Goal: Communication & Community: Answer question/provide support

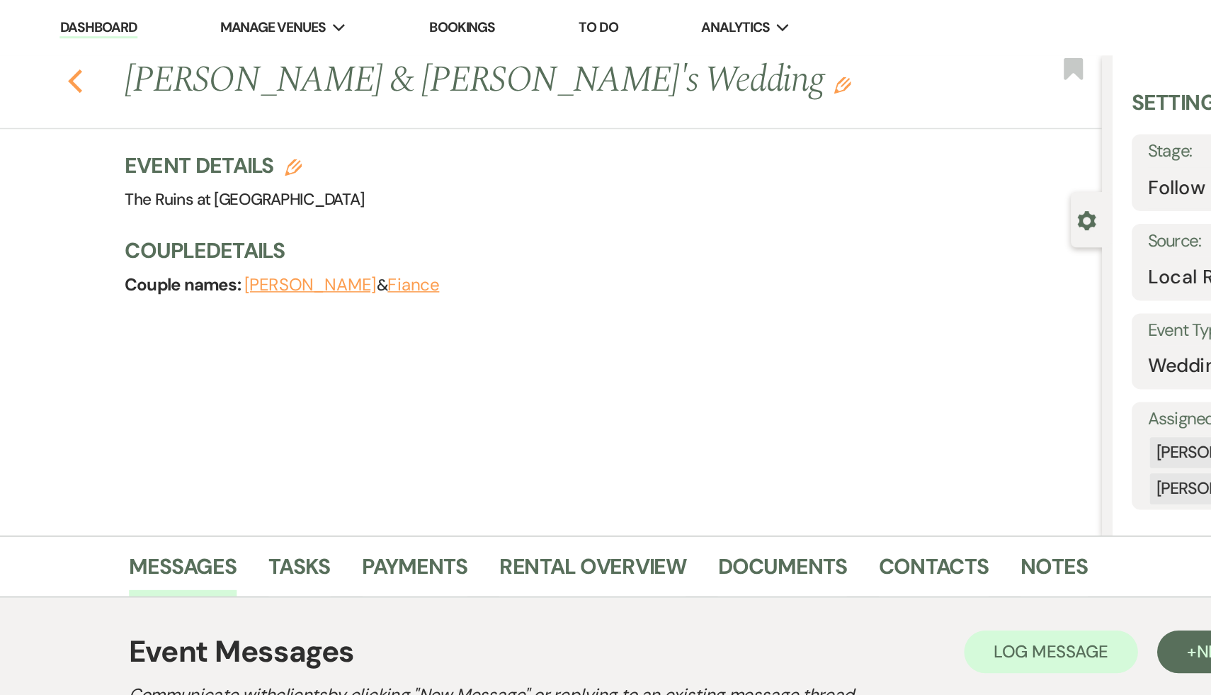
click at [162, 50] on icon "Previous" at bounding box center [166, 53] width 11 height 17
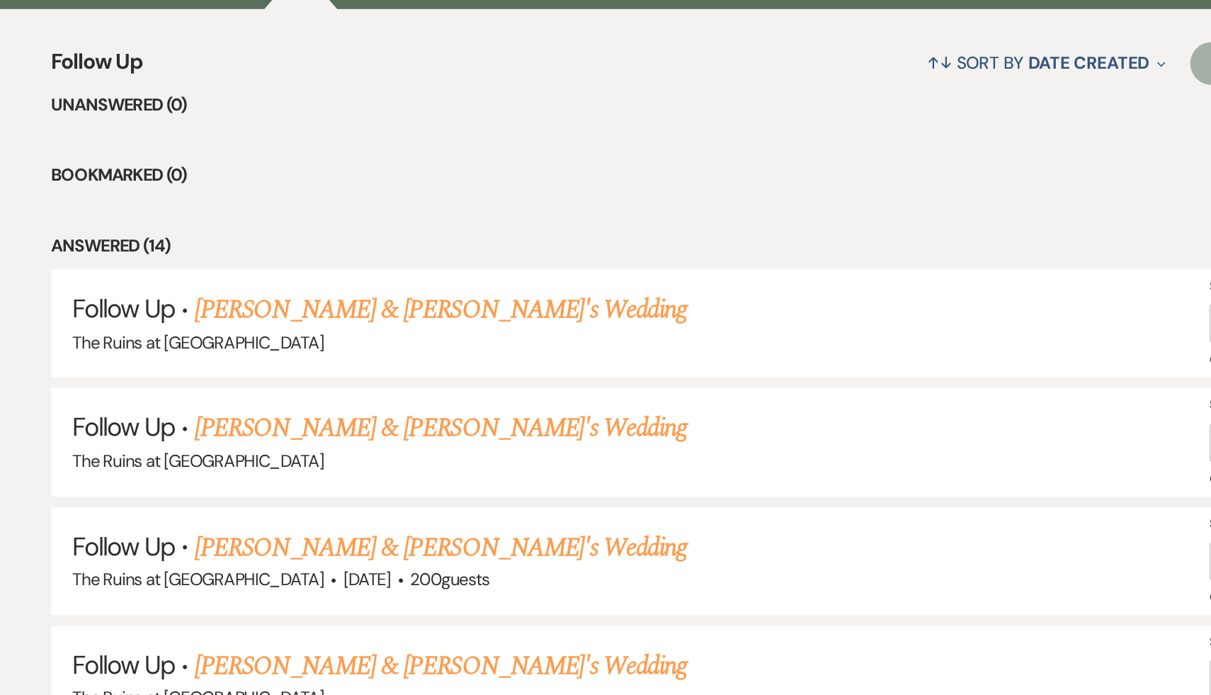
scroll to position [387, 0]
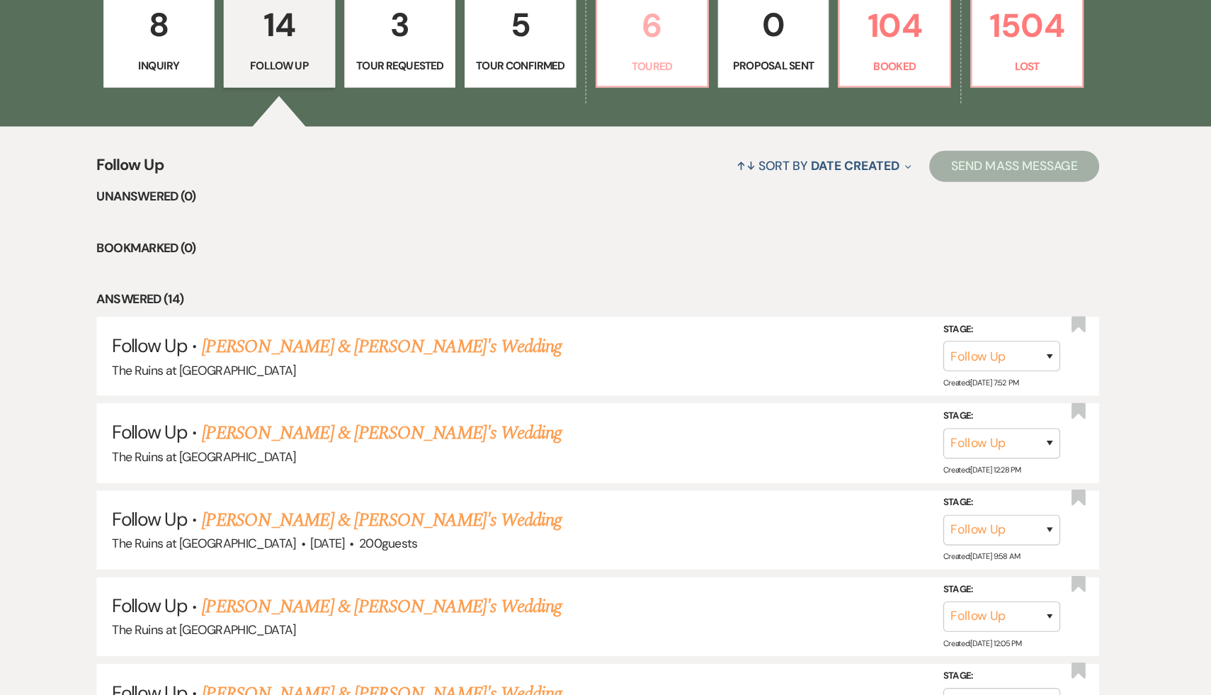
click at [651, 90] on p "6" at bounding box center [655, 86] width 83 height 47
select select "5"
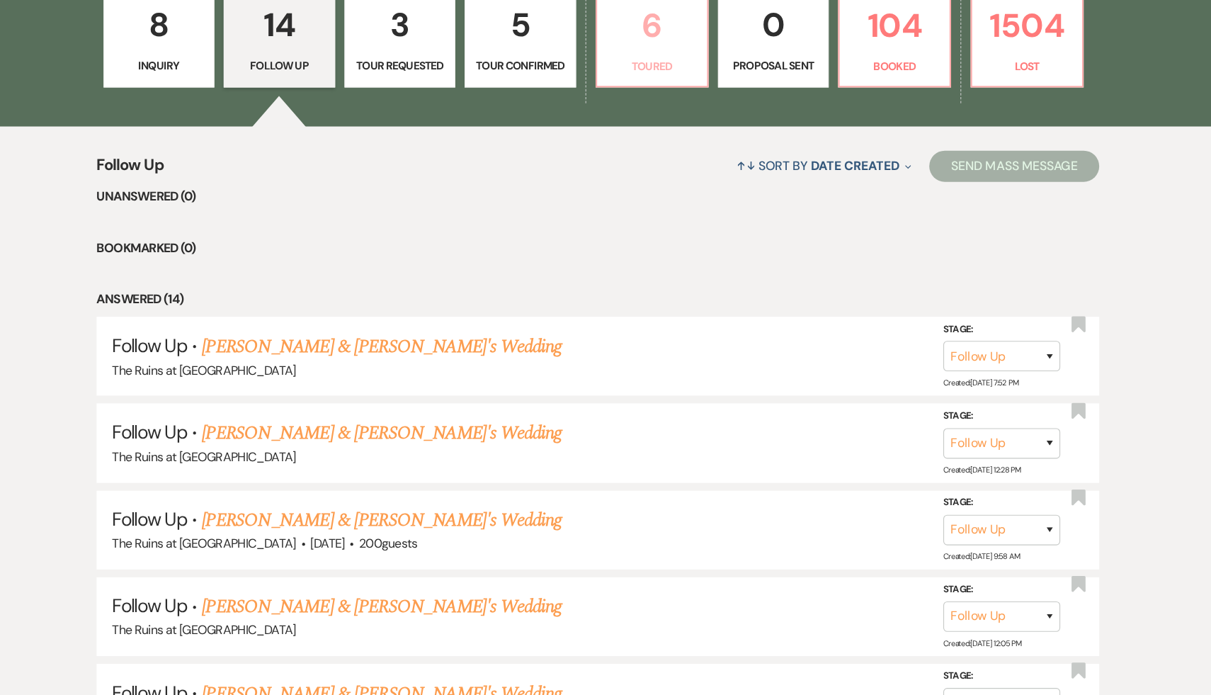
select select "5"
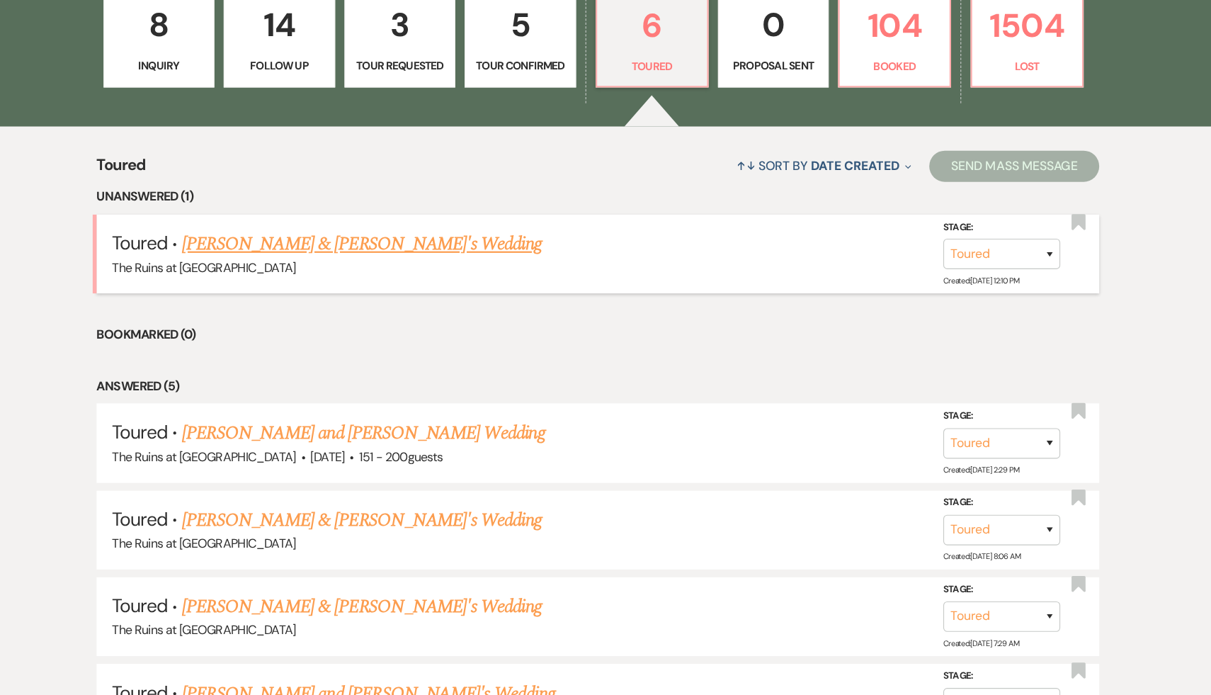
click at [405, 287] on link "[PERSON_NAME] & [PERSON_NAME]'s Wedding" at bounding box center [391, 286] width 327 height 26
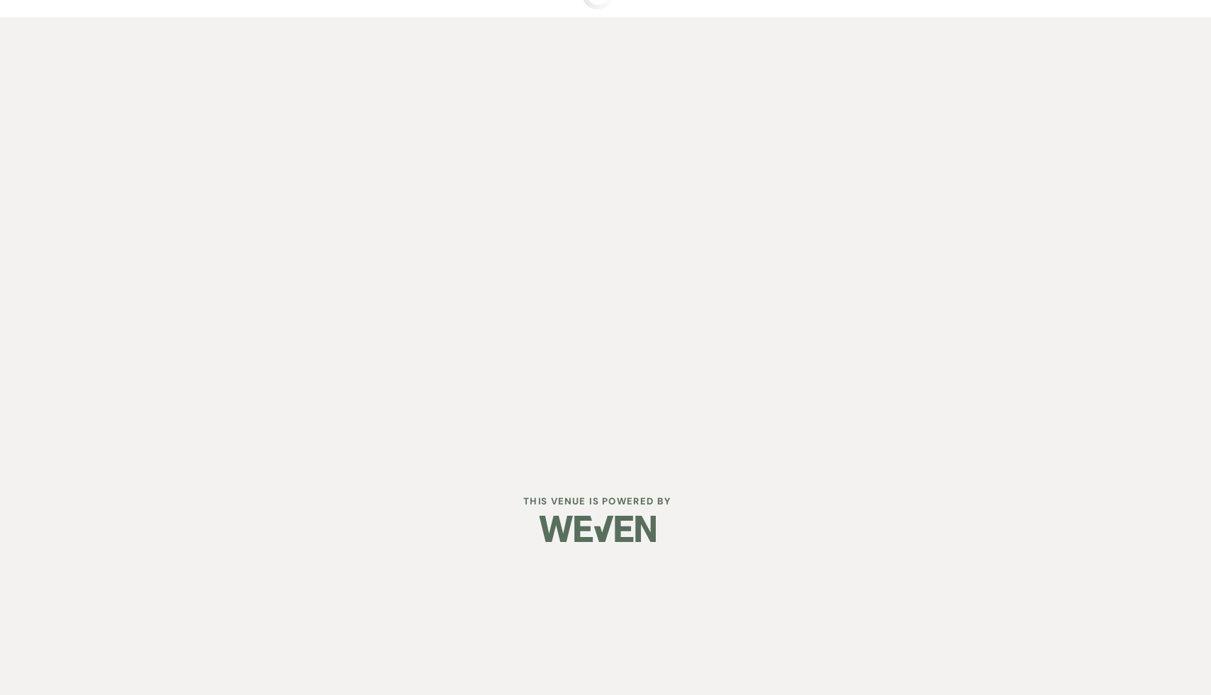
select select "5"
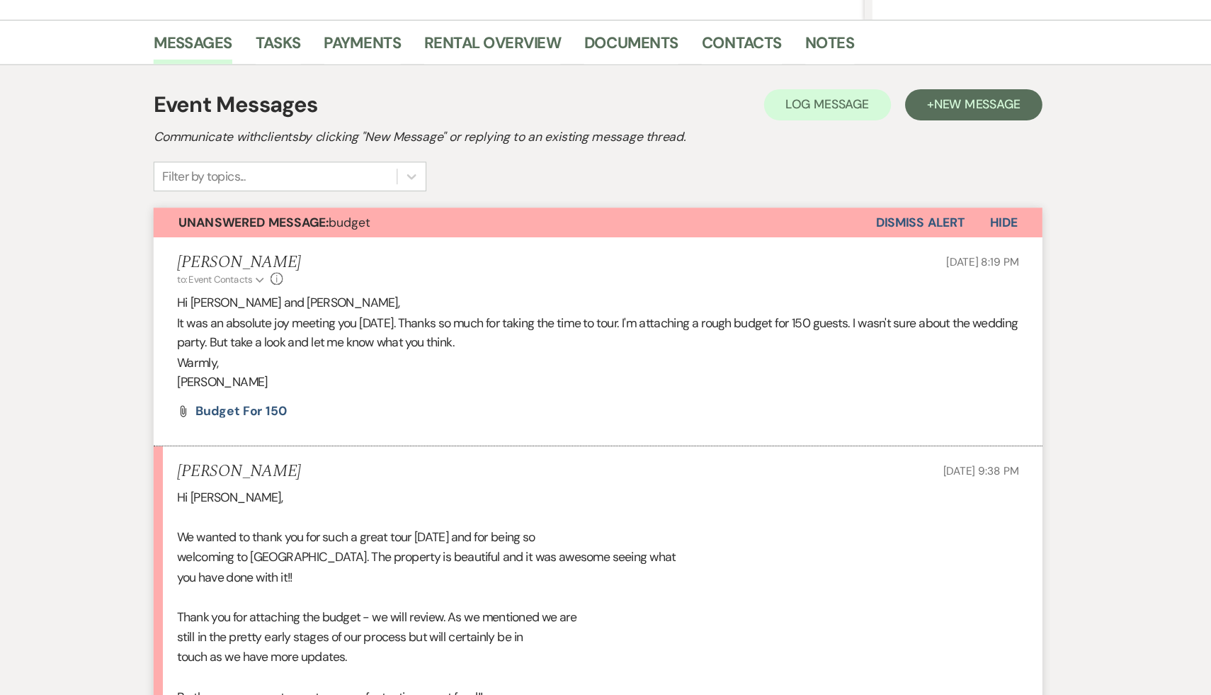
select select "6"
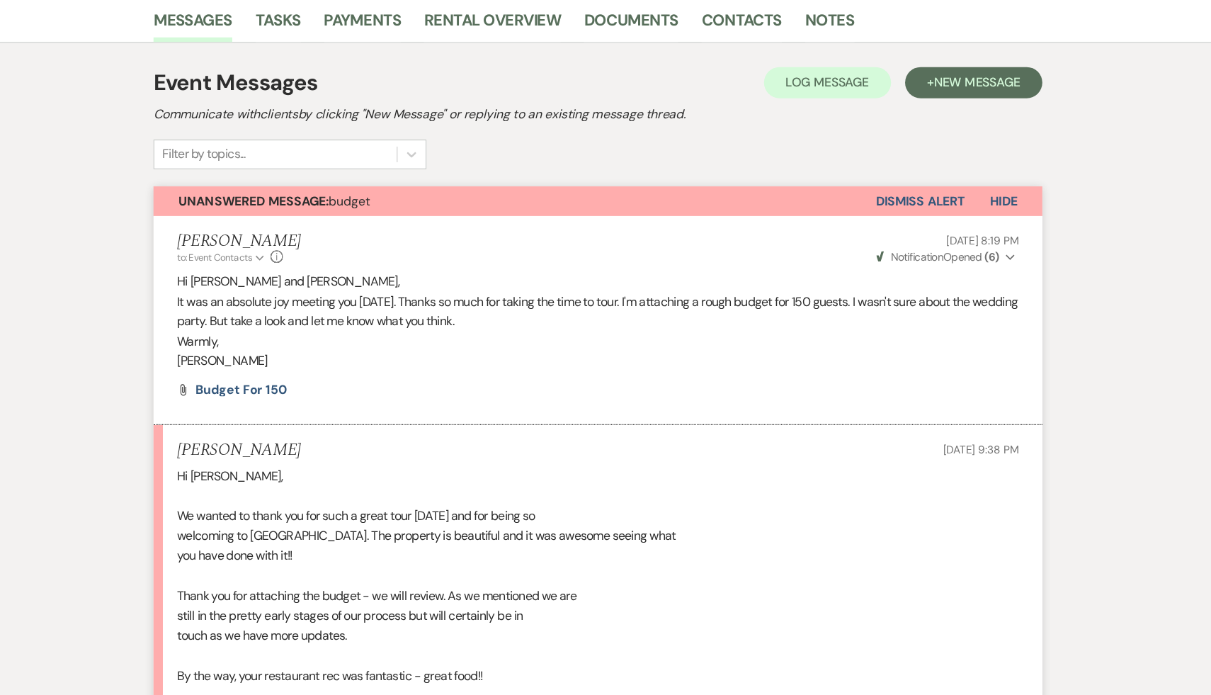
scroll to position [354, 0]
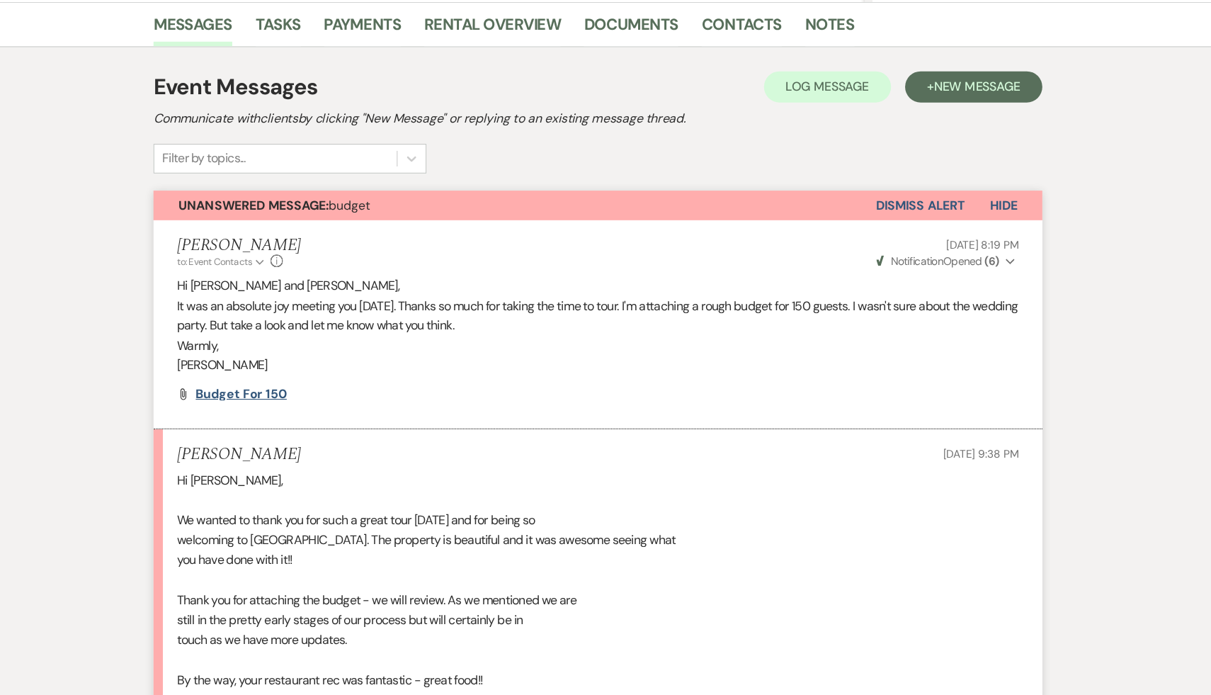
click at [288, 357] on span "Budget for 150" at bounding box center [281, 357] width 83 height 15
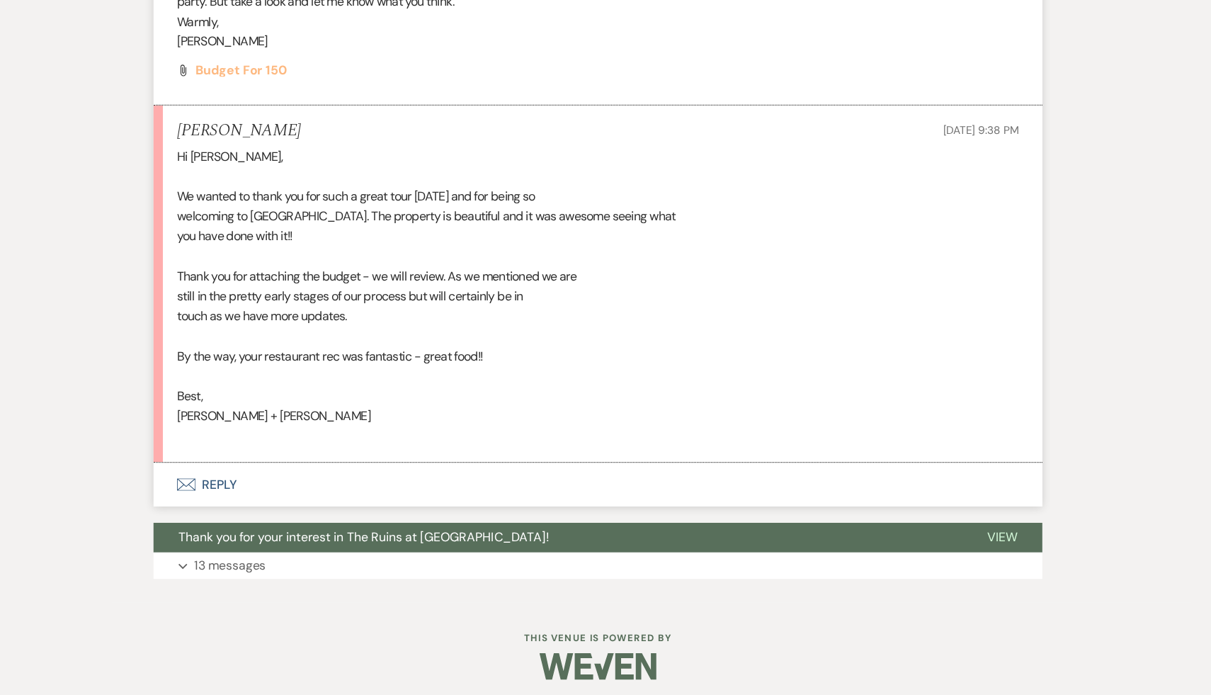
scroll to position [591, 0]
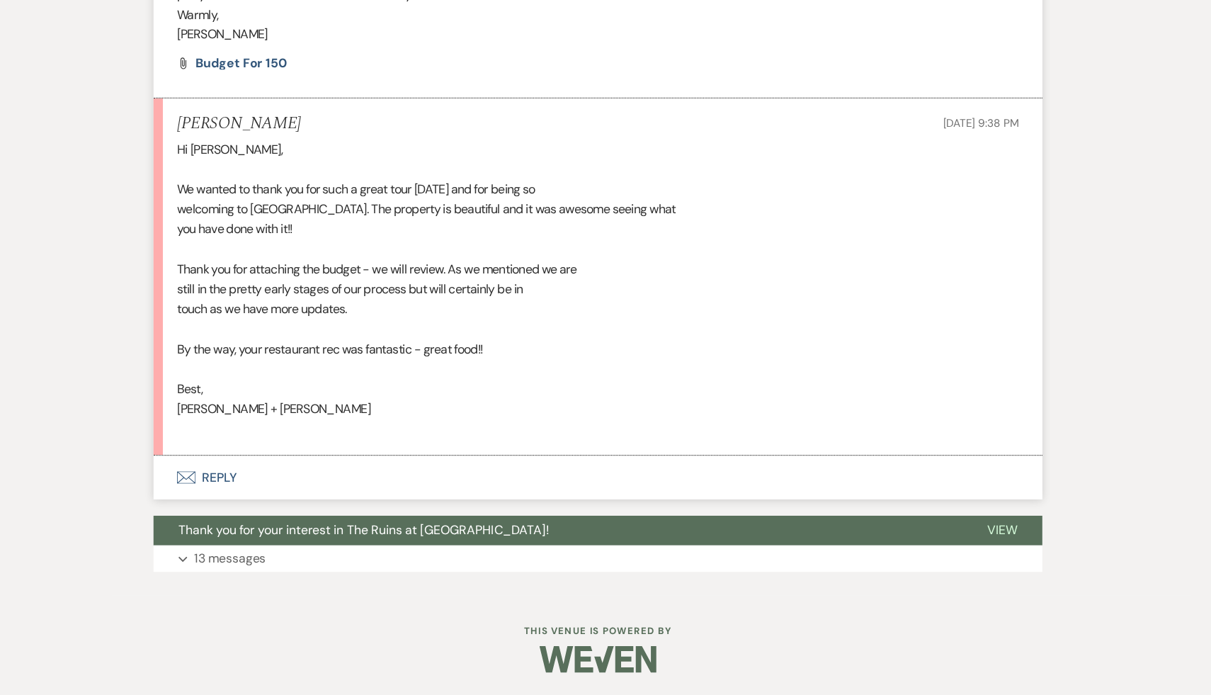
click at [255, 499] on button "Envelope Reply" at bounding box center [606, 498] width 808 height 40
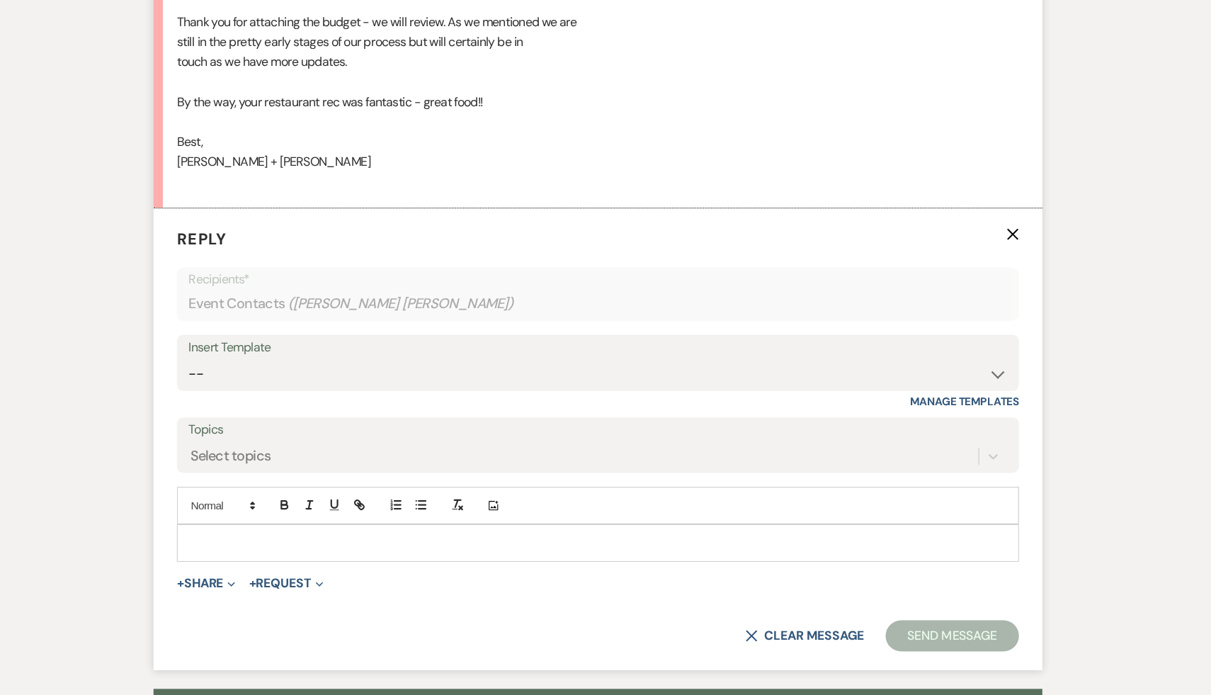
scroll to position [835, 0]
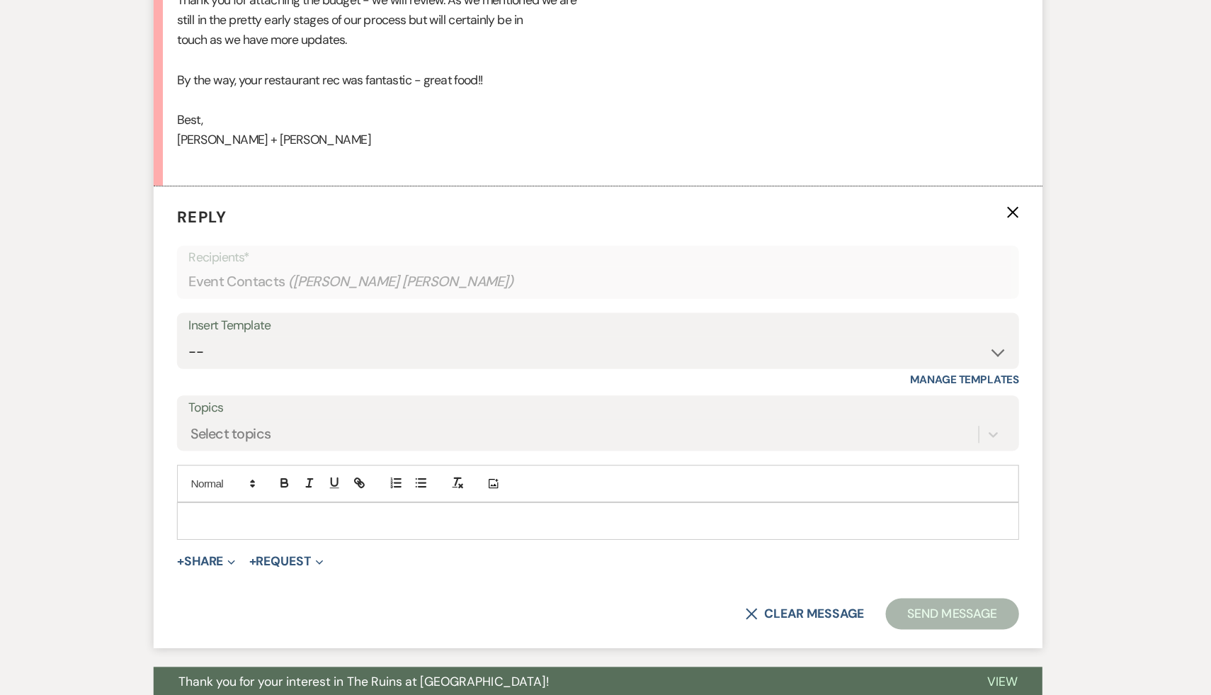
click at [264, 541] on p at bounding box center [606, 537] width 742 height 16
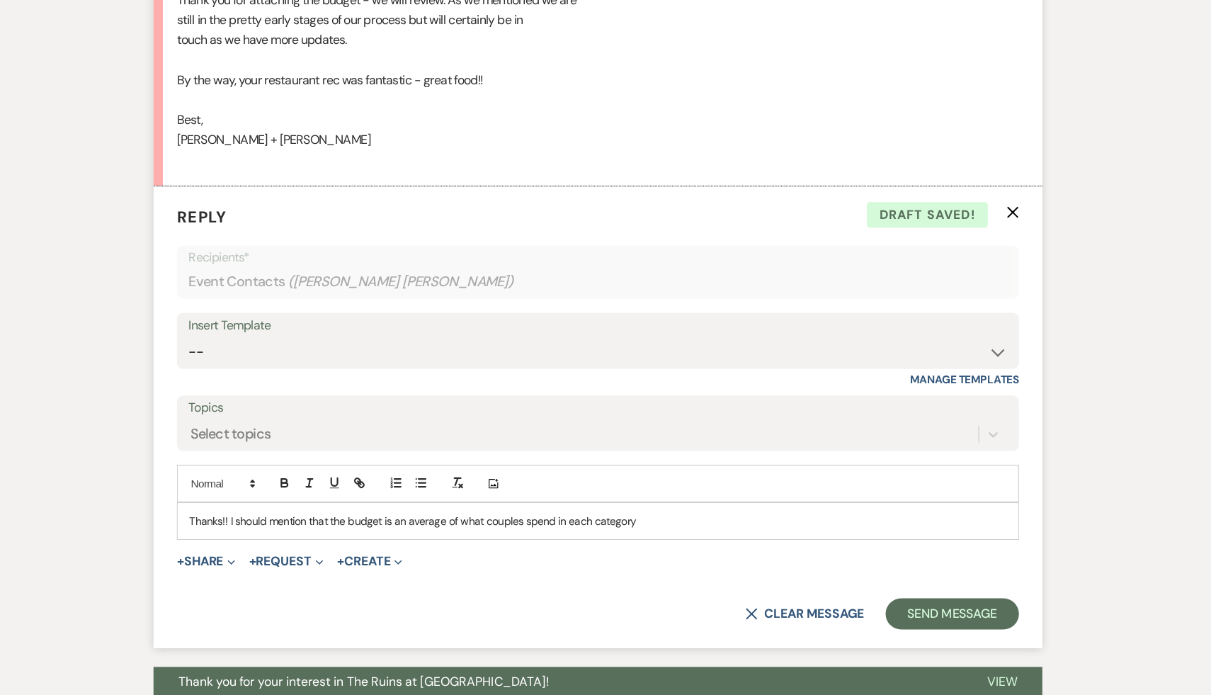
click at [567, 536] on p "Thanks!! I should mention that the budget is an average of what couples spend i…" at bounding box center [606, 537] width 742 height 16
click at [715, 537] on p "Thanks!! I should mention that the budget is an average of what couples spend a…" at bounding box center [606, 537] width 742 height 16
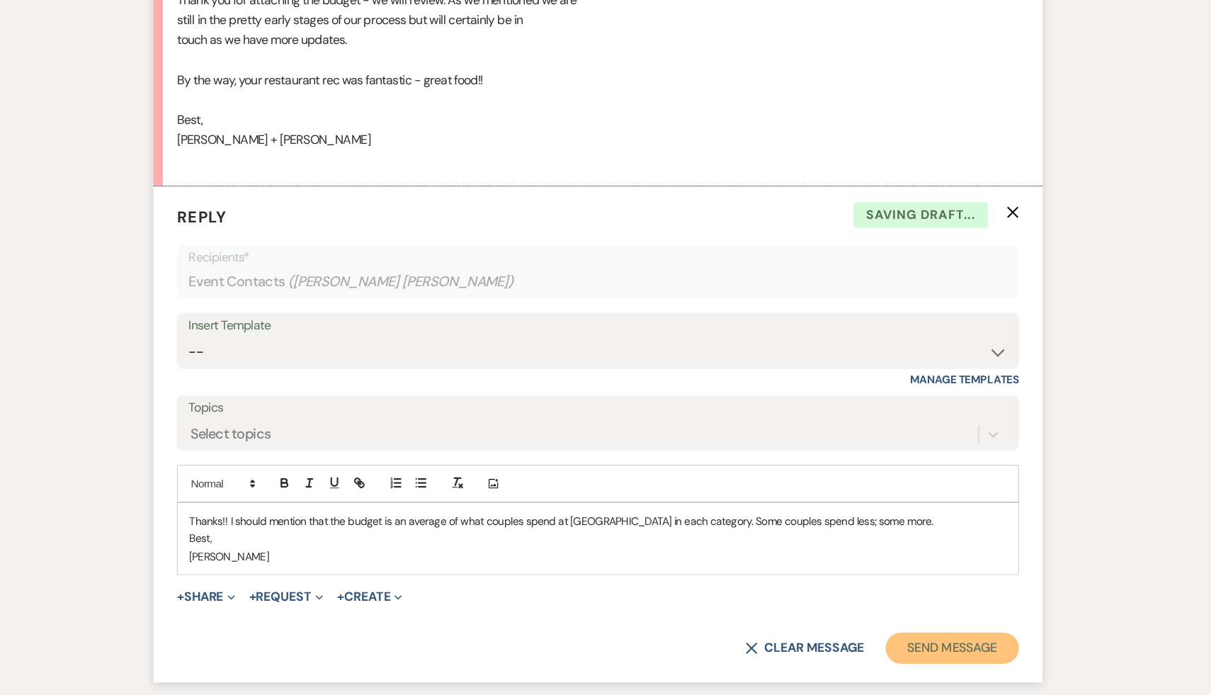
click at [930, 655] on button "Send Message" at bounding box center [927, 652] width 121 height 28
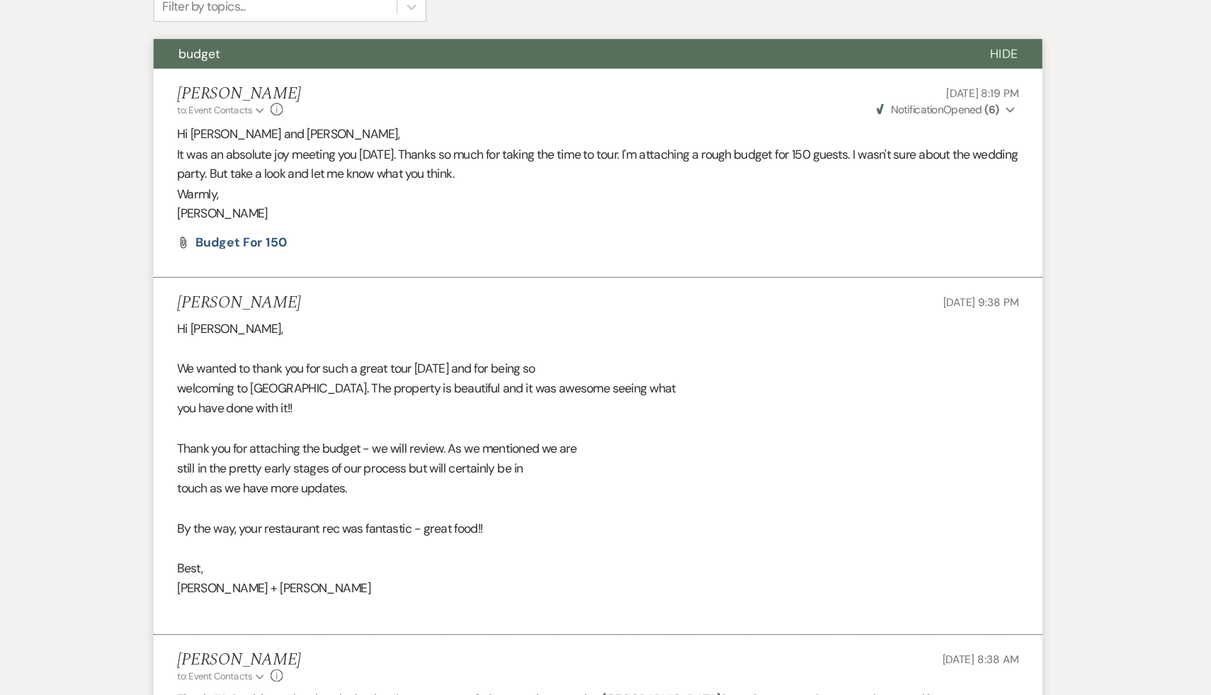
scroll to position [0, 0]
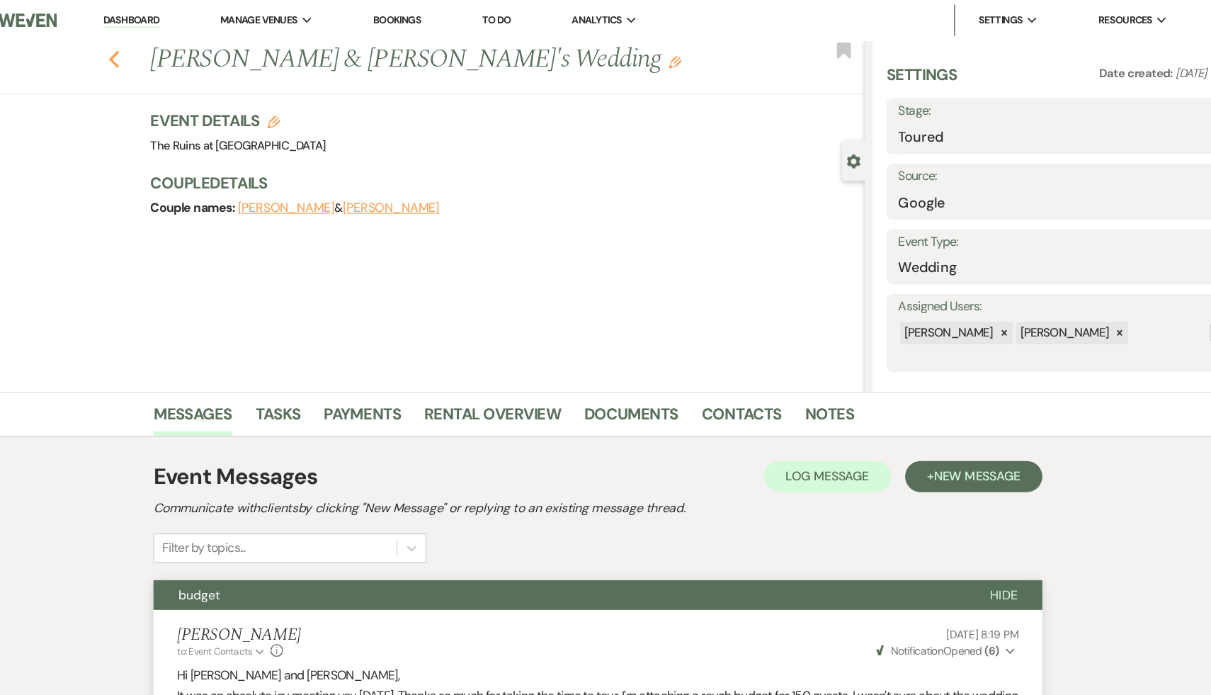
click at [161, 47] on icon "Previous" at bounding box center [166, 53] width 11 height 17
select select "5"
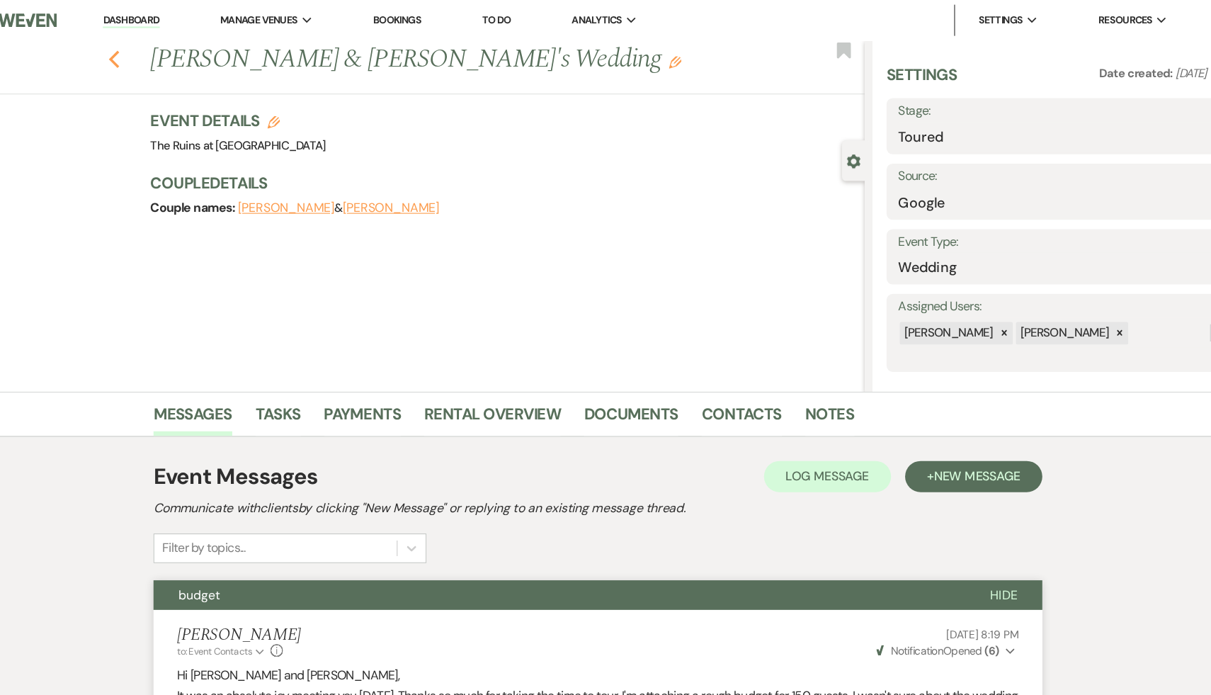
select select "5"
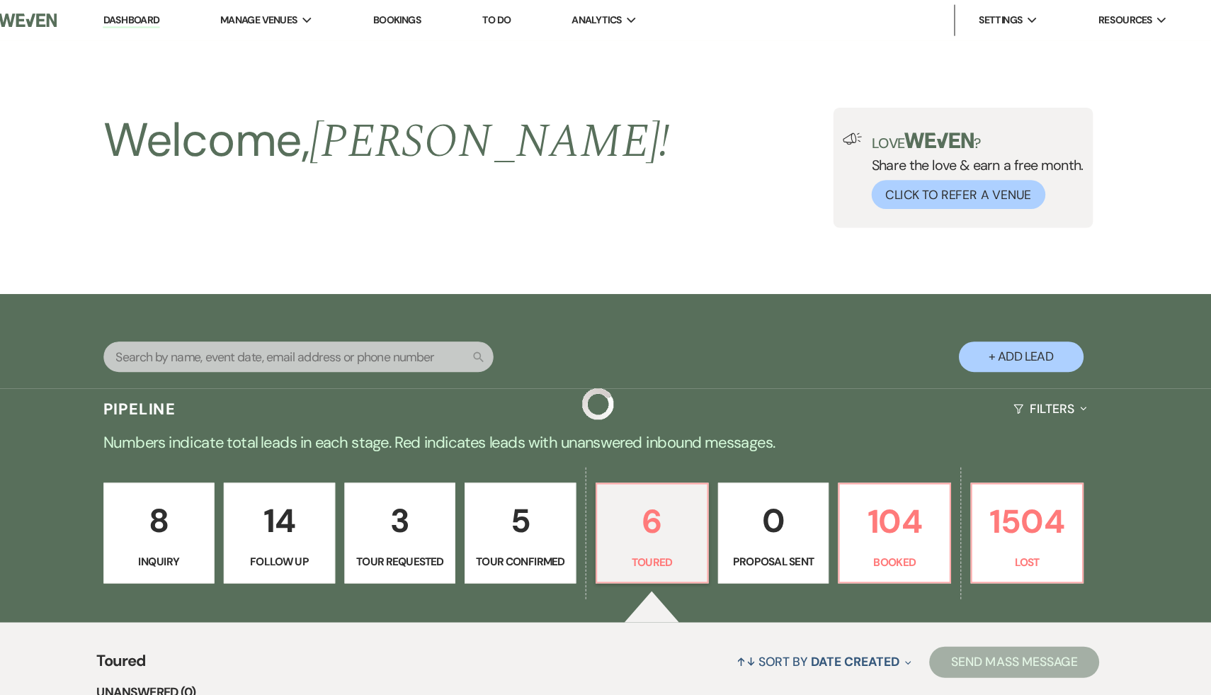
scroll to position [387, 0]
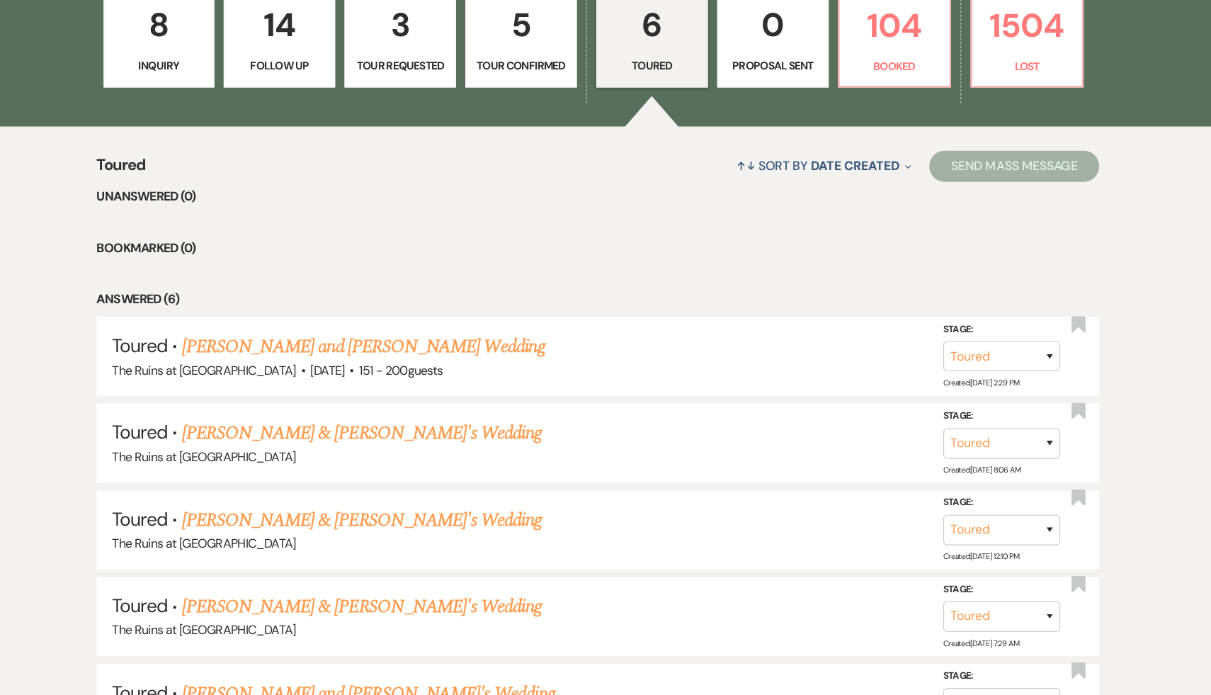
click at [532, 86] on p "5" at bounding box center [536, 85] width 83 height 47
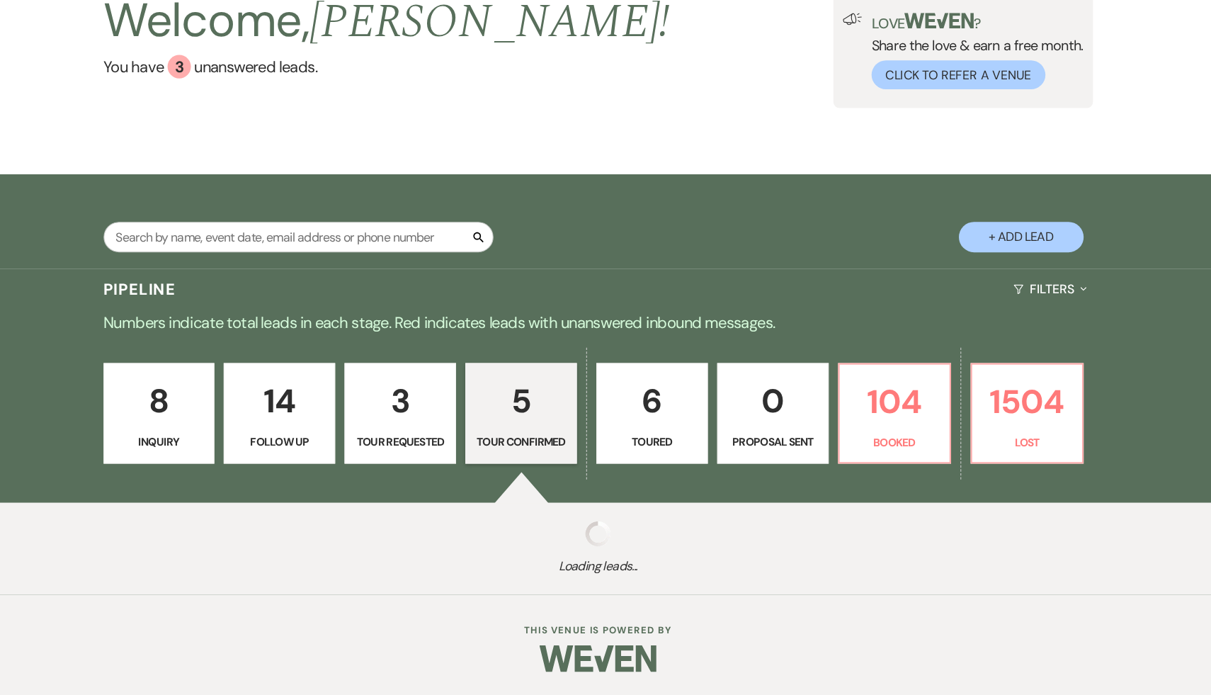
select select "4"
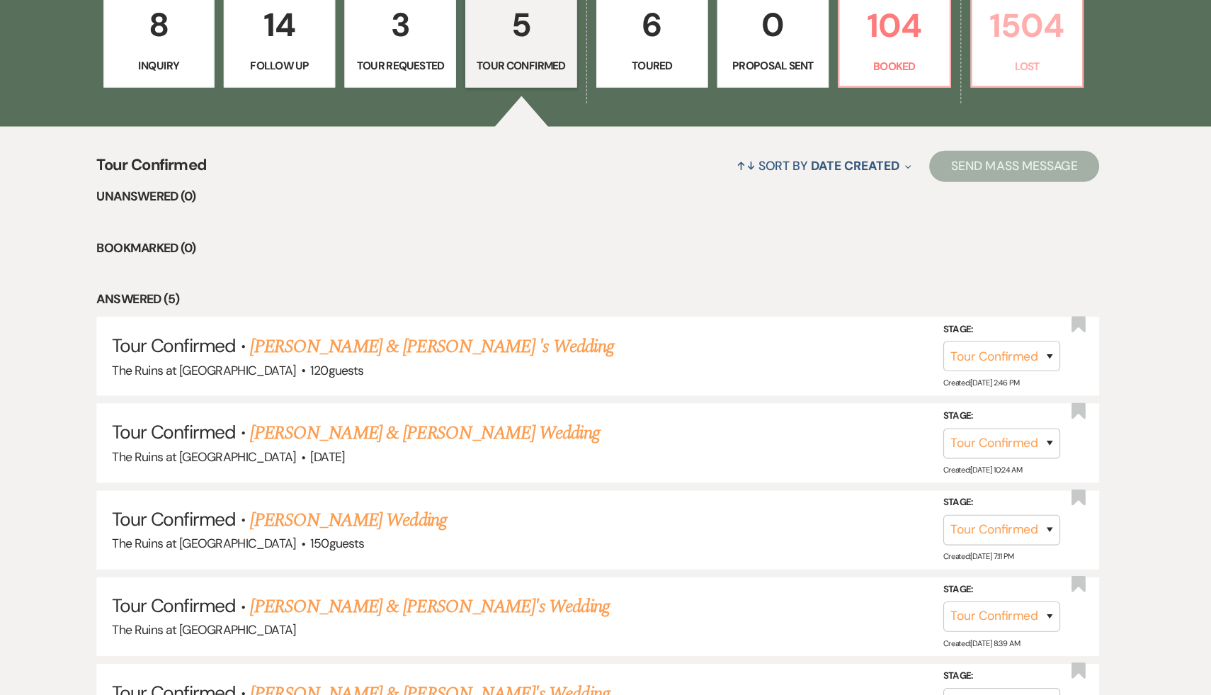
click at [995, 78] on p "1504" at bounding box center [995, 86] width 83 height 47
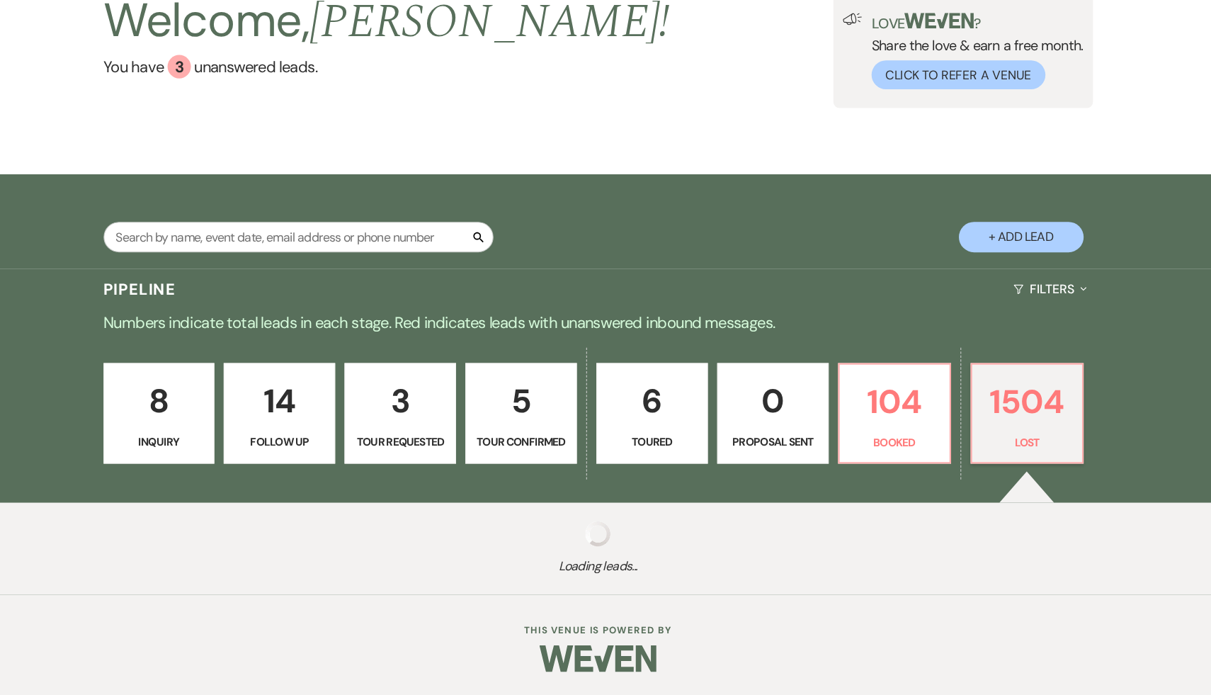
select select "8"
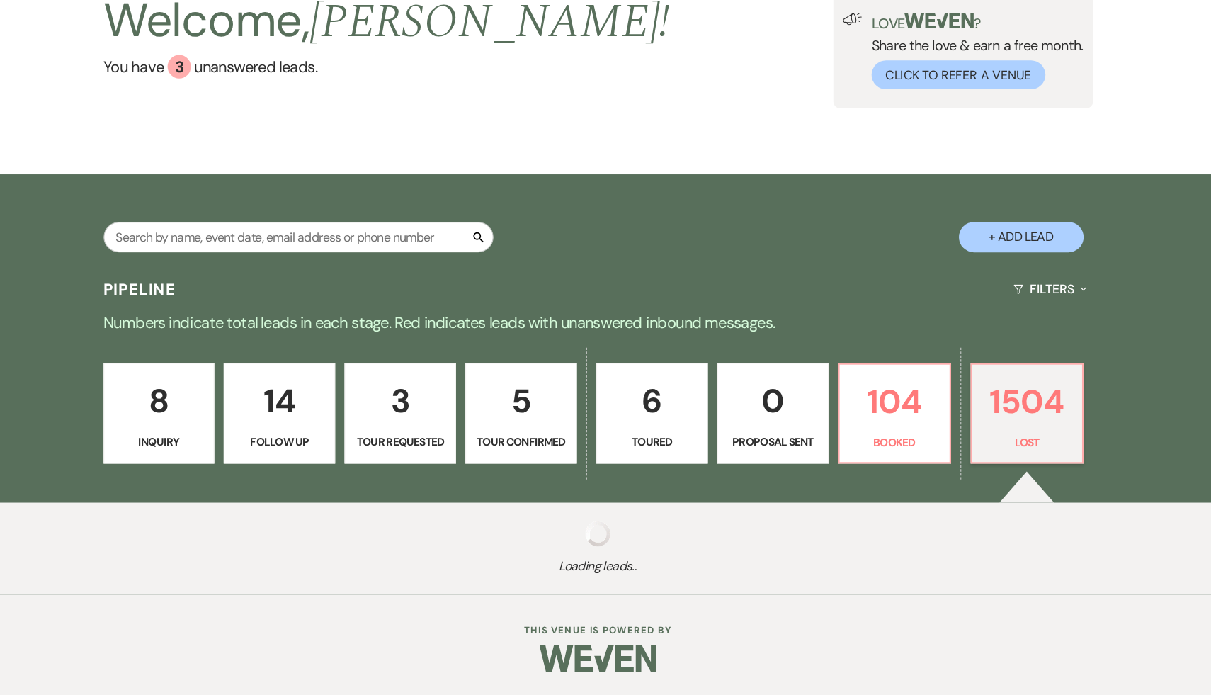
select select "7"
select select "8"
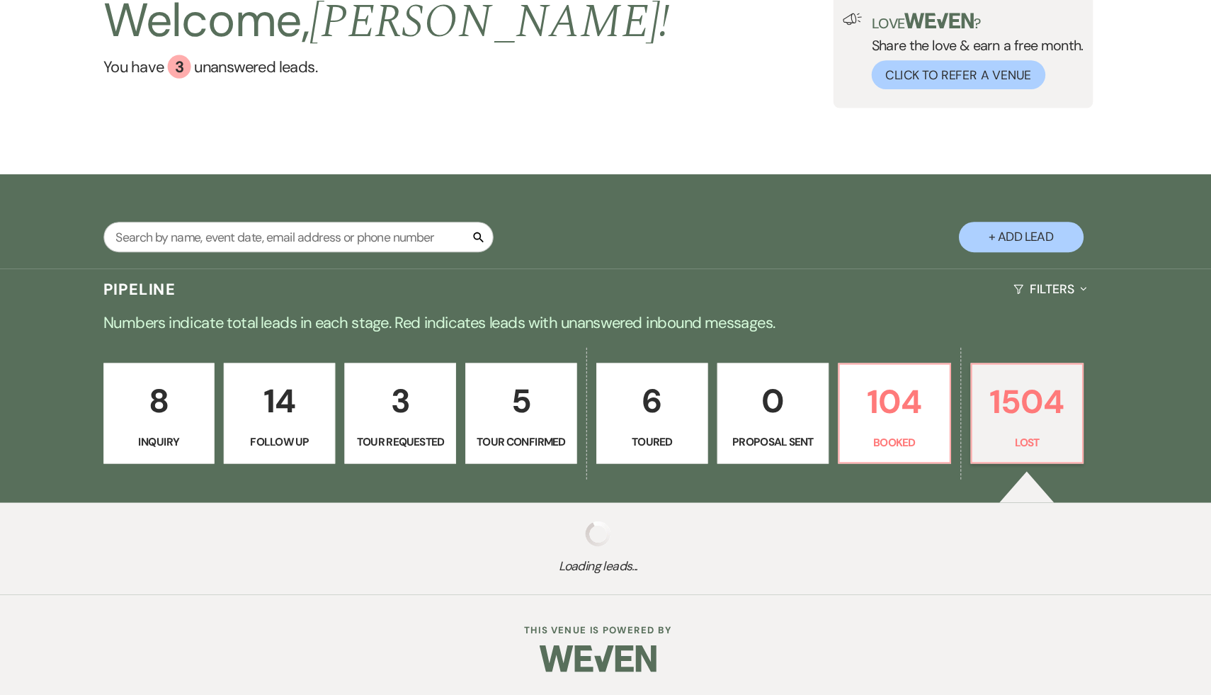
select select "8"
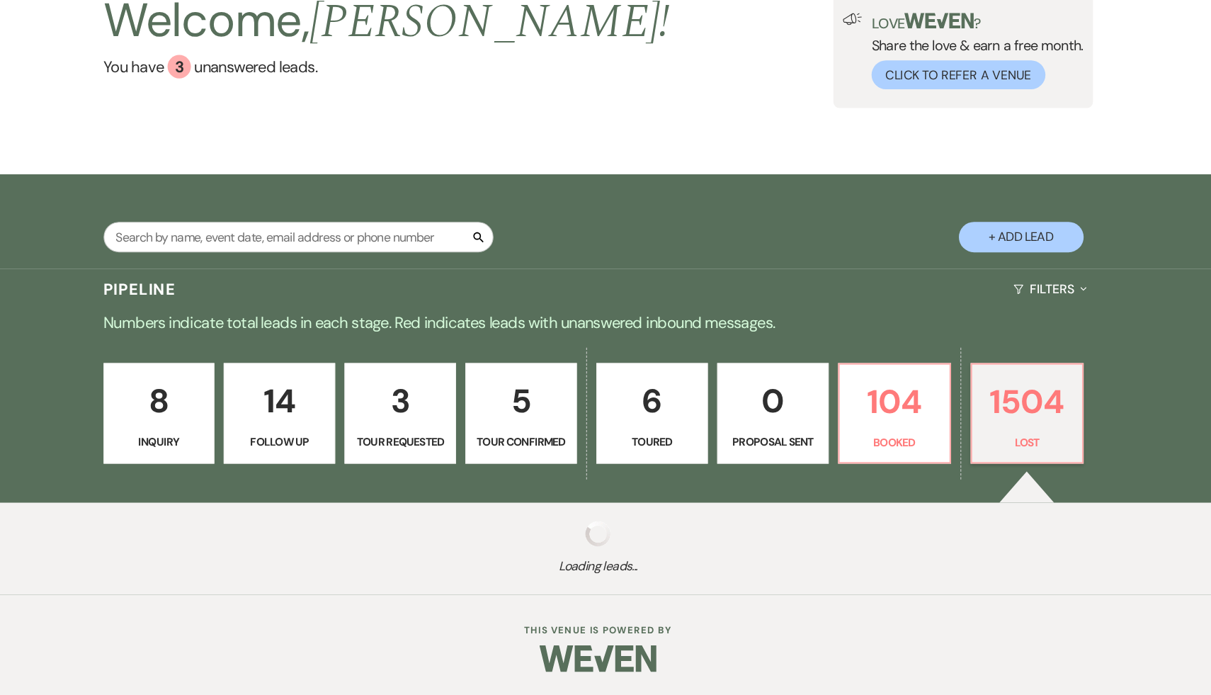
select select "8"
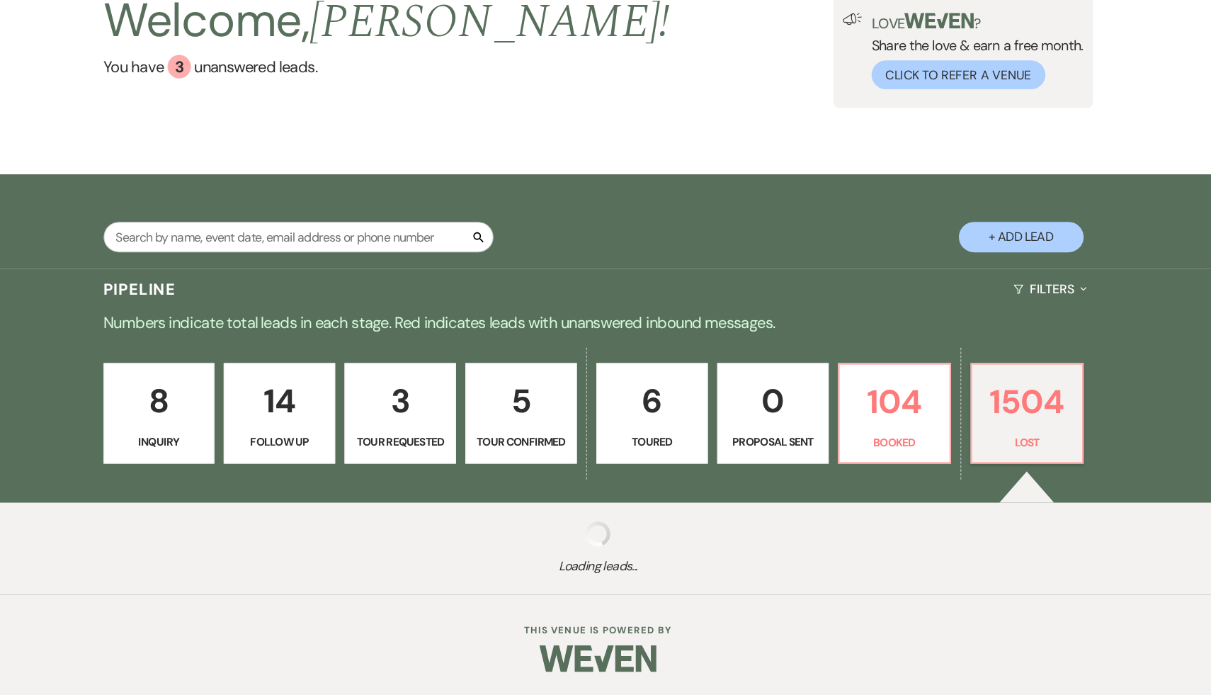
select select "8"
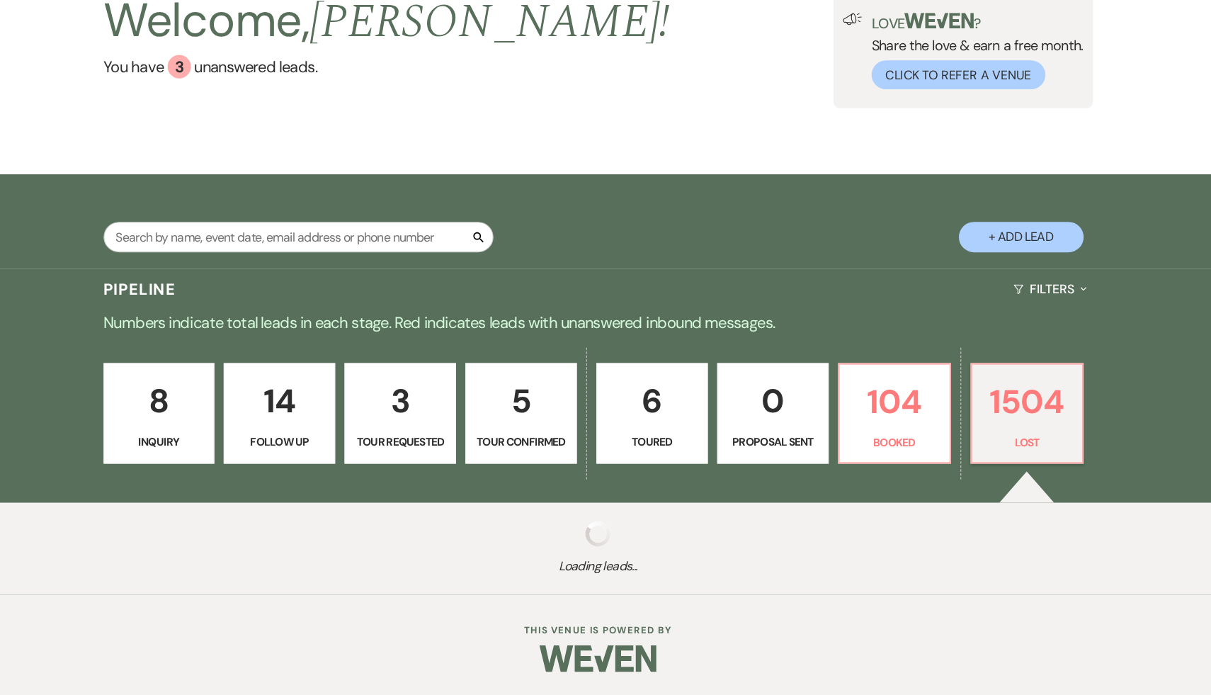
select select "8"
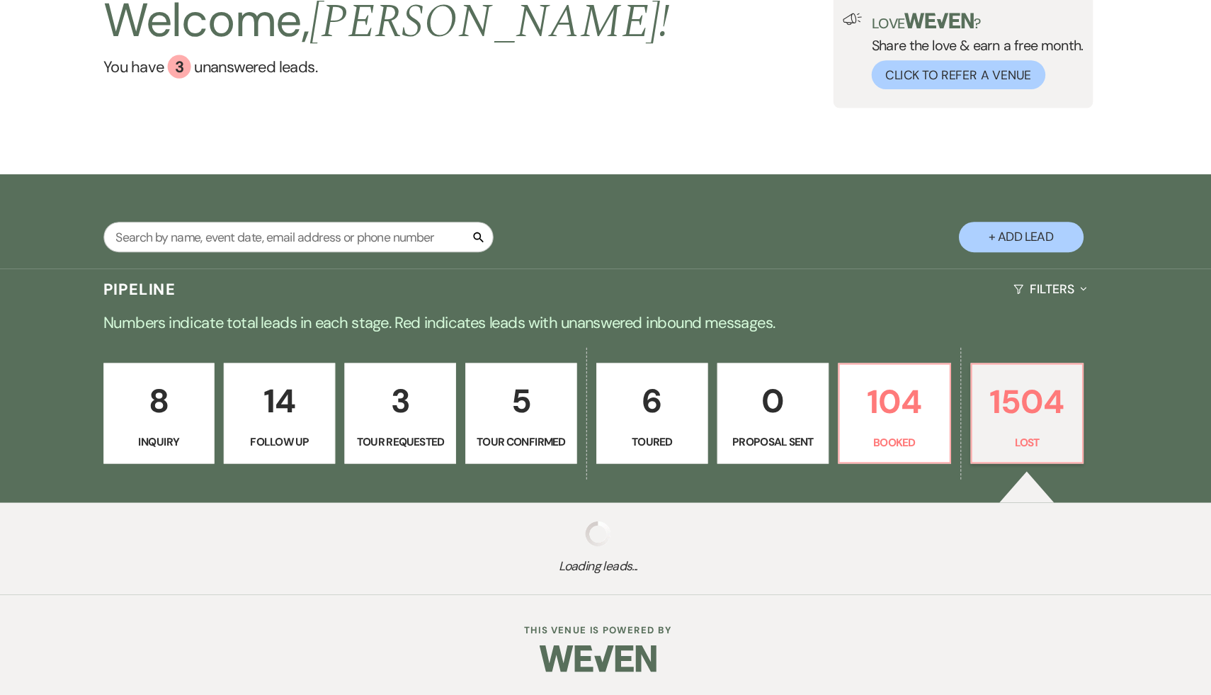
select select "8"
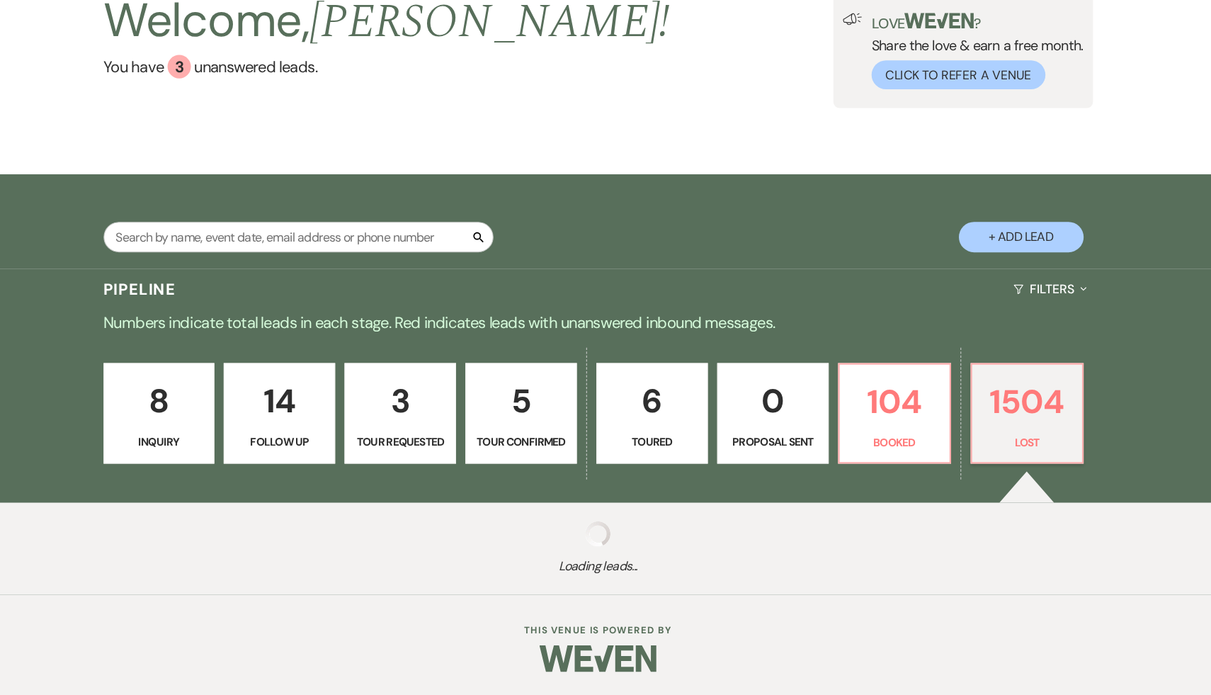
select select "8"
select select "5"
select select "8"
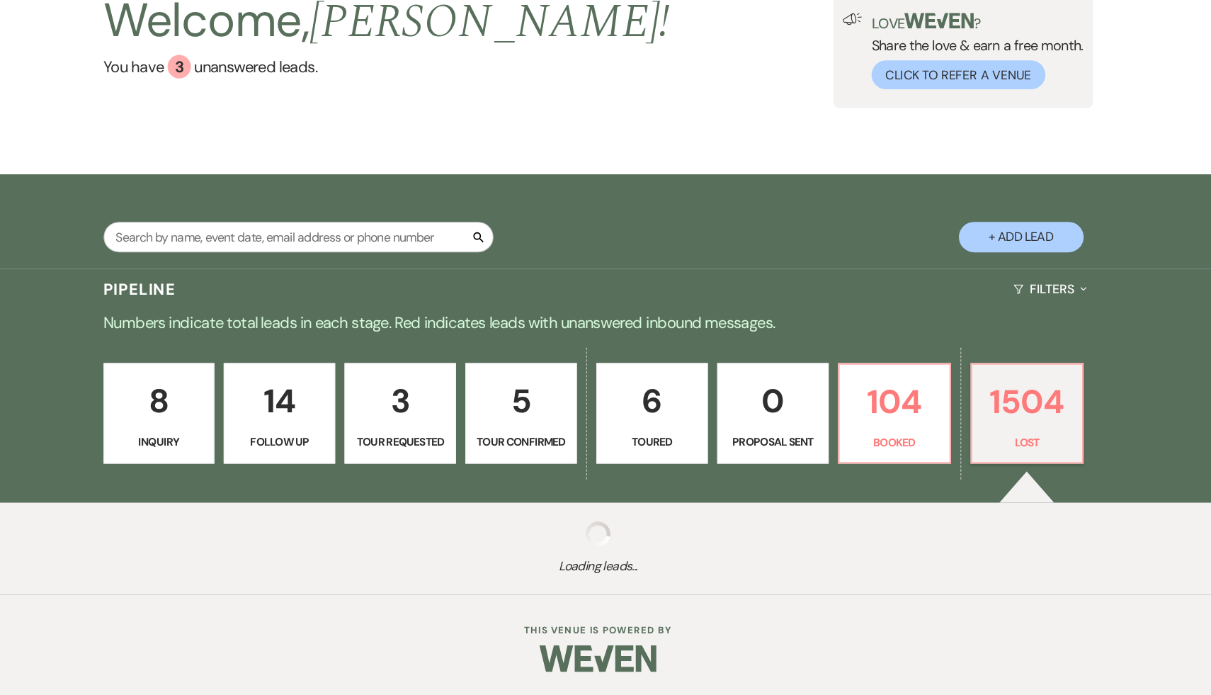
select select "8"
select select "5"
select select "8"
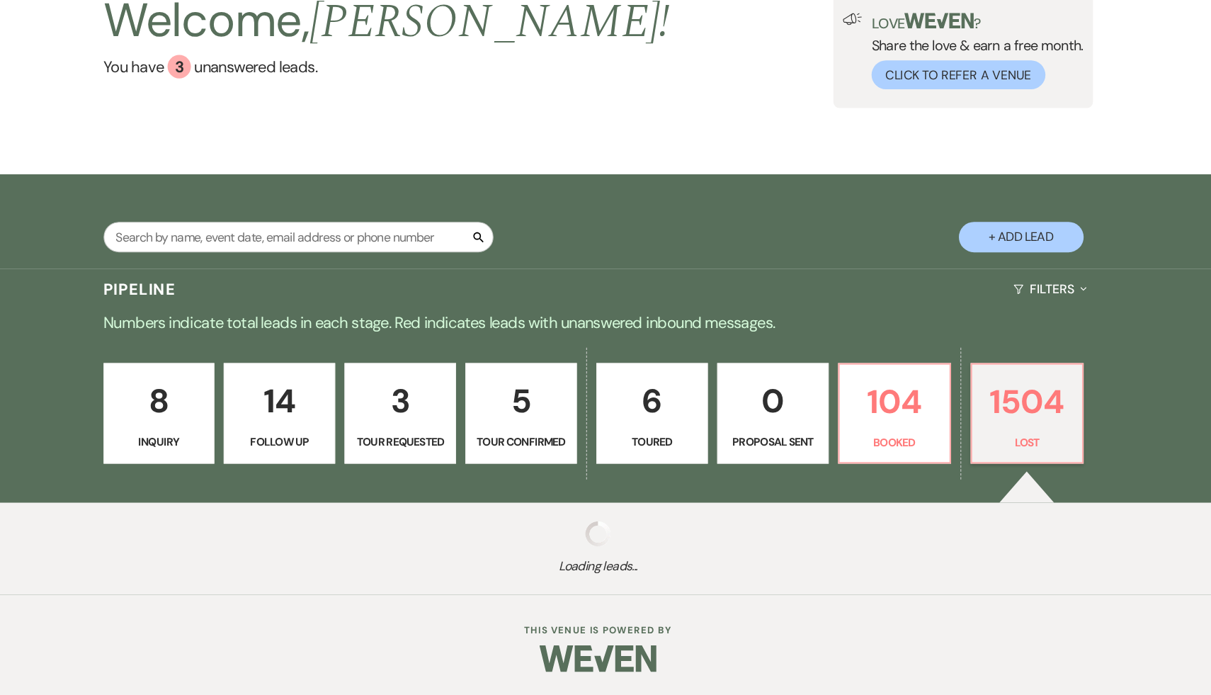
select select "8"
select select "5"
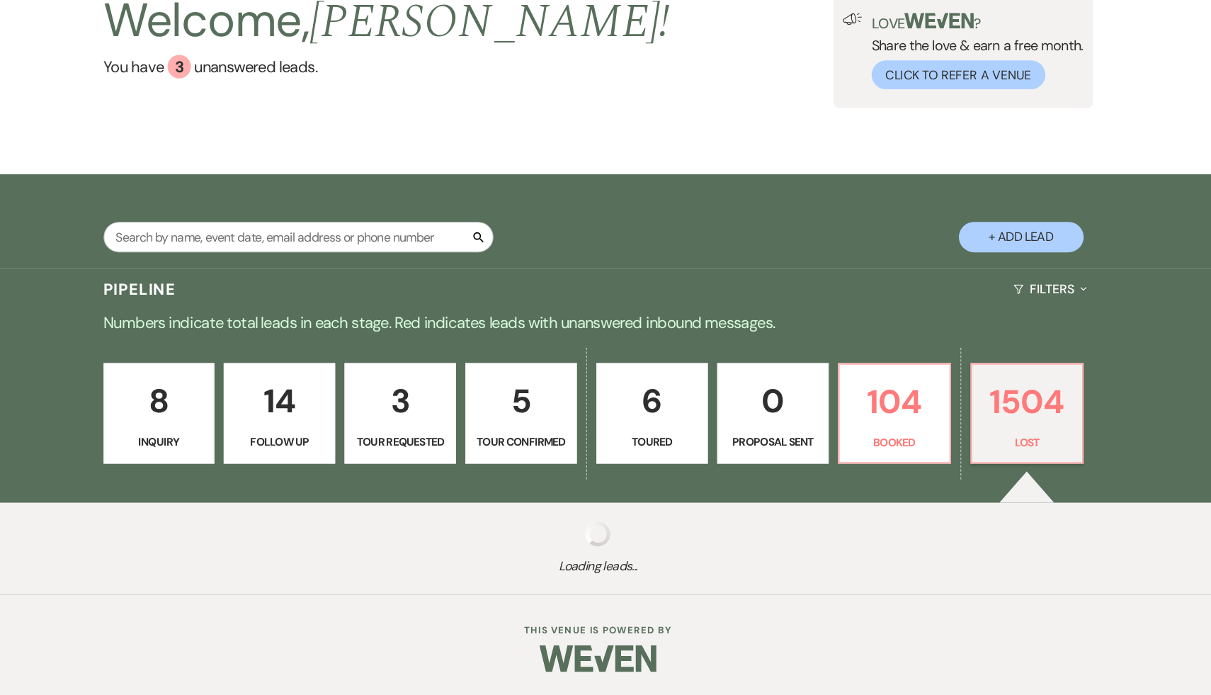
select select "8"
select select "7"
select select "8"
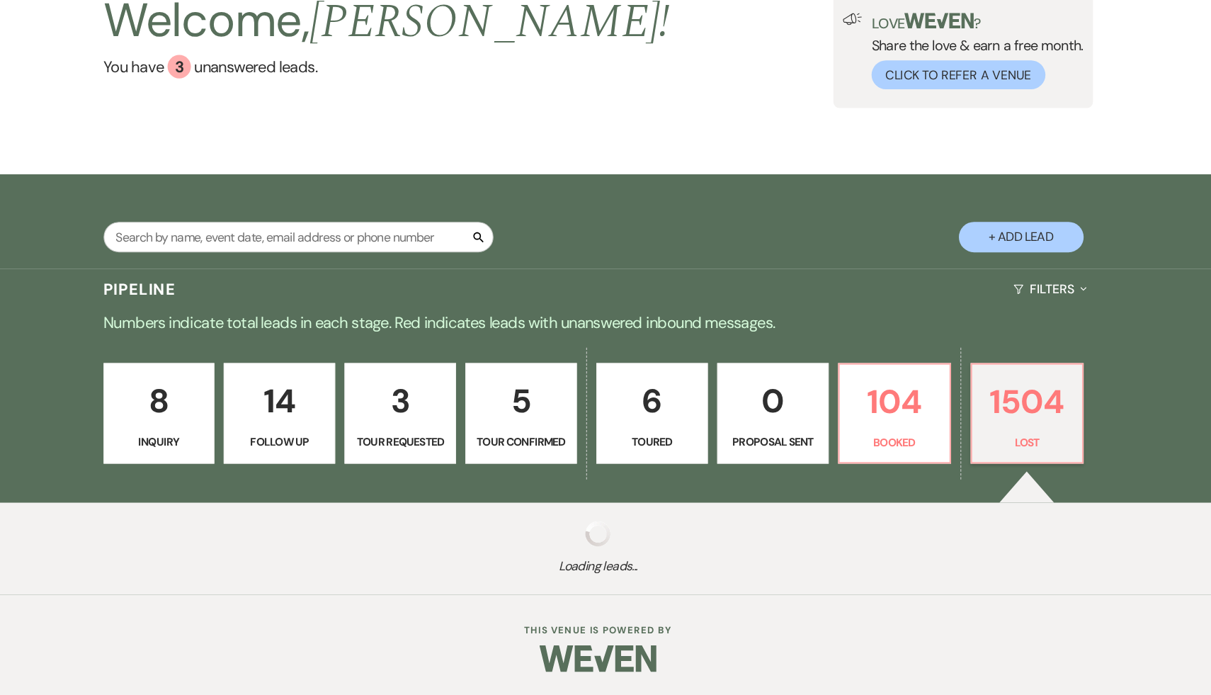
select select "7"
select select "8"
select select "5"
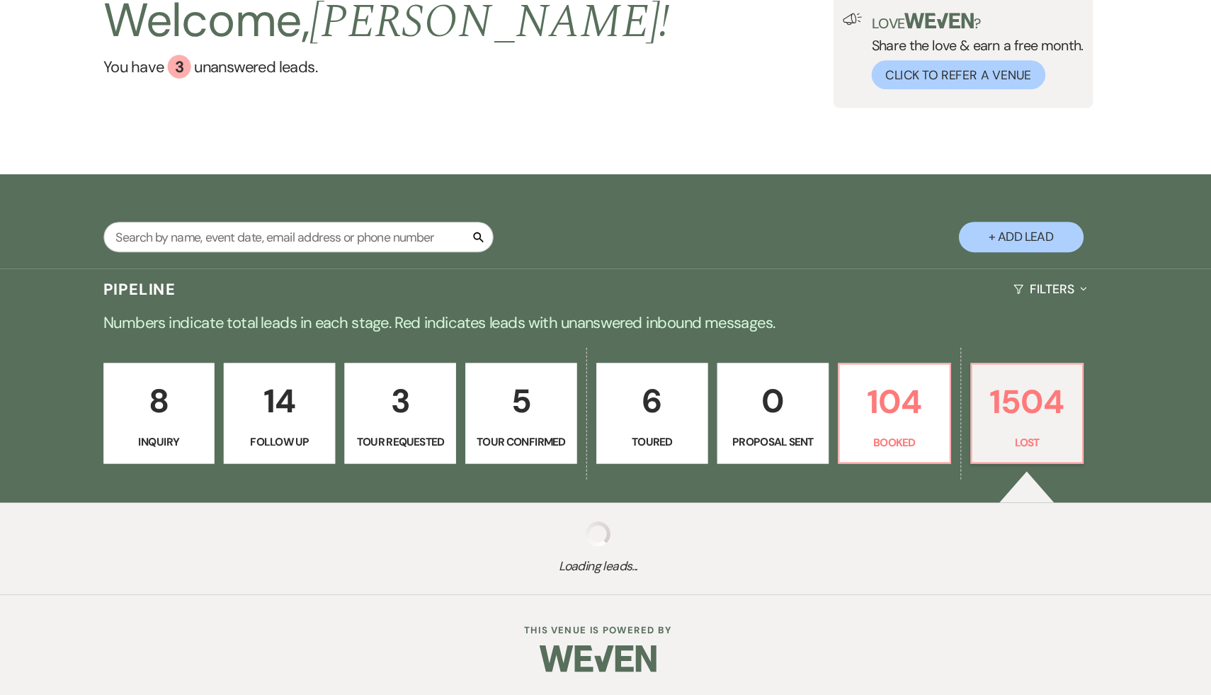
select select "8"
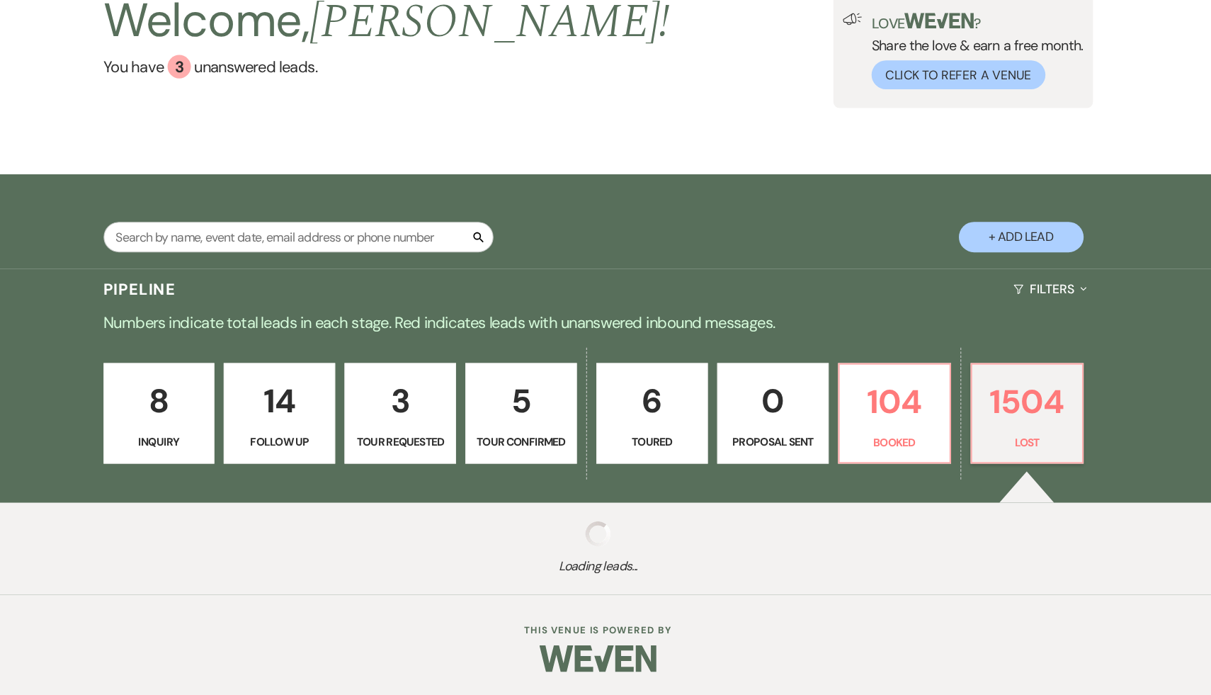
select select "7"
select select "8"
select select "5"
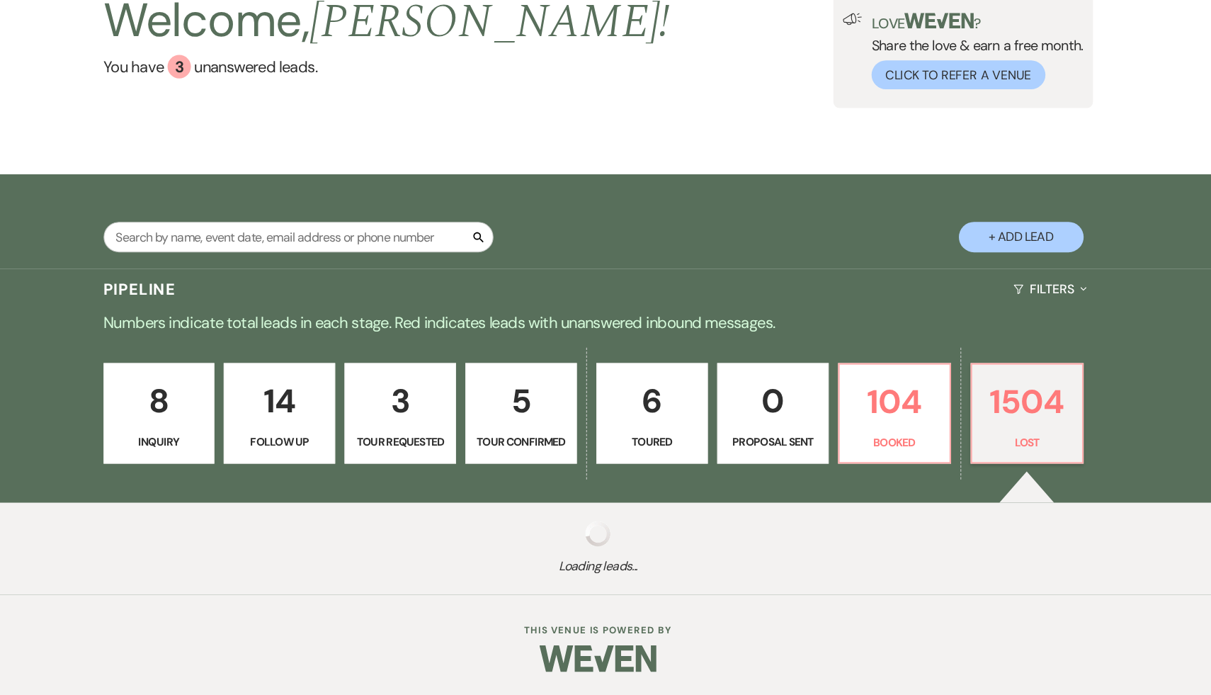
select select "8"
select select "5"
select select "8"
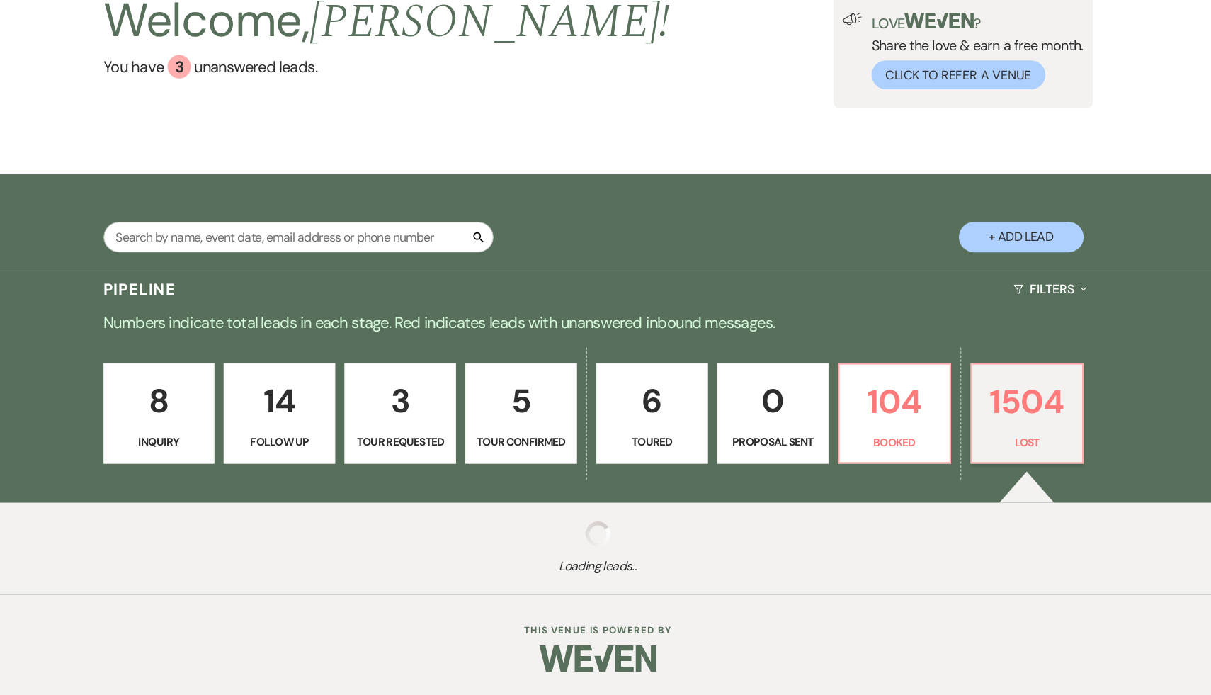
select select "8"
select select "5"
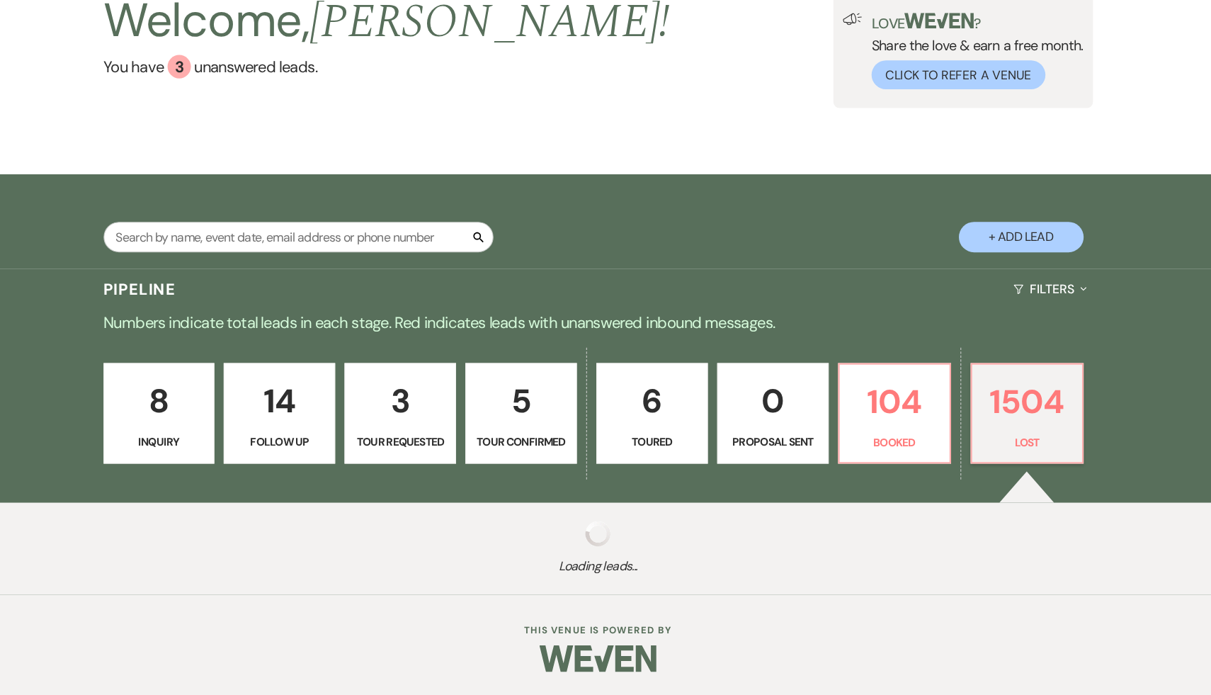
select select "8"
select select "5"
select select "8"
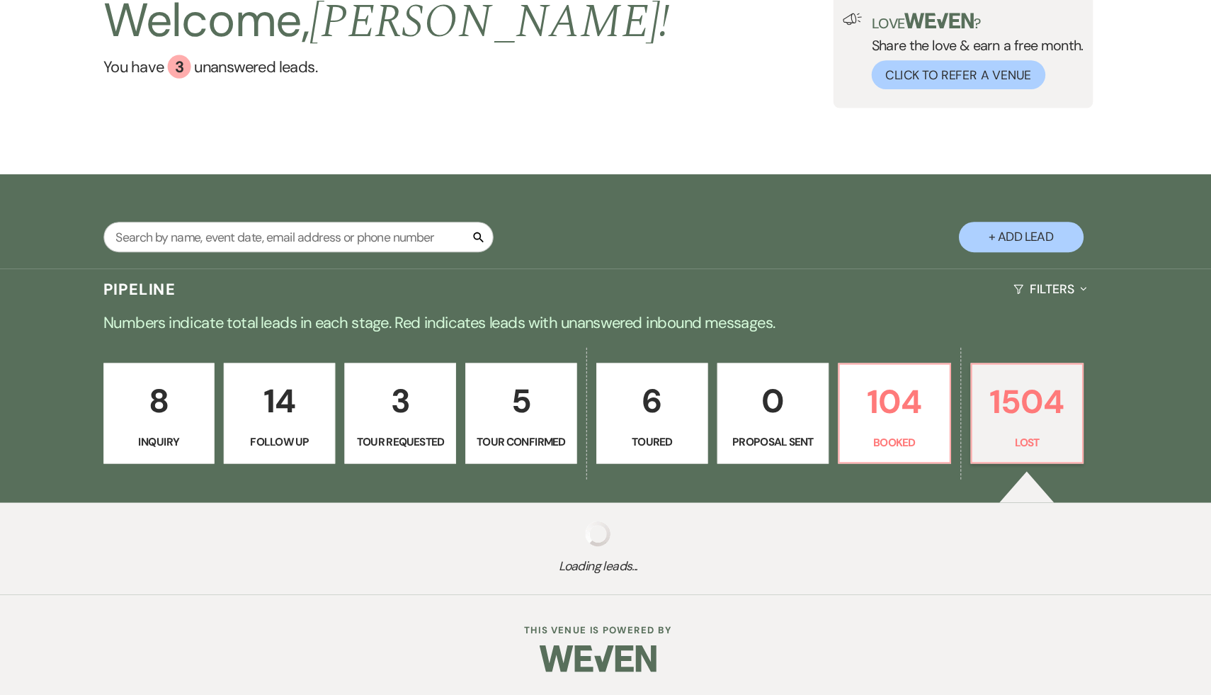
select select "8"
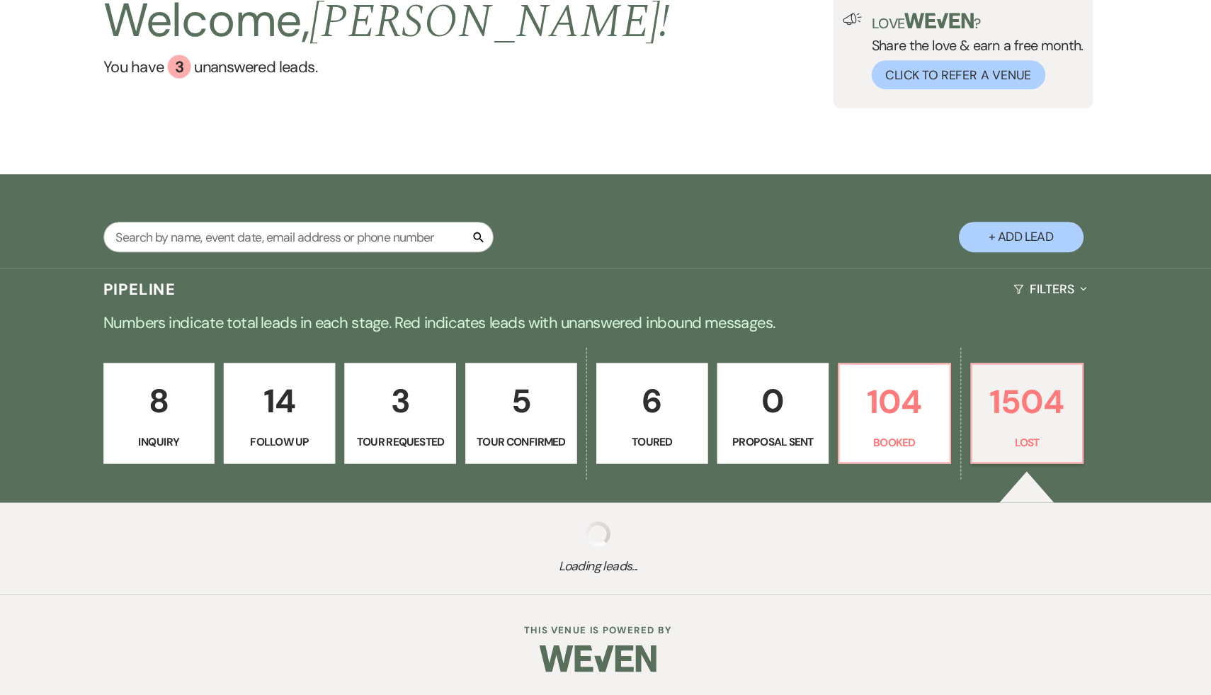
select select "8"
select select "5"
select select "8"
select select "6"
select select "8"
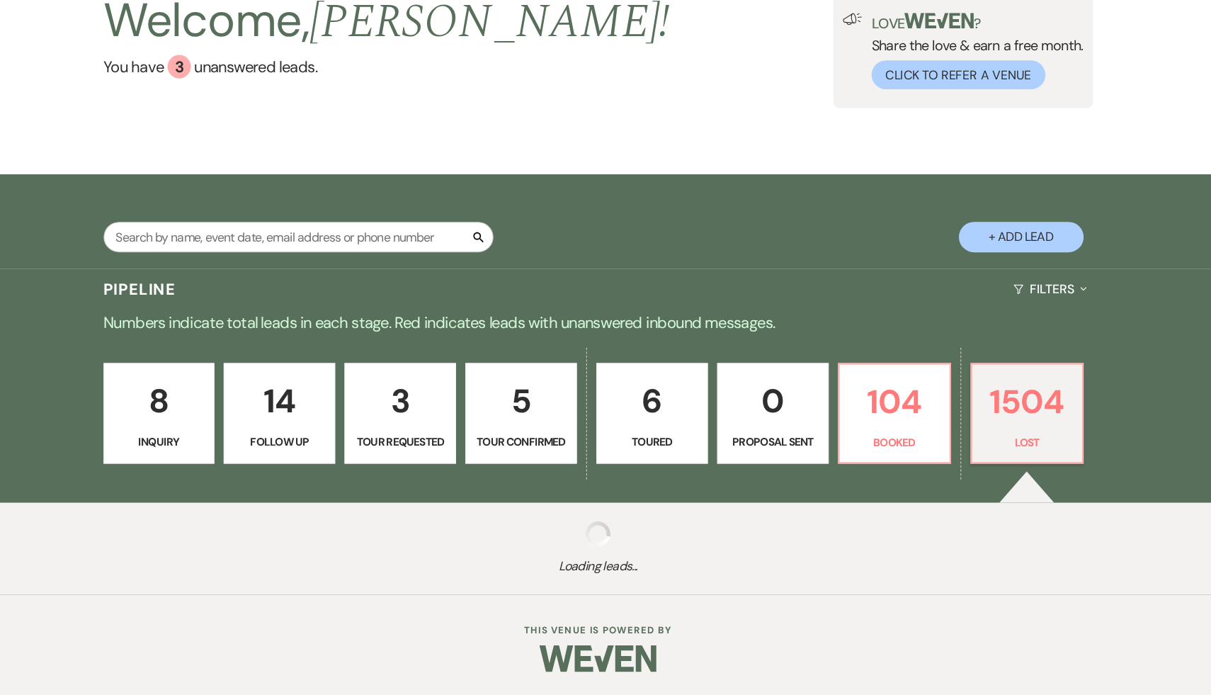
select select "8"
select select "5"
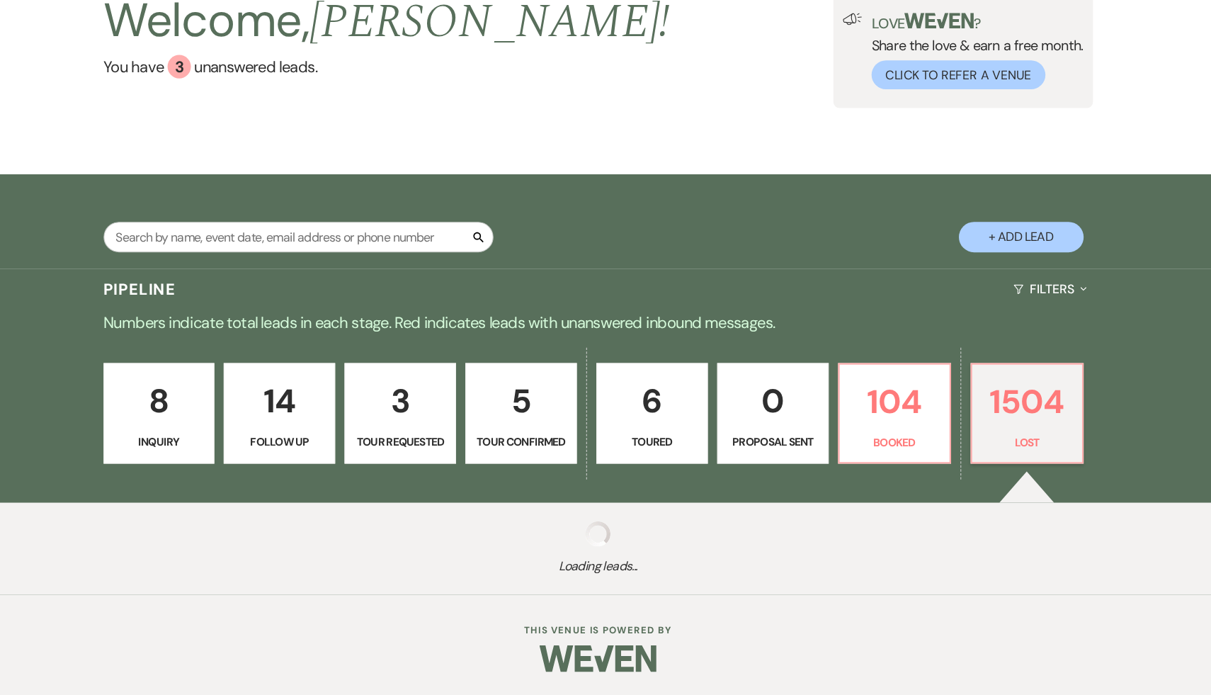
select select "8"
select select "7"
select select "8"
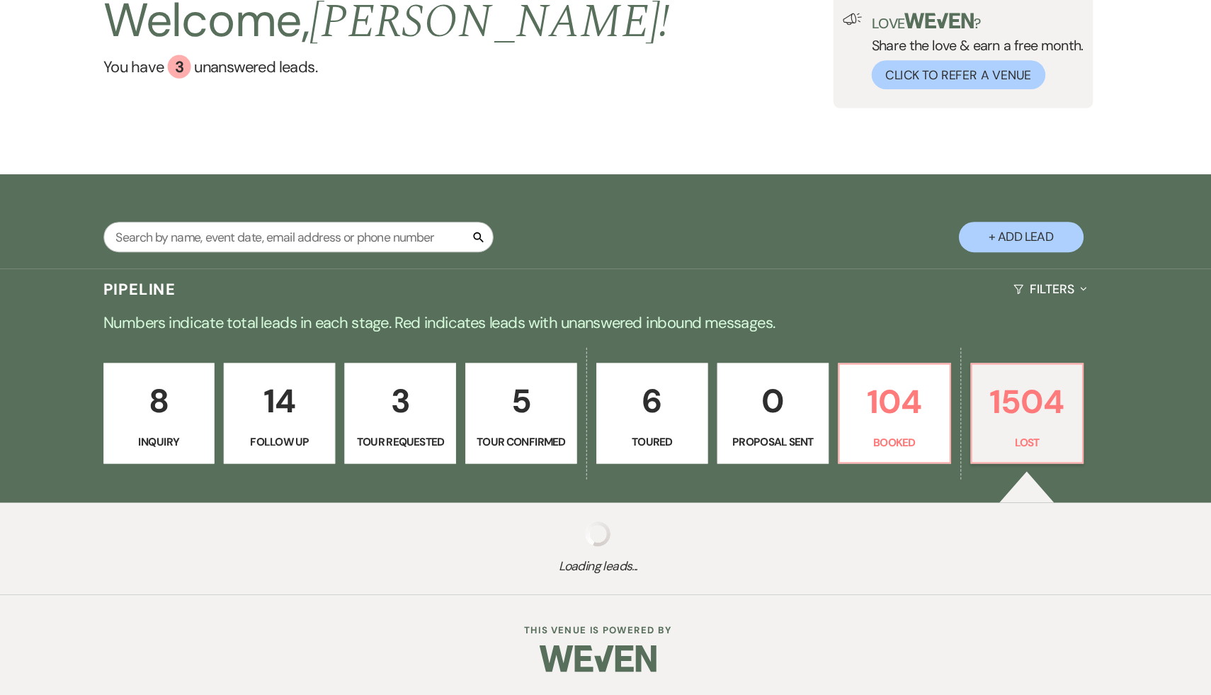
select select "8"
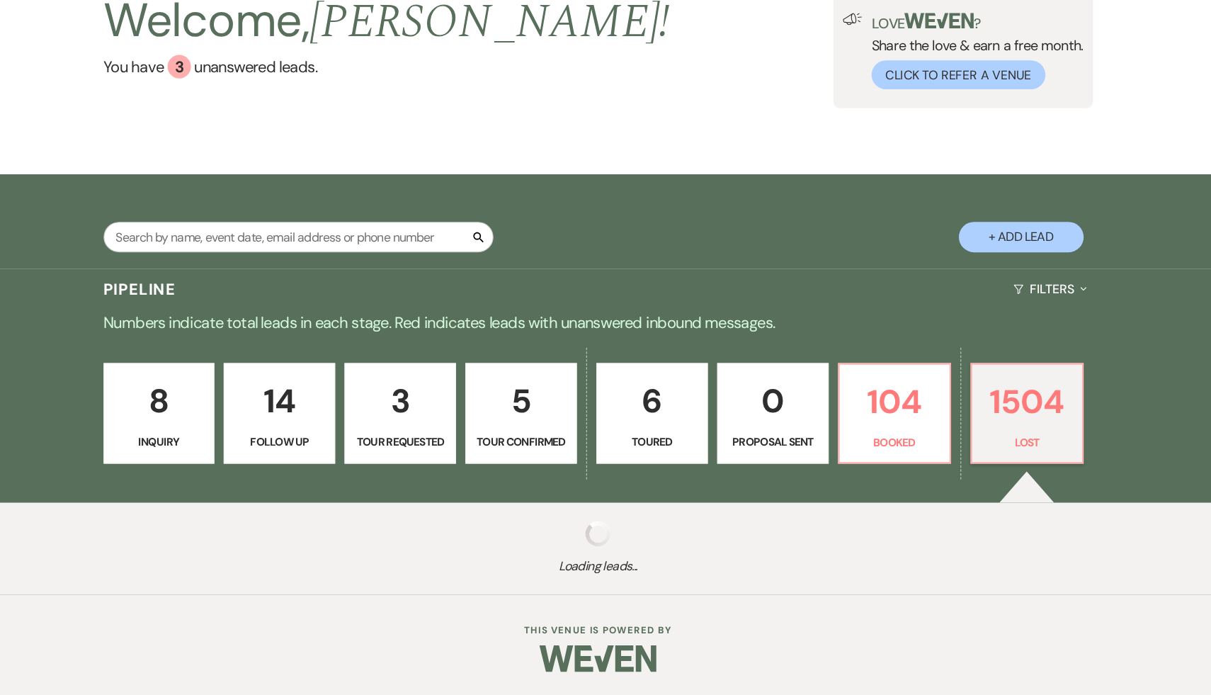
select select "8"
select select "5"
select select "8"
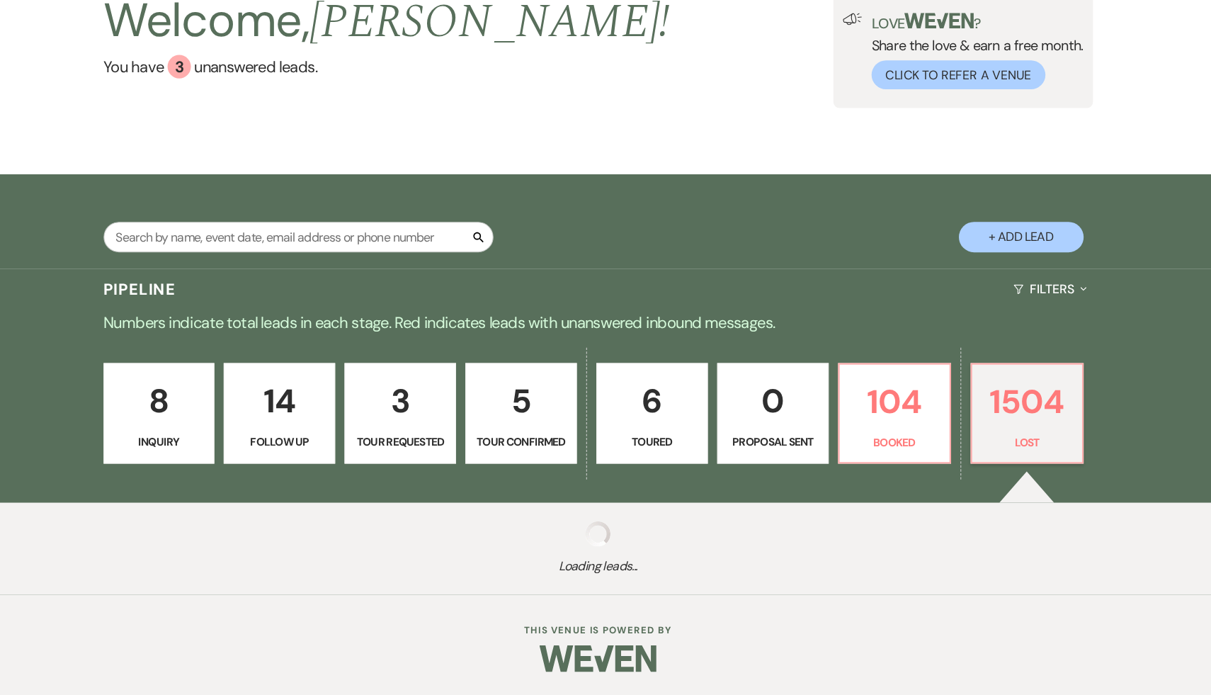
select select "7"
select select "8"
select select "7"
select select "8"
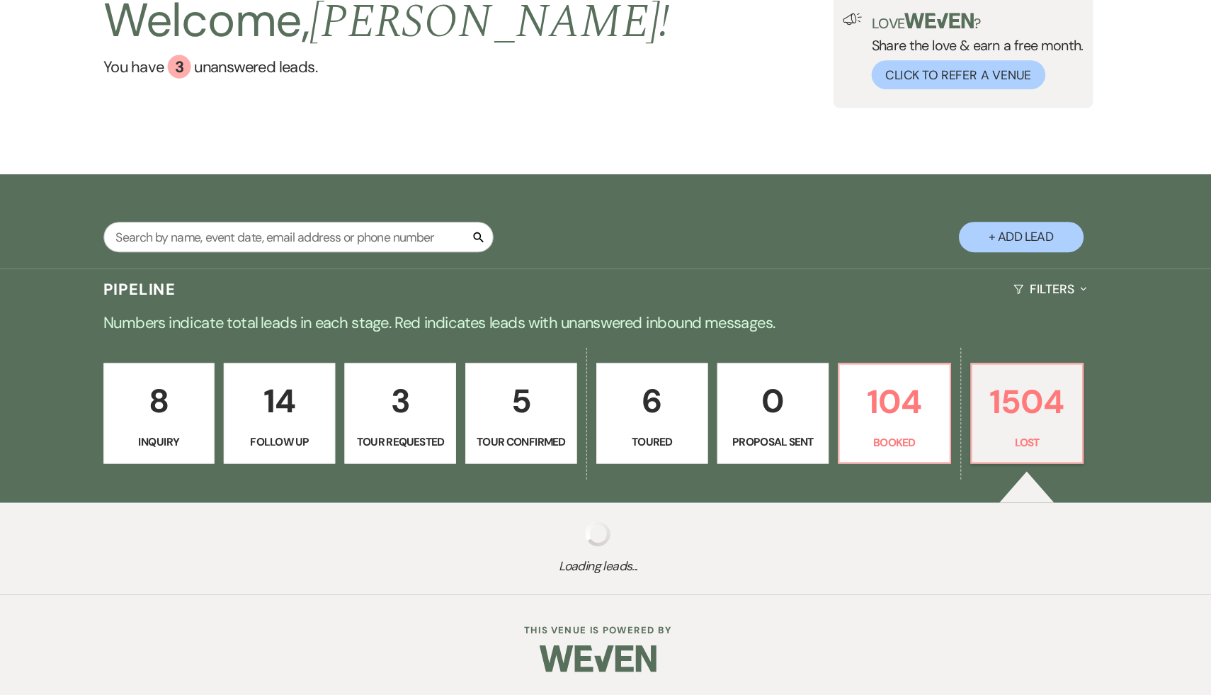
select select "8"
select select "7"
select select "8"
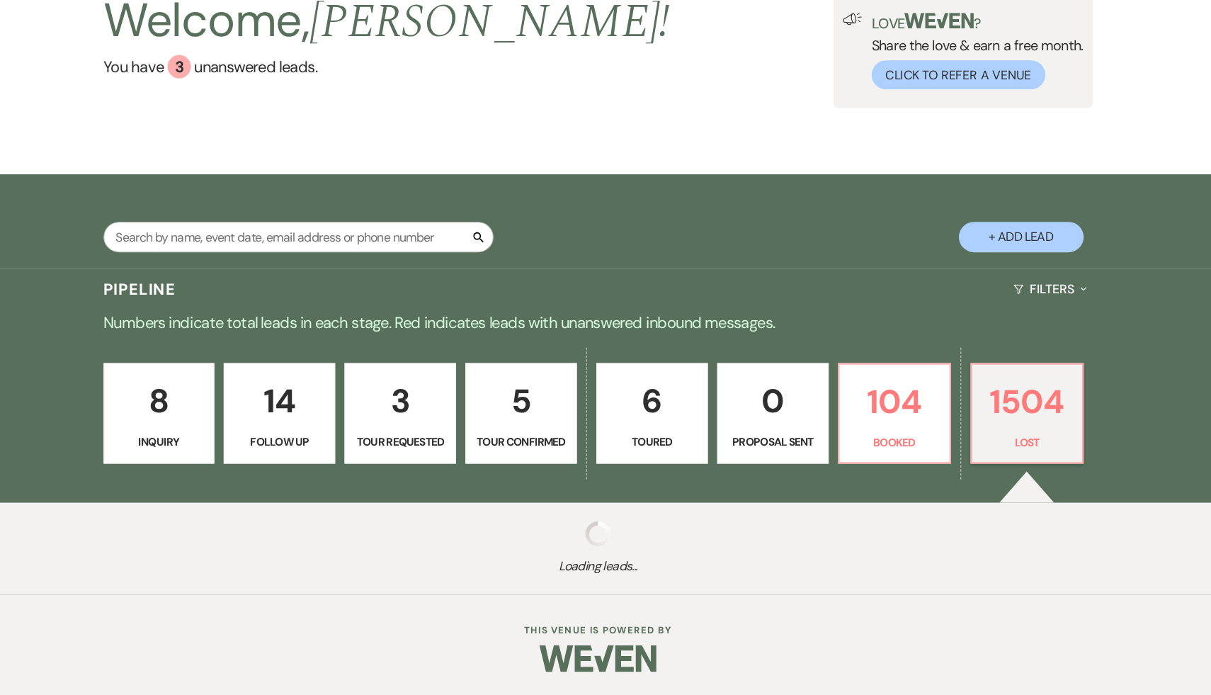
select select "8"
select select "10"
select select "8"
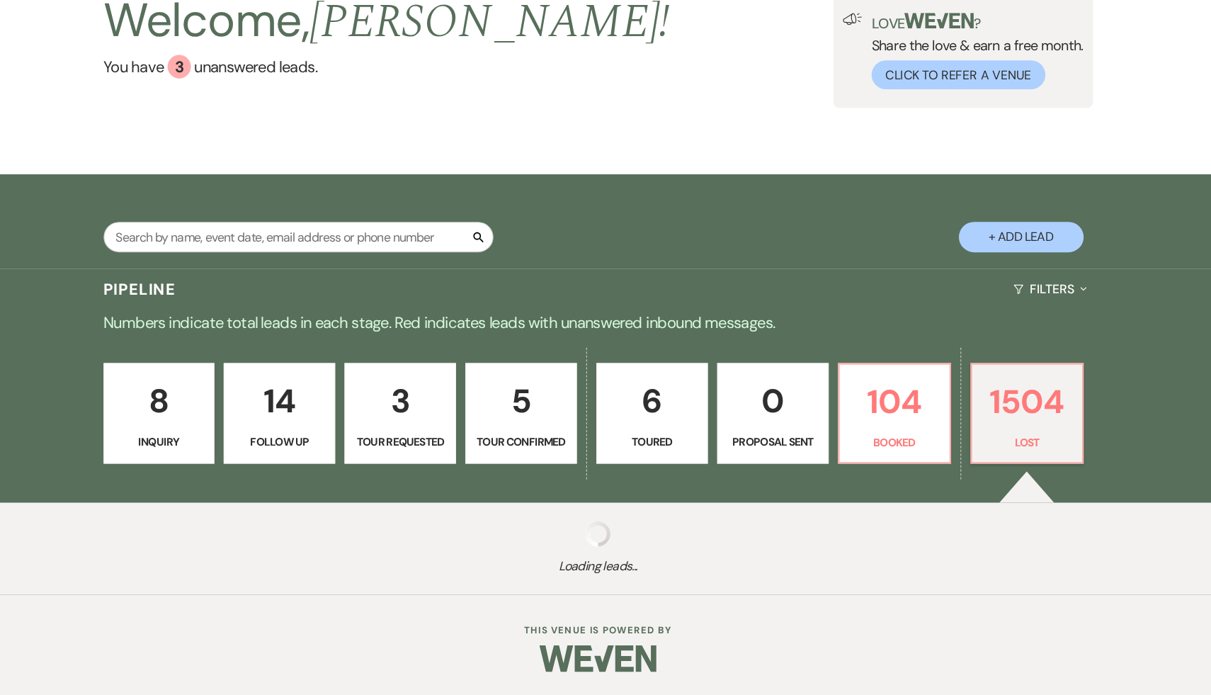
select select "8"
select select "5"
select select "8"
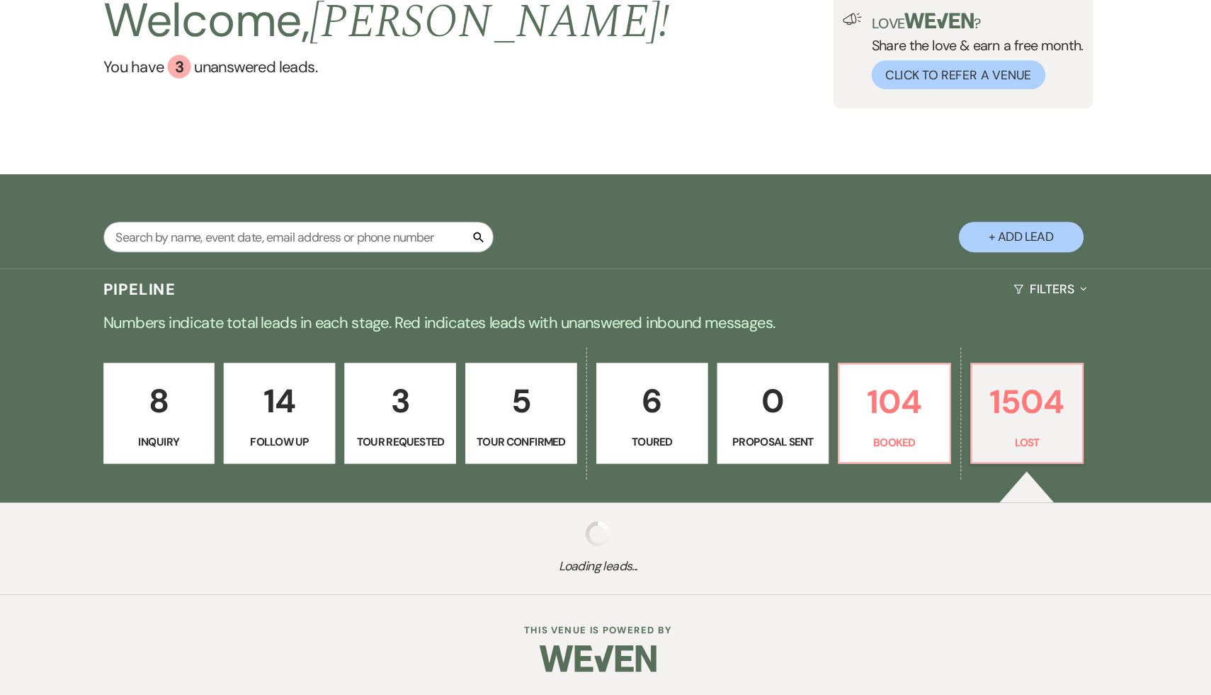
select select "7"
select select "8"
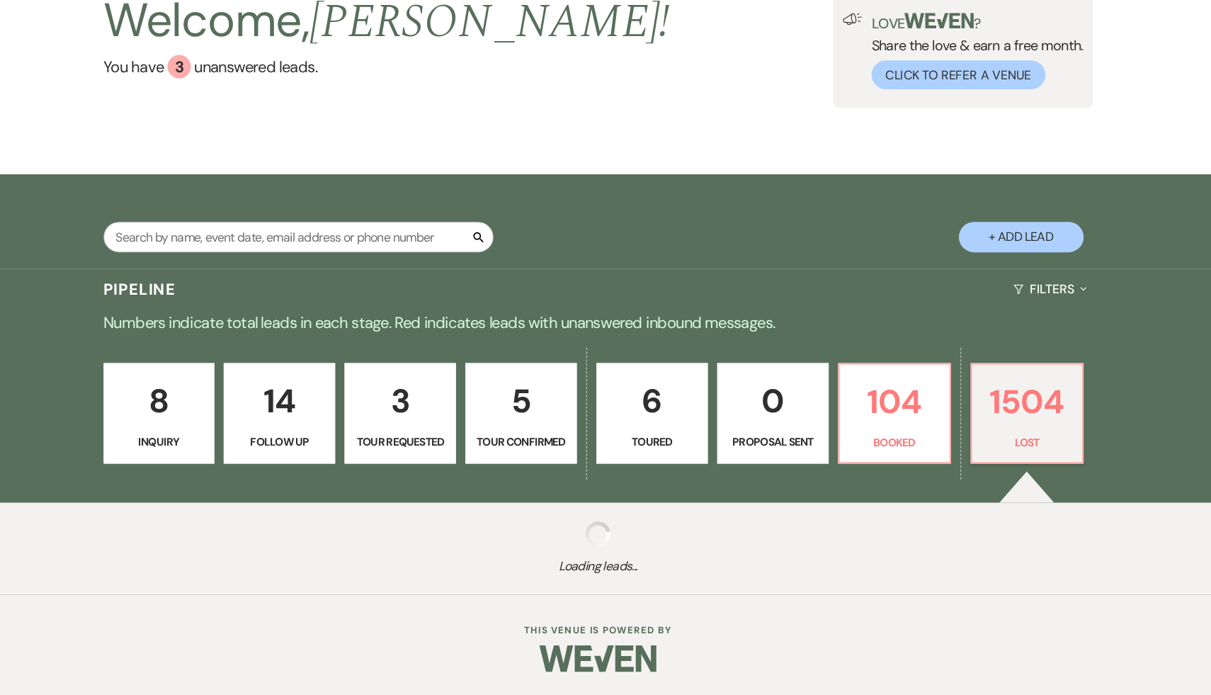
select select "8"
select select "7"
select select "8"
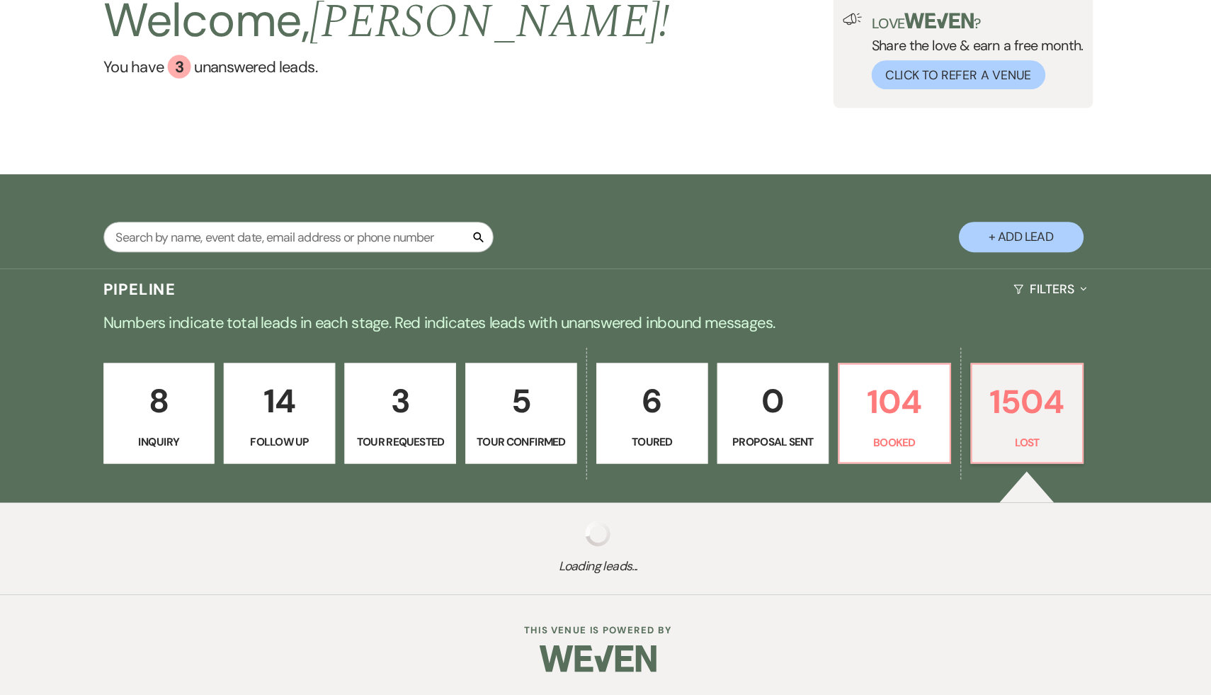
select select "7"
select select "8"
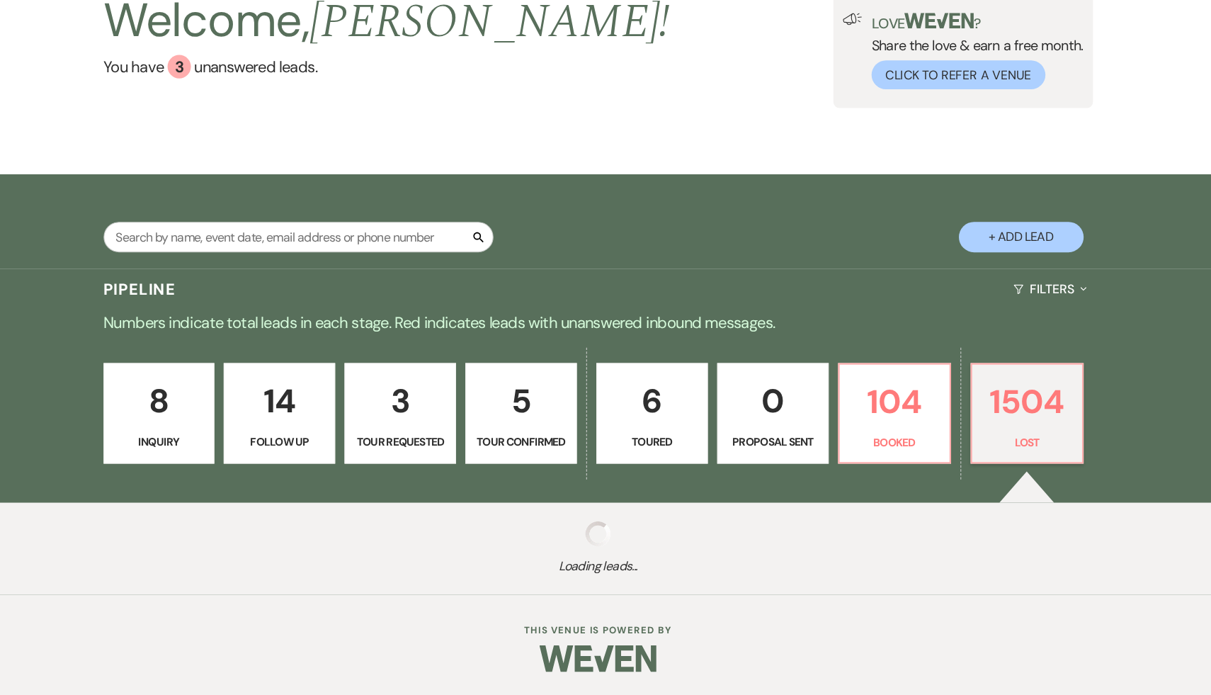
select select "8"
select select "7"
select select "8"
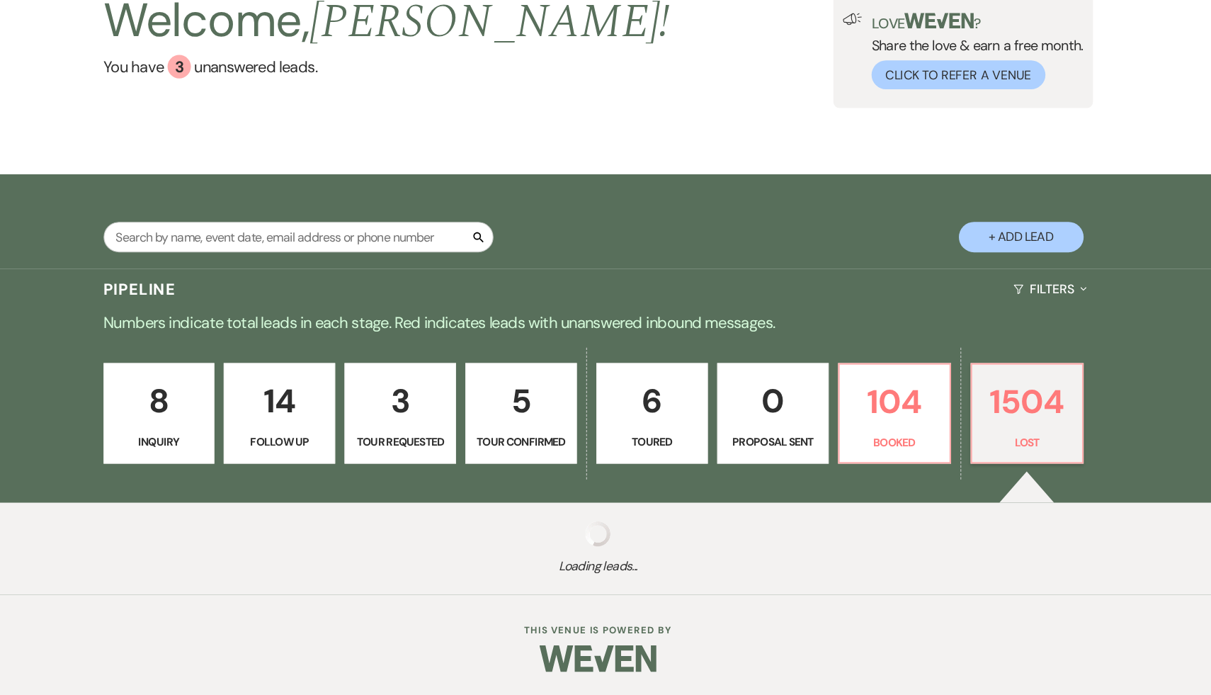
select select "5"
select select "8"
select select "7"
select select "8"
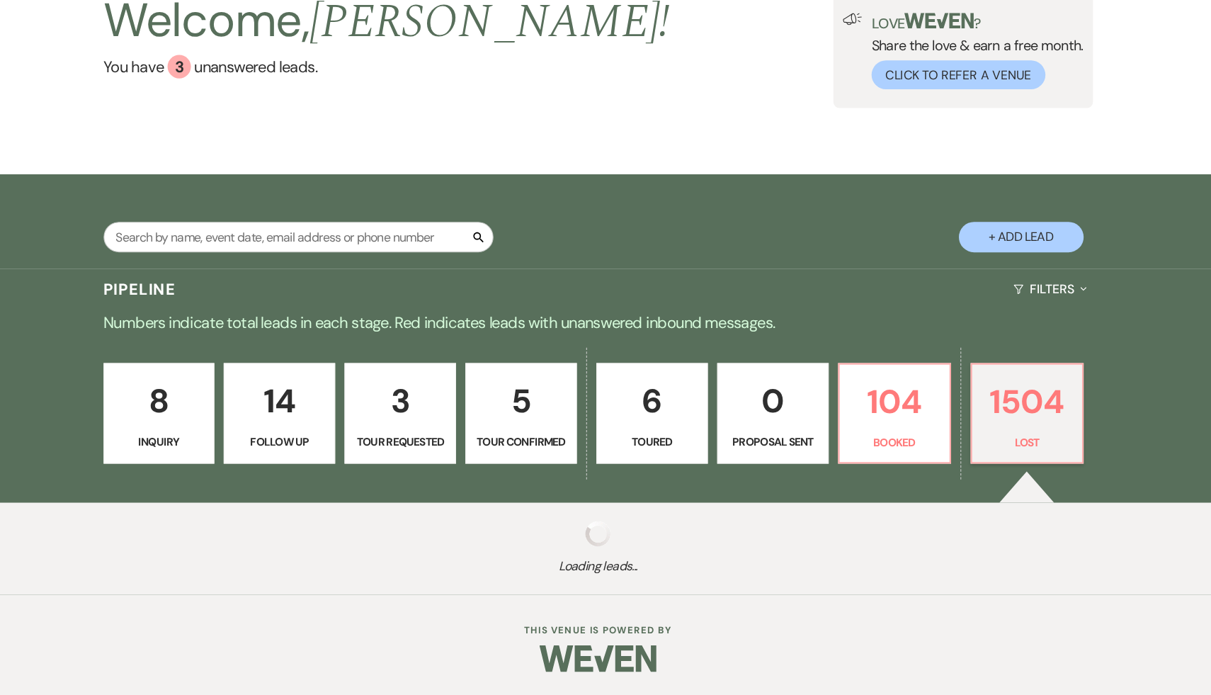
select select "8"
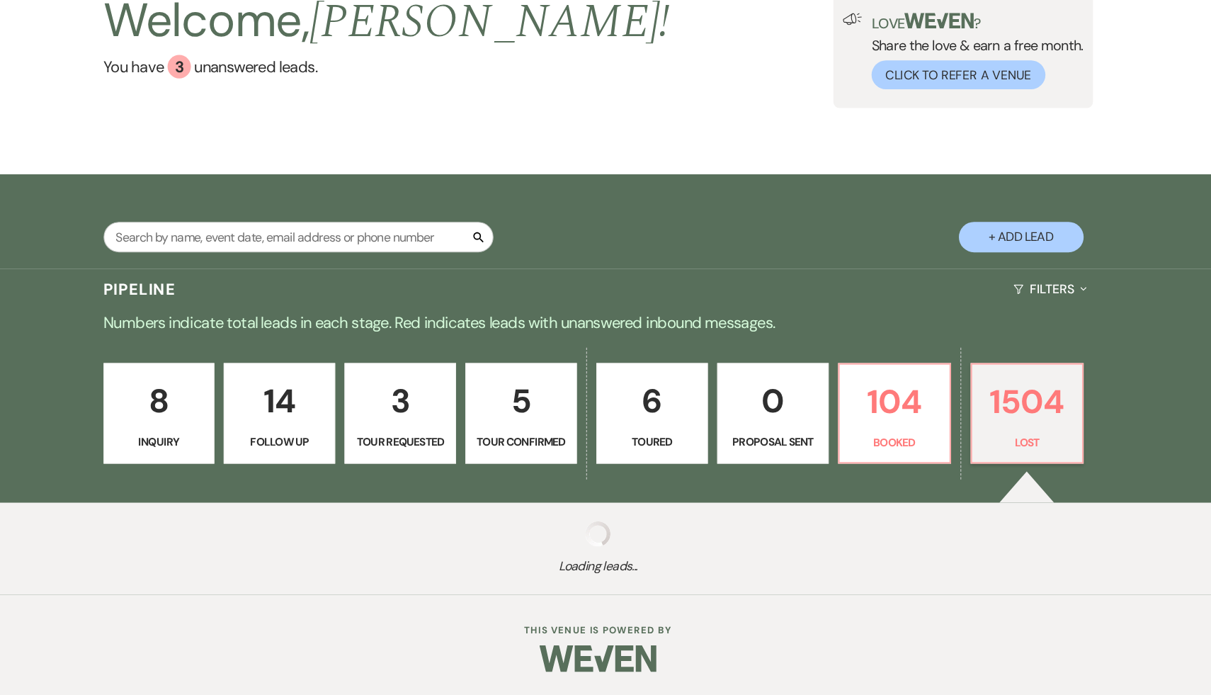
select select "8"
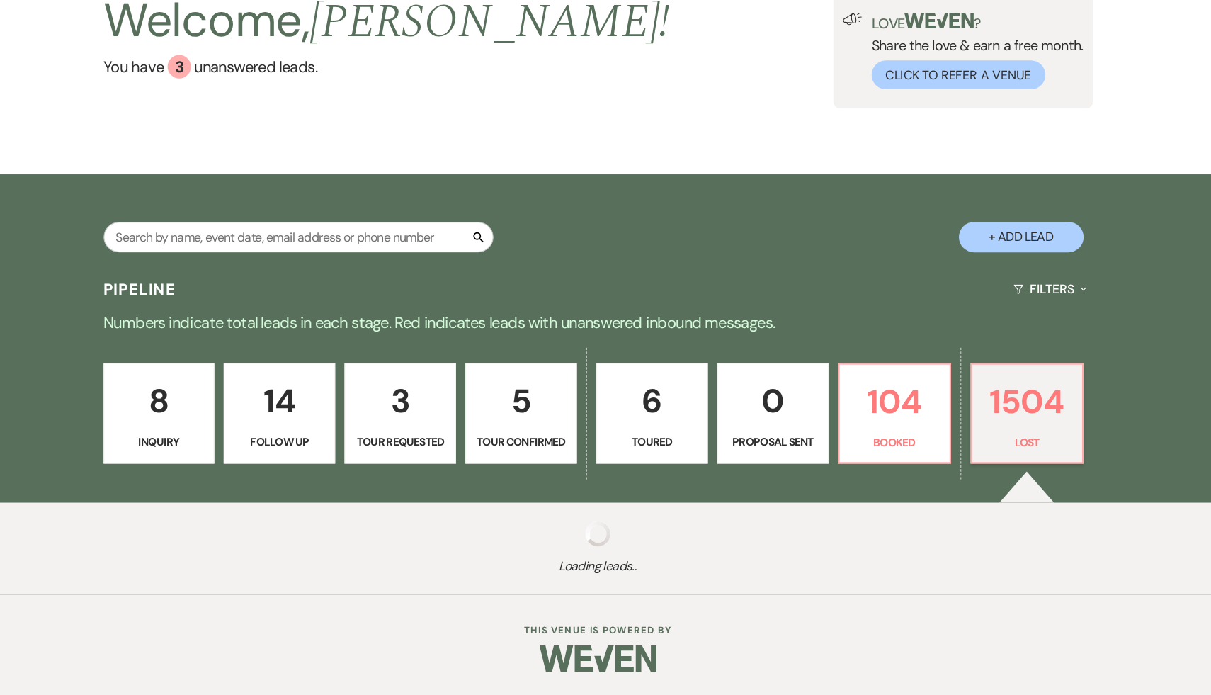
select select "8"
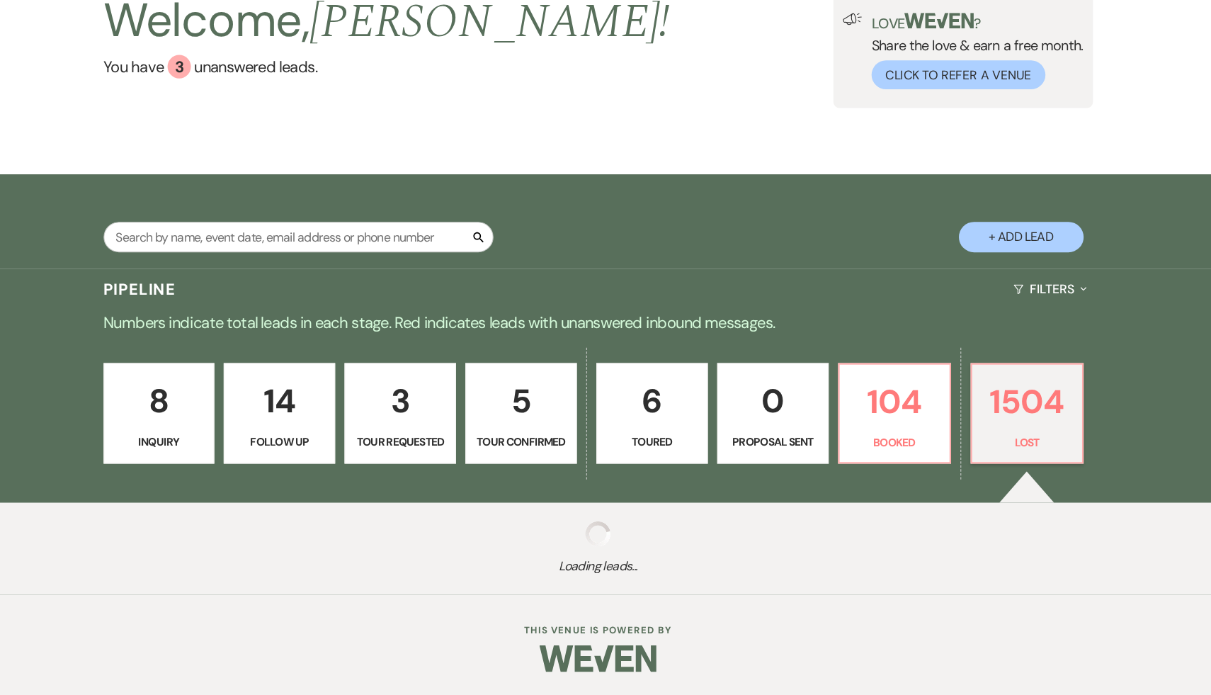
select select "8"
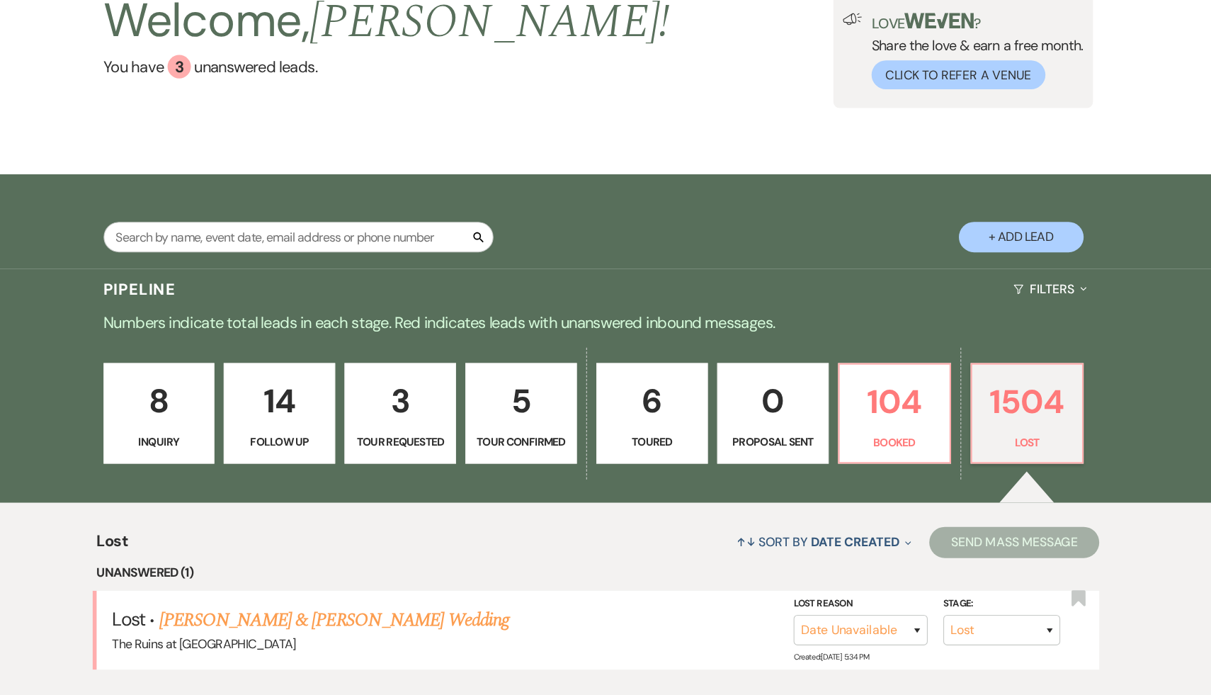
scroll to position [387, 0]
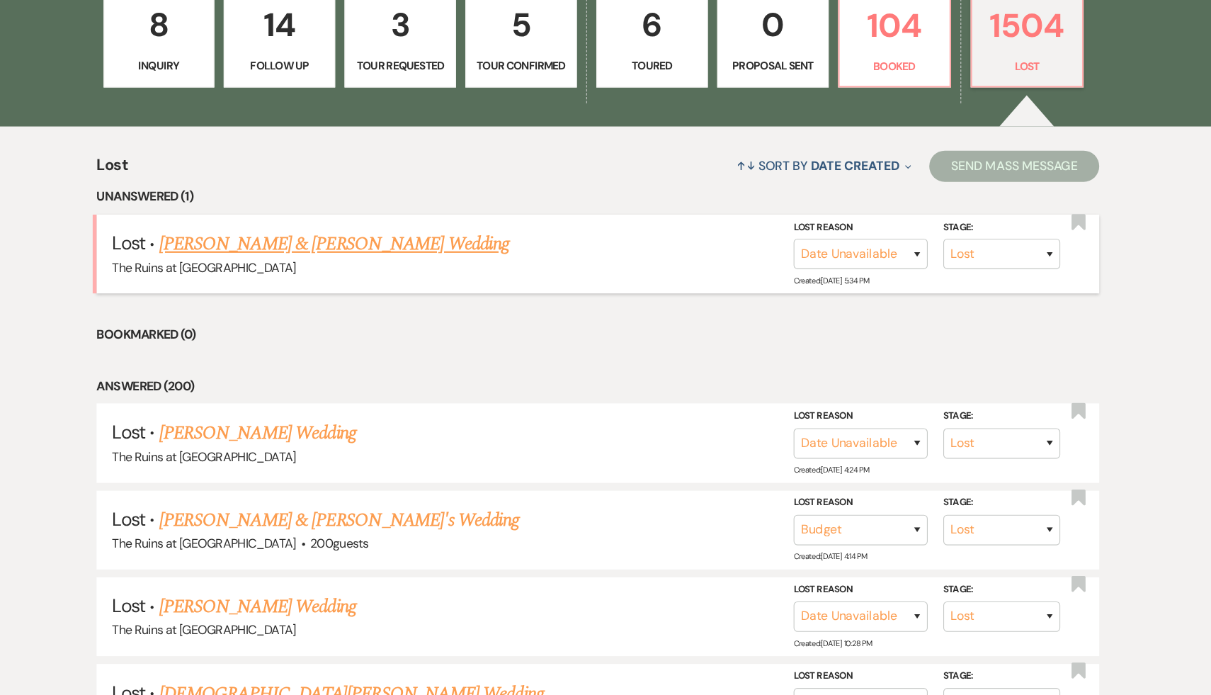
click at [385, 289] on link "Dan Guerrera & Avika Shah's Wedding" at bounding box center [366, 286] width 317 height 26
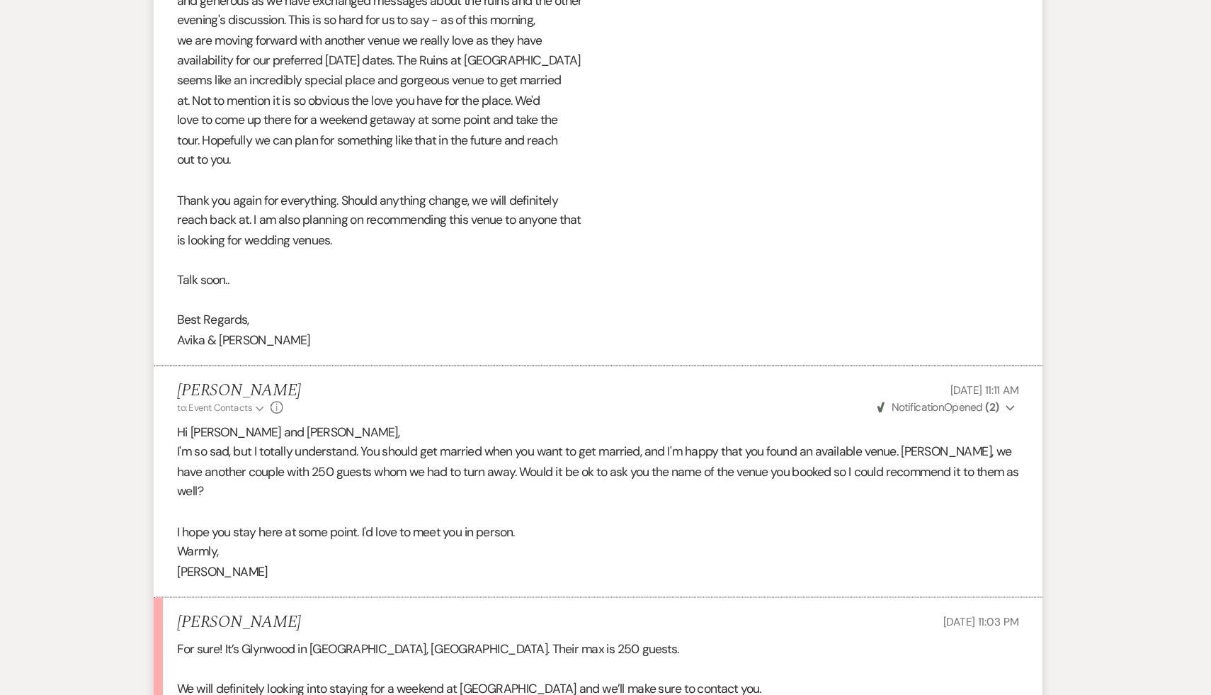
scroll to position [7041, 0]
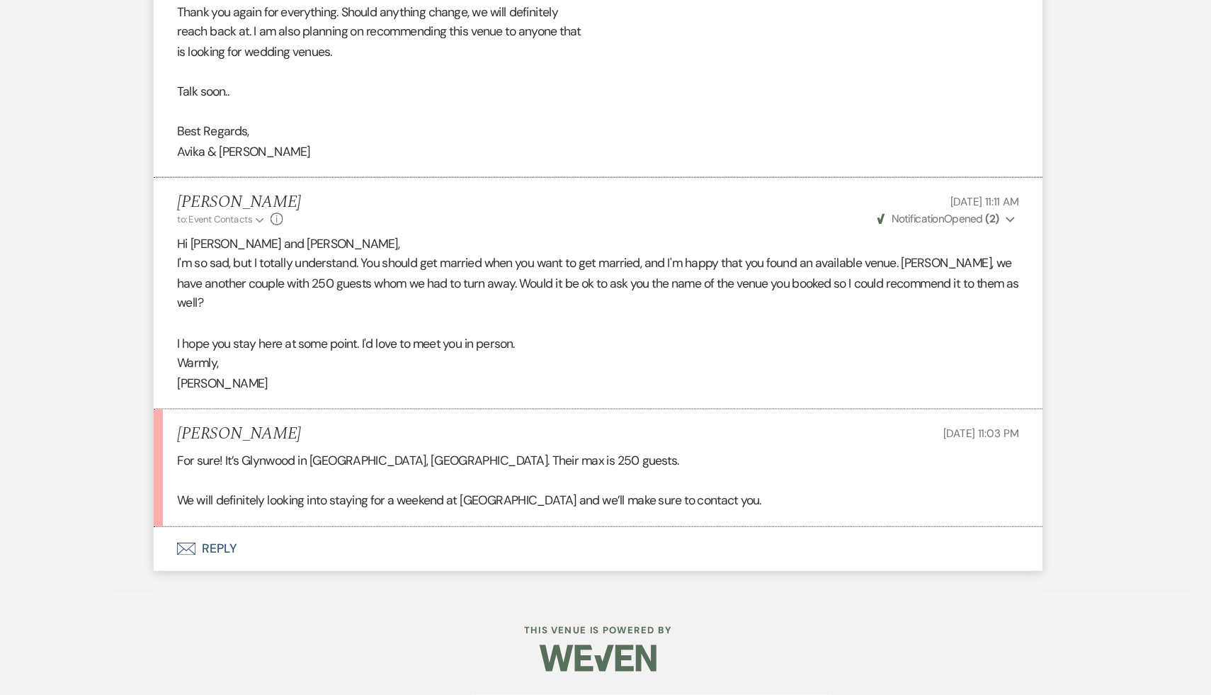
click at [263, 557] on button "Envelope Reply" at bounding box center [606, 563] width 808 height 40
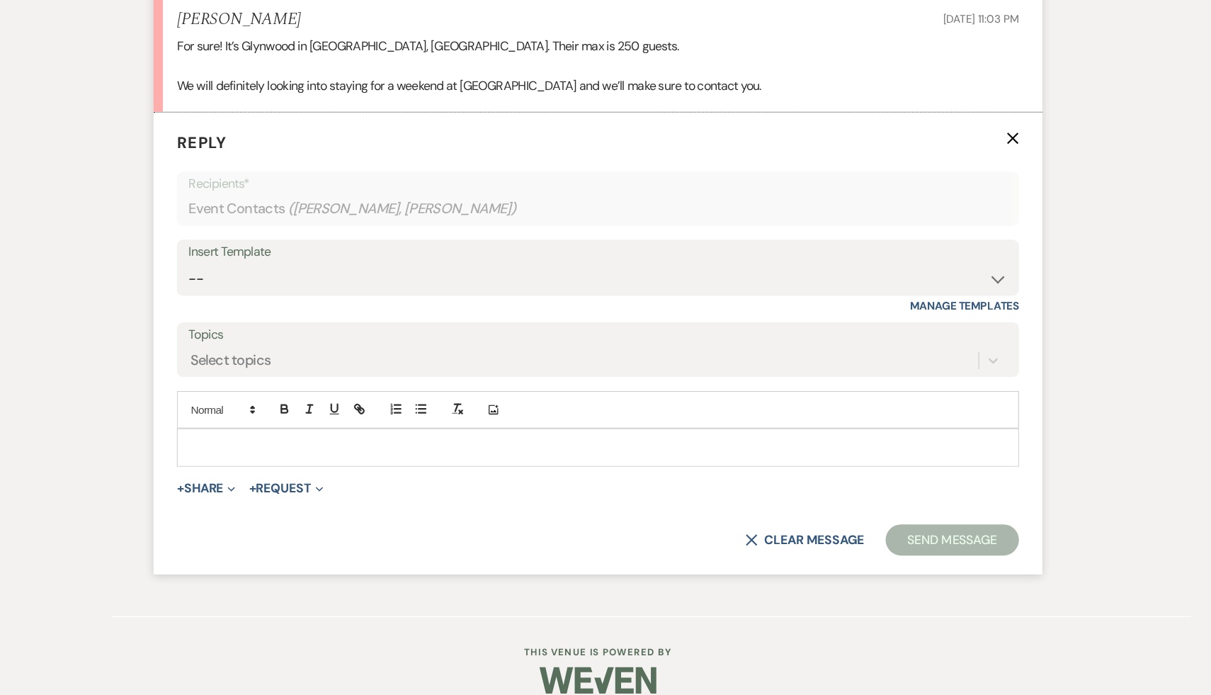
scroll to position [7415, 0]
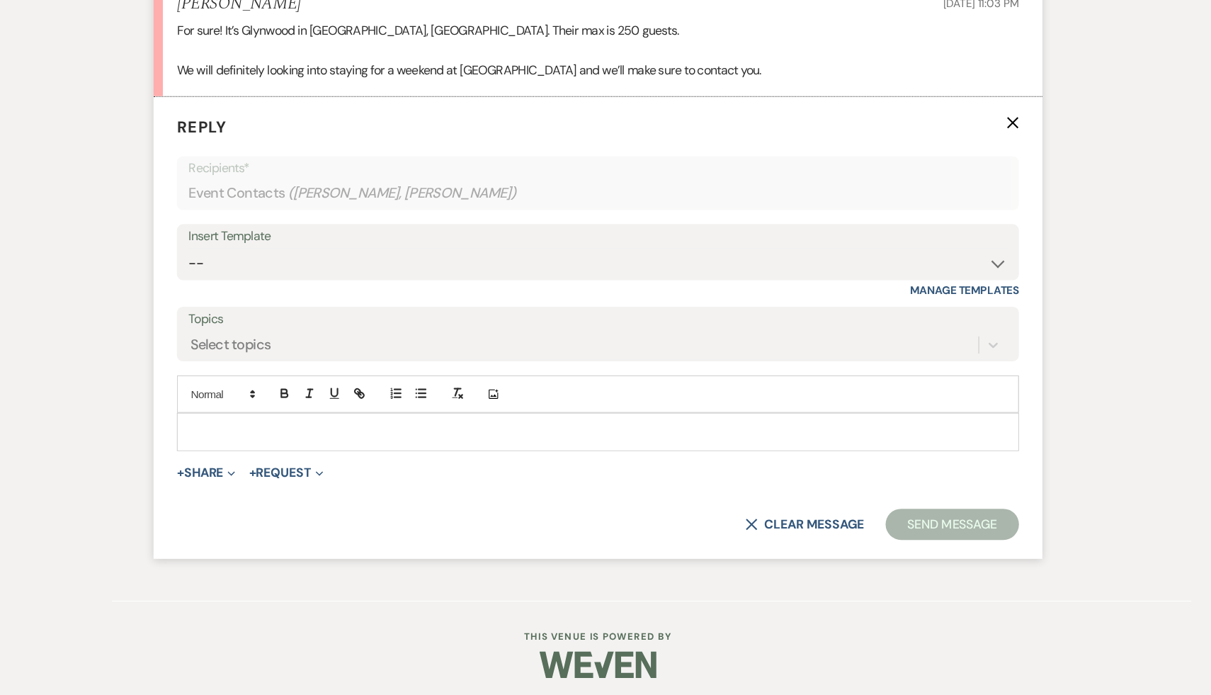
click at [344, 463] on p at bounding box center [606, 456] width 742 height 16
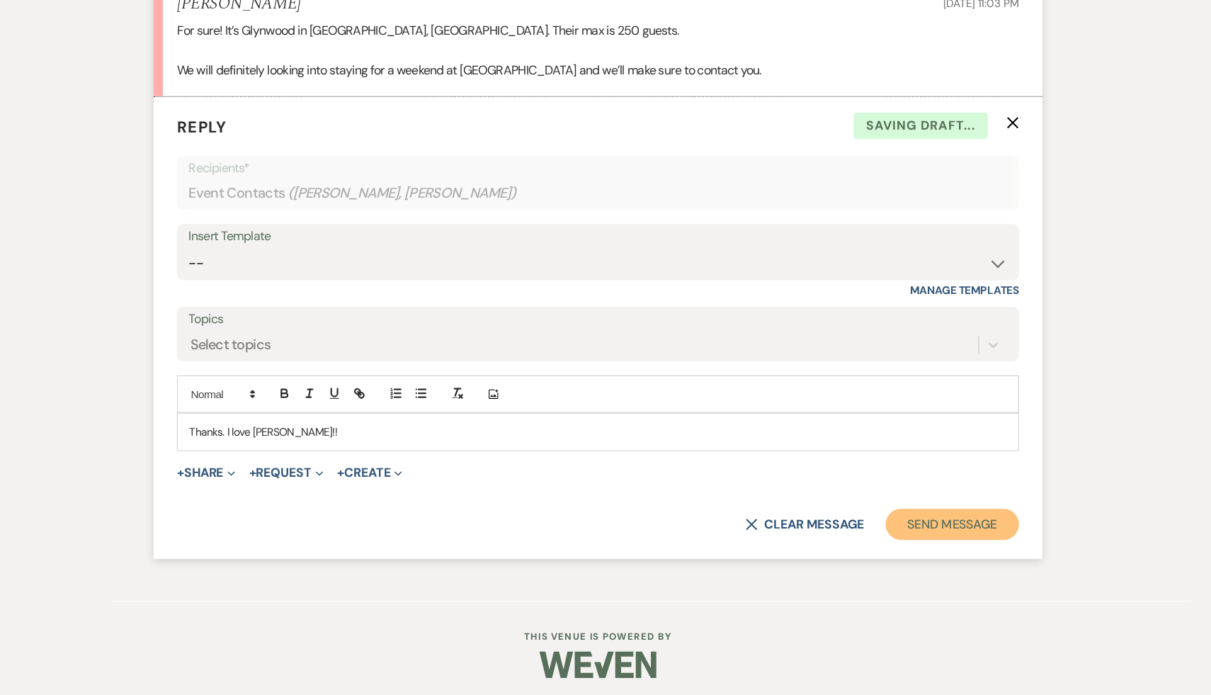
click at [948, 554] on button "Send Message" at bounding box center [927, 540] width 121 height 28
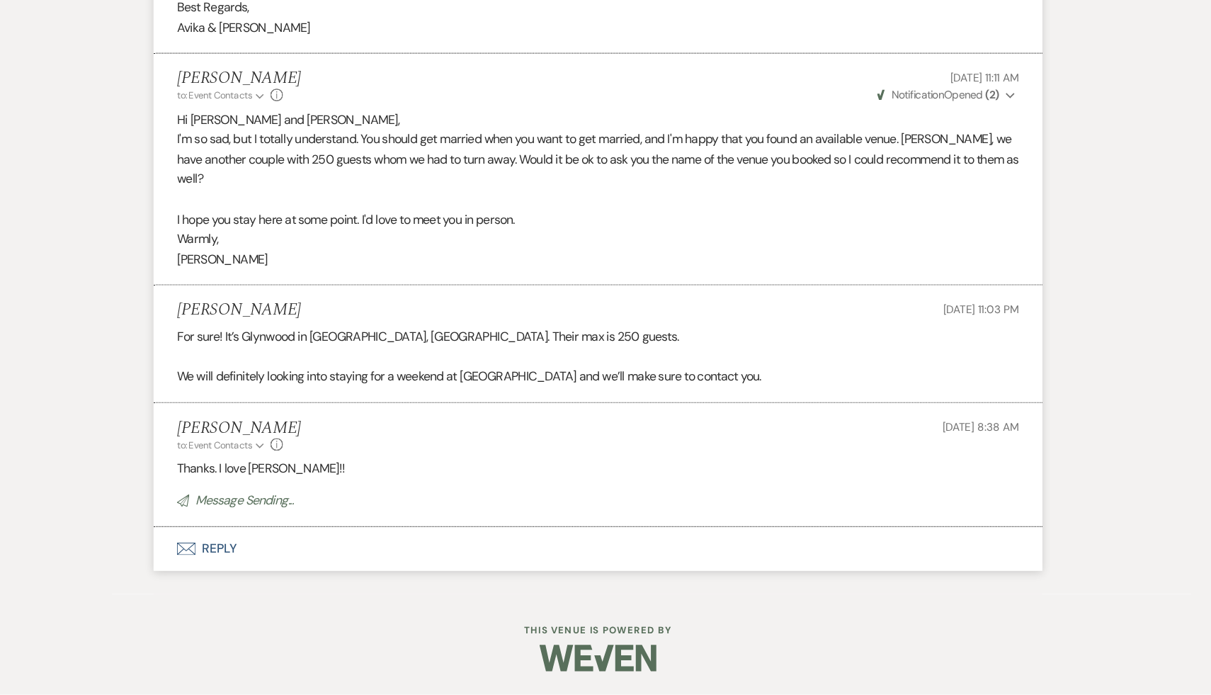
scroll to position [7154, 0]
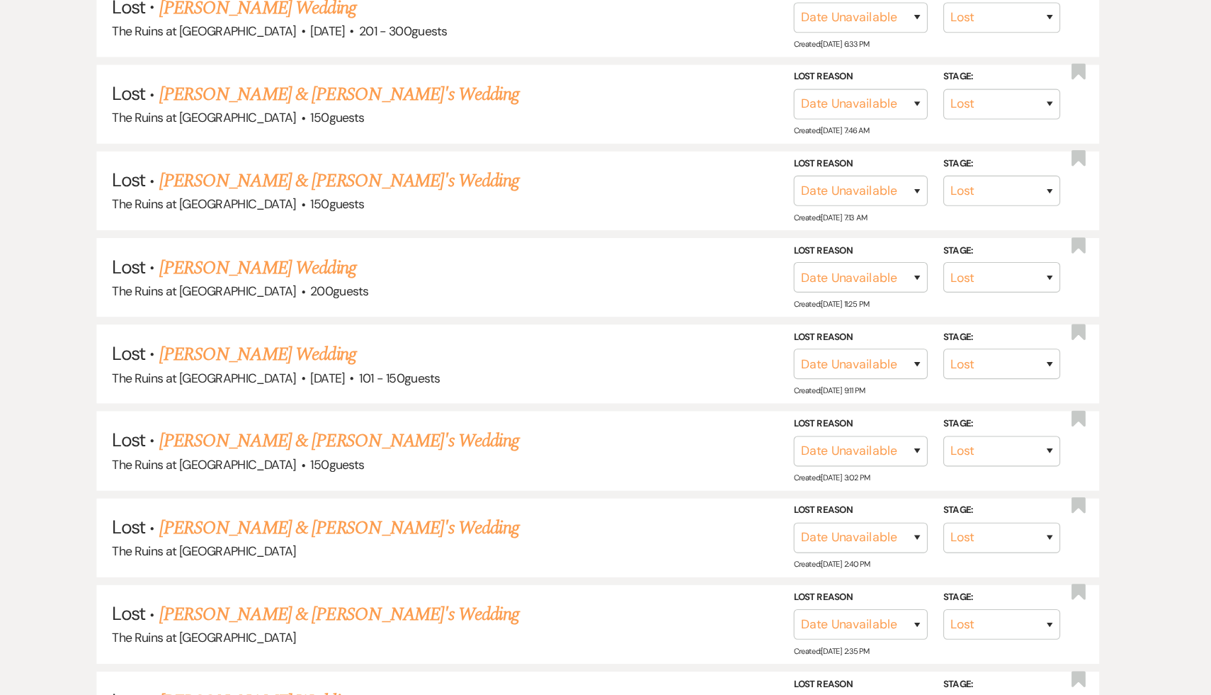
scroll to position [387, 0]
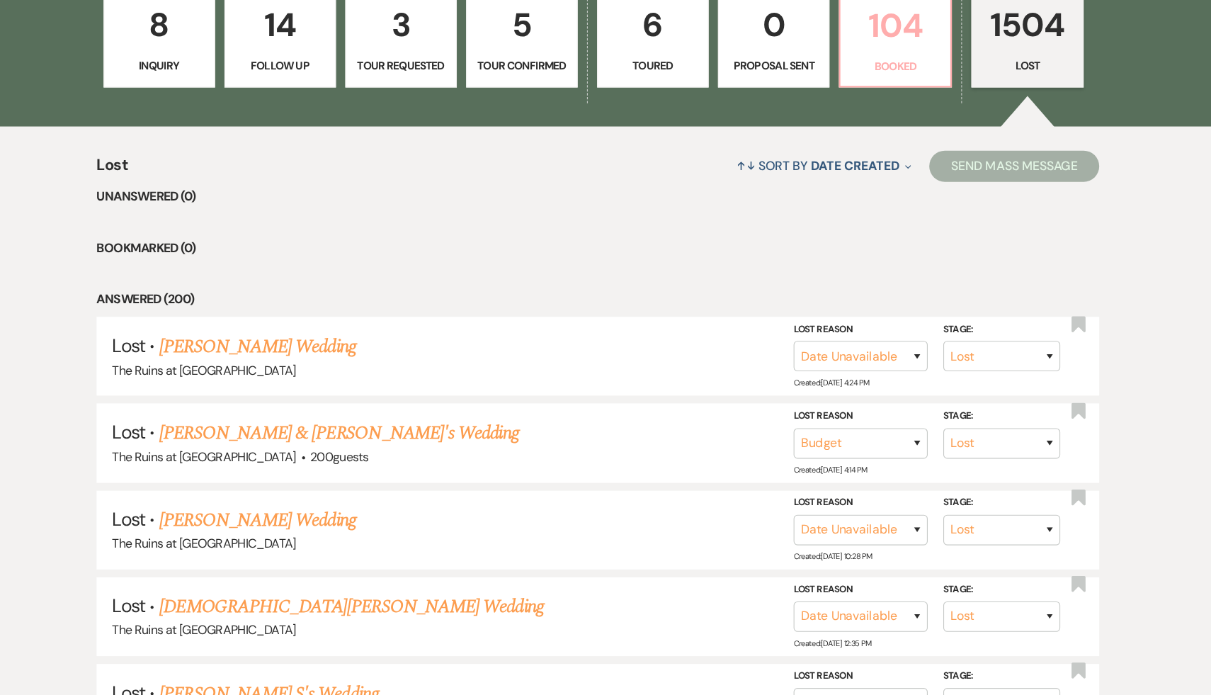
click at [854, 98] on p "104" at bounding box center [876, 86] width 83 height 47
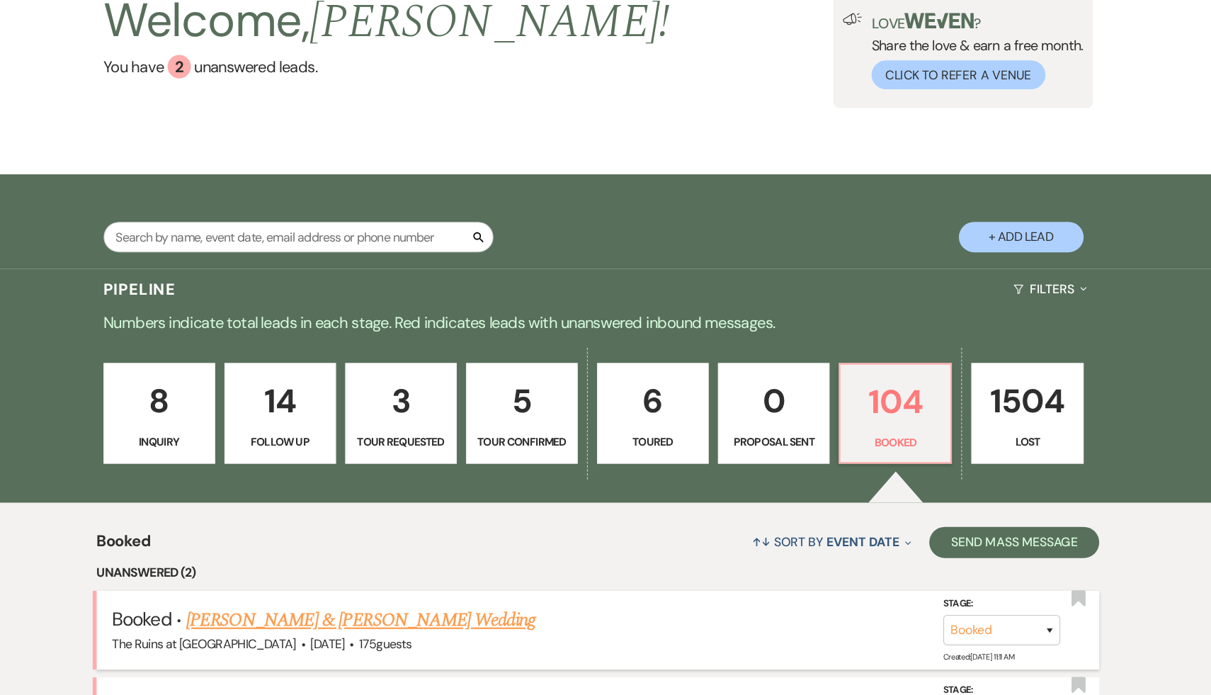
scroll to position [387, 0]
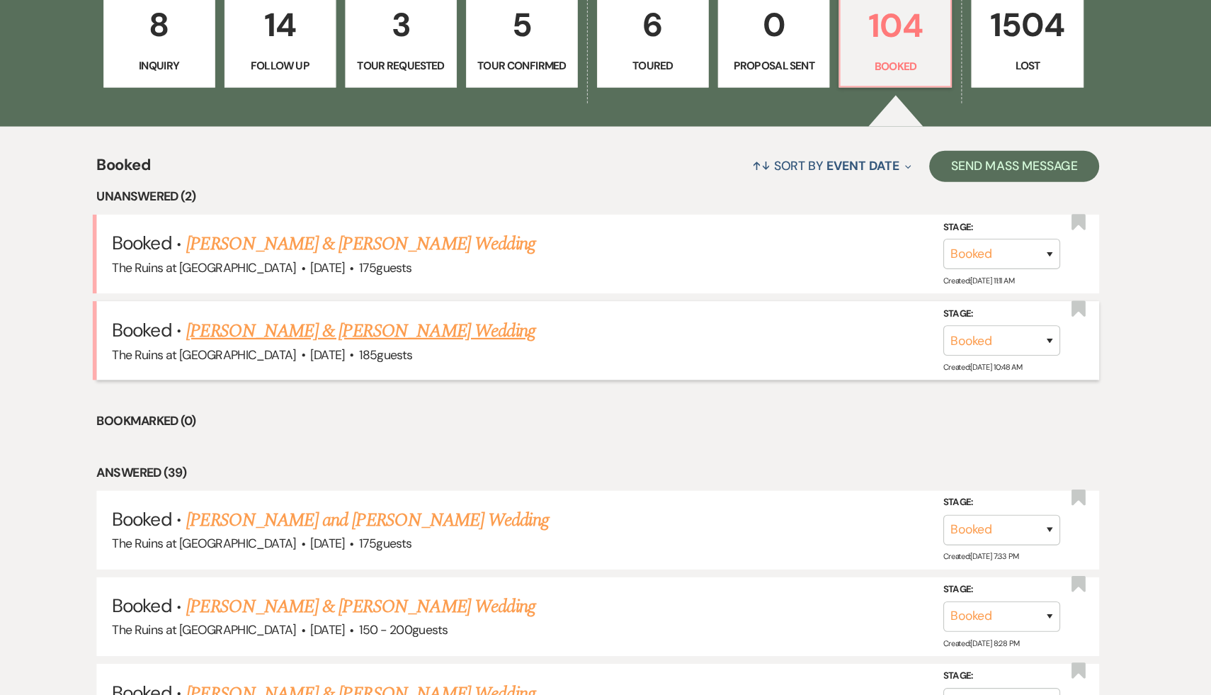
click at [461, 367] on link "[PERSON_NAME] & [PERSON_NAME] Wedding" at bounding box center [390, 364] width 317 height 26
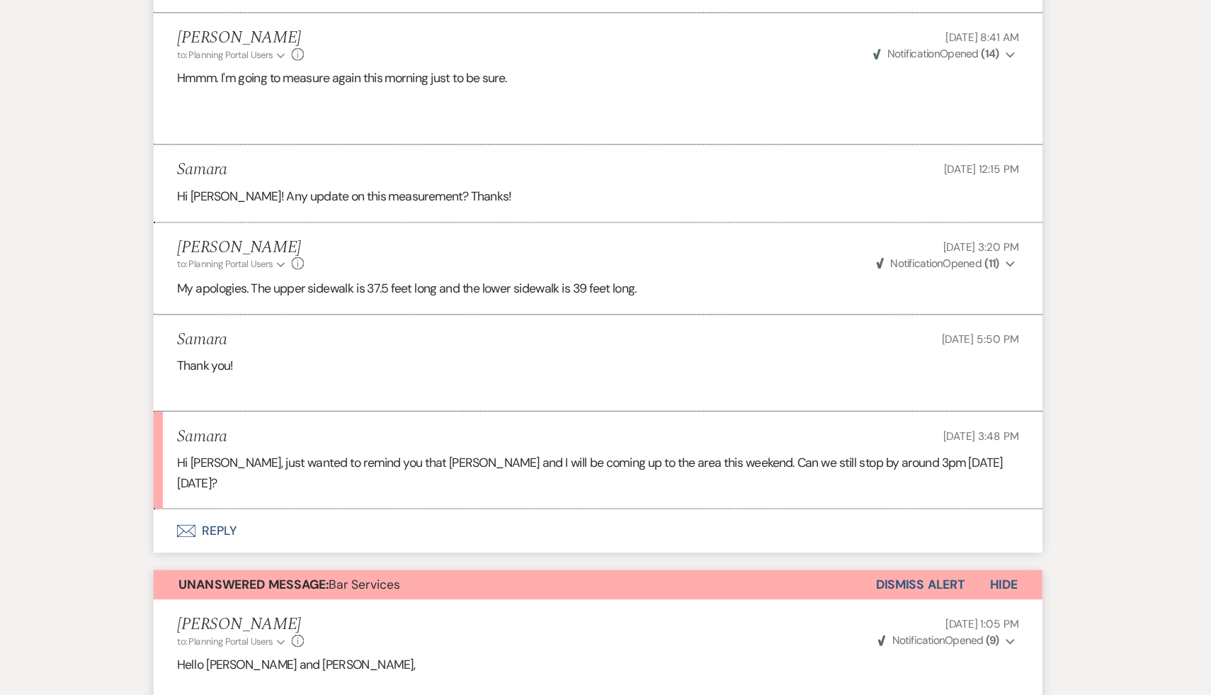
scroll to position [1493, 0]
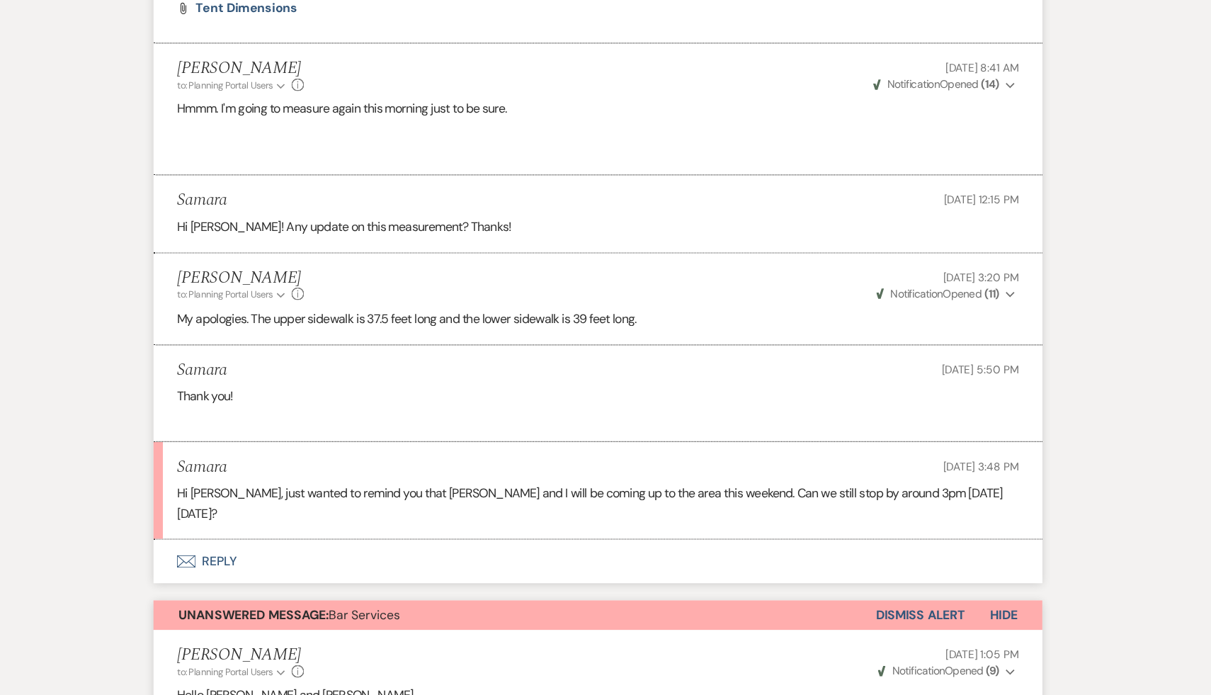
click at [257, 490] on button "Envelope Reply" at bounding box center [606, 510] width 808 height 40
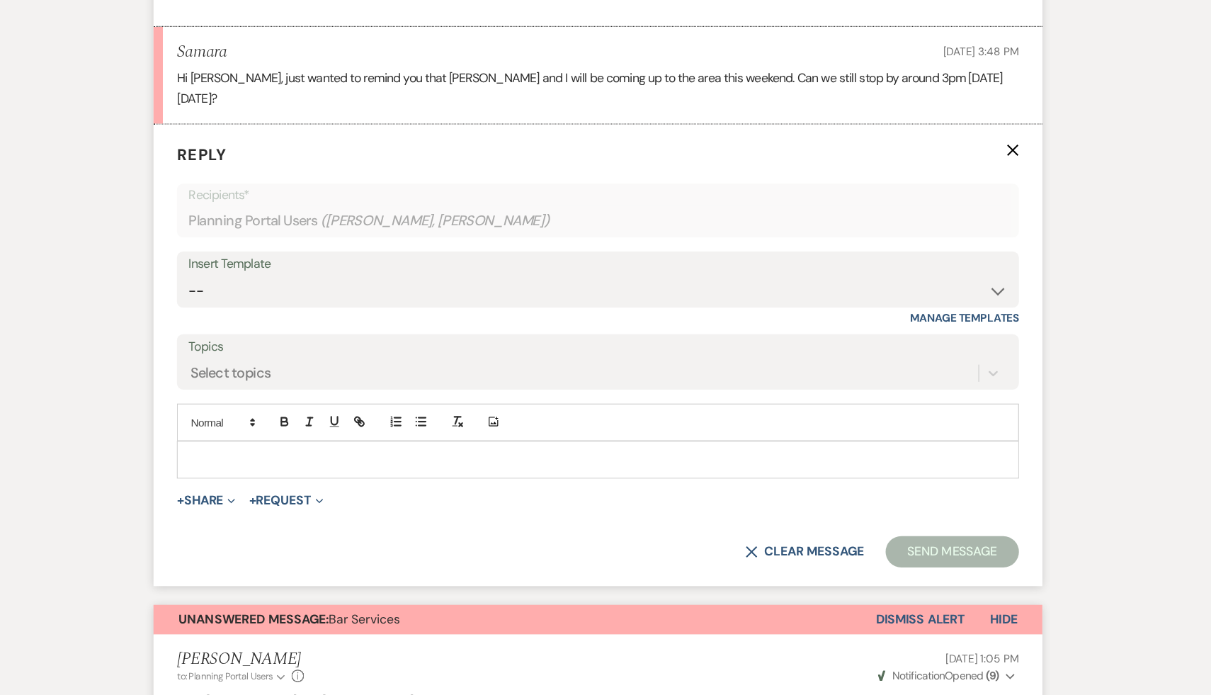
scroll to position [1818, 0]
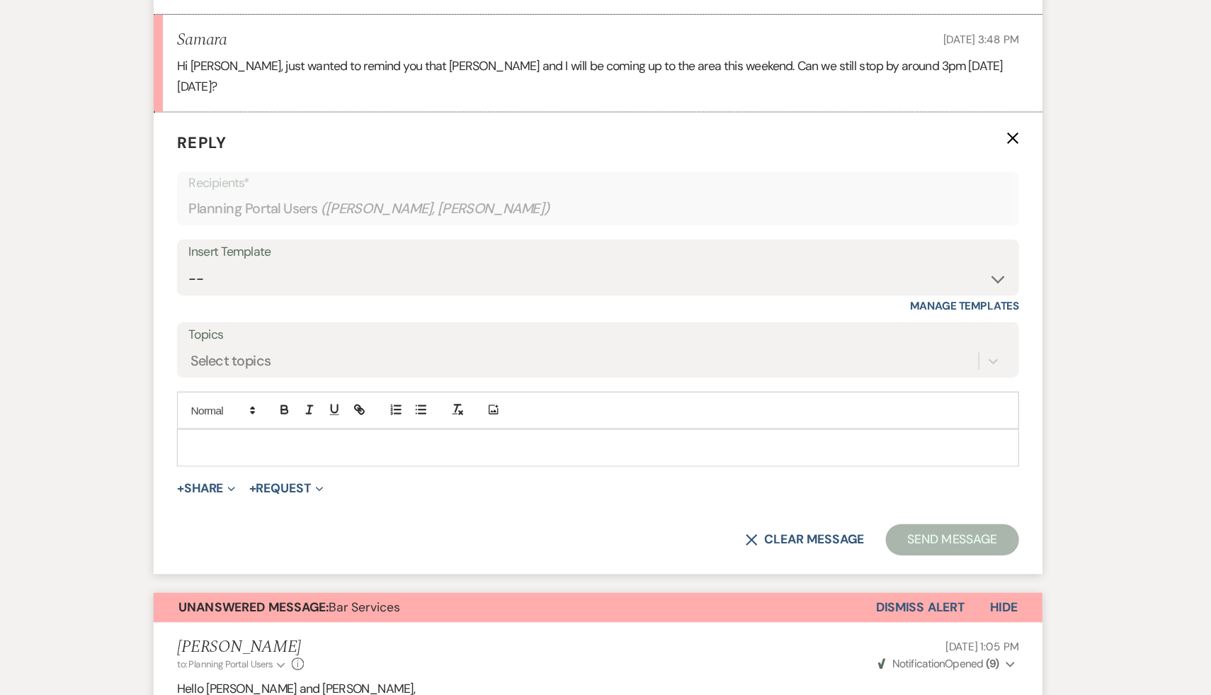
click at [321, 463] on p at bounding box center [606, 471] width 742 height 16
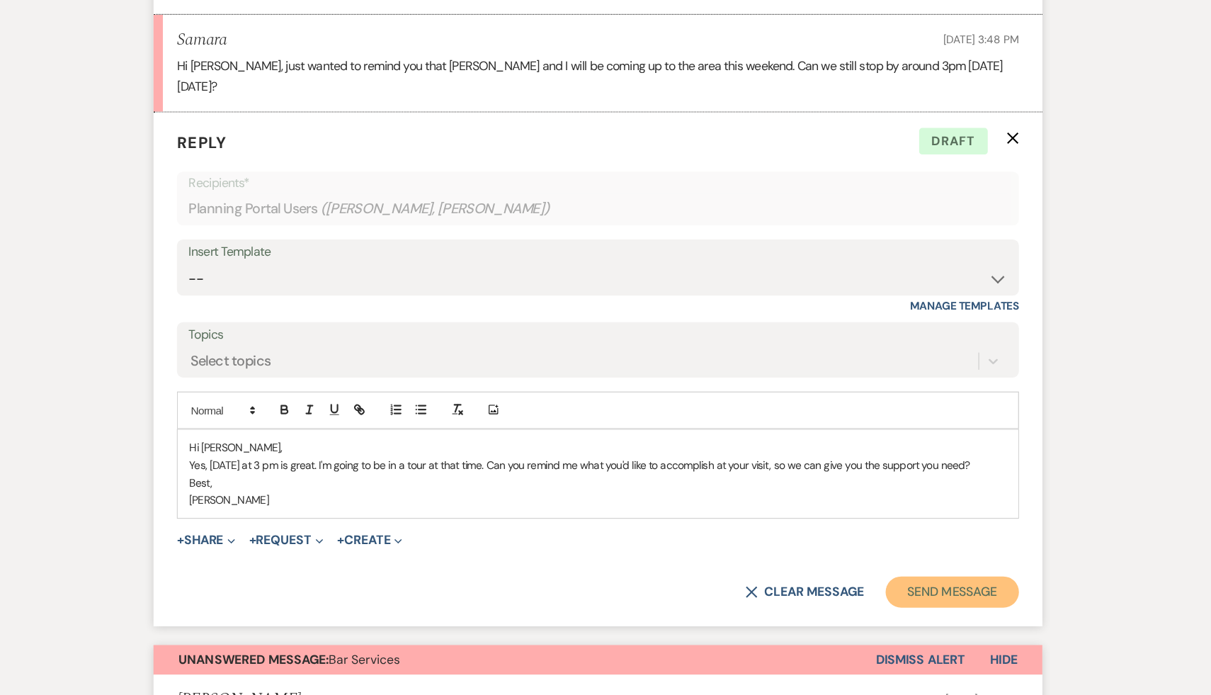
click at [946, 587] on button "Send Message" at bounding box center [927, 601] width 121 height 28
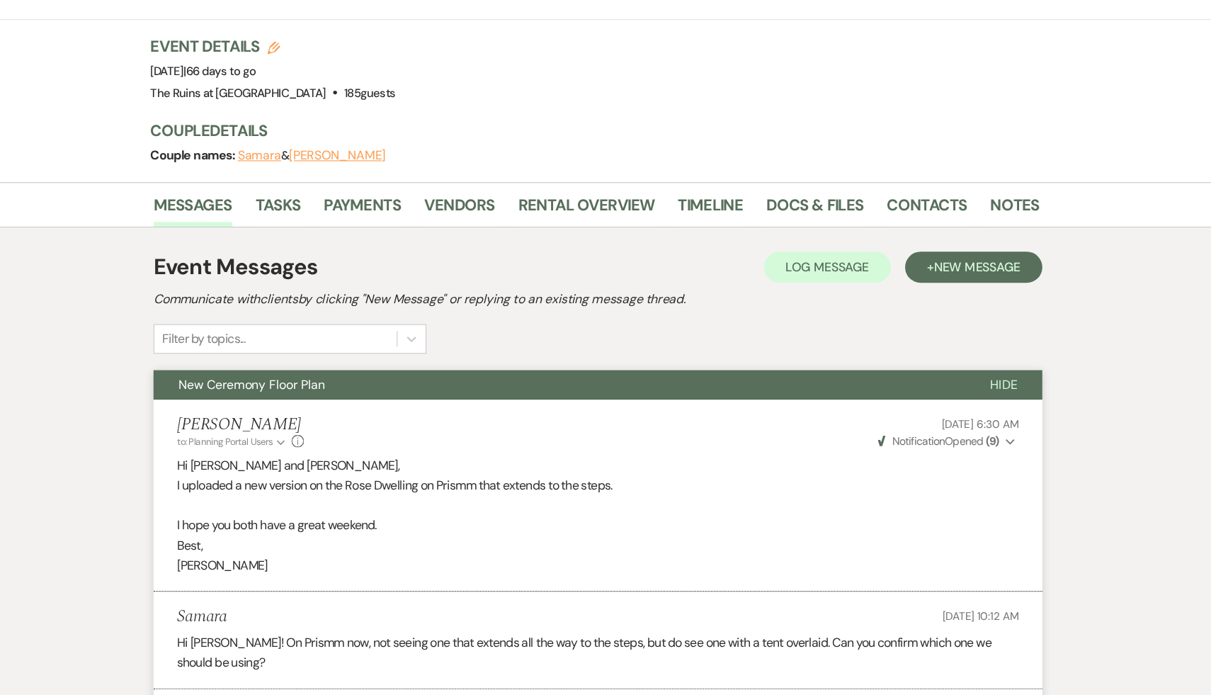
scroll to position [0, 0]
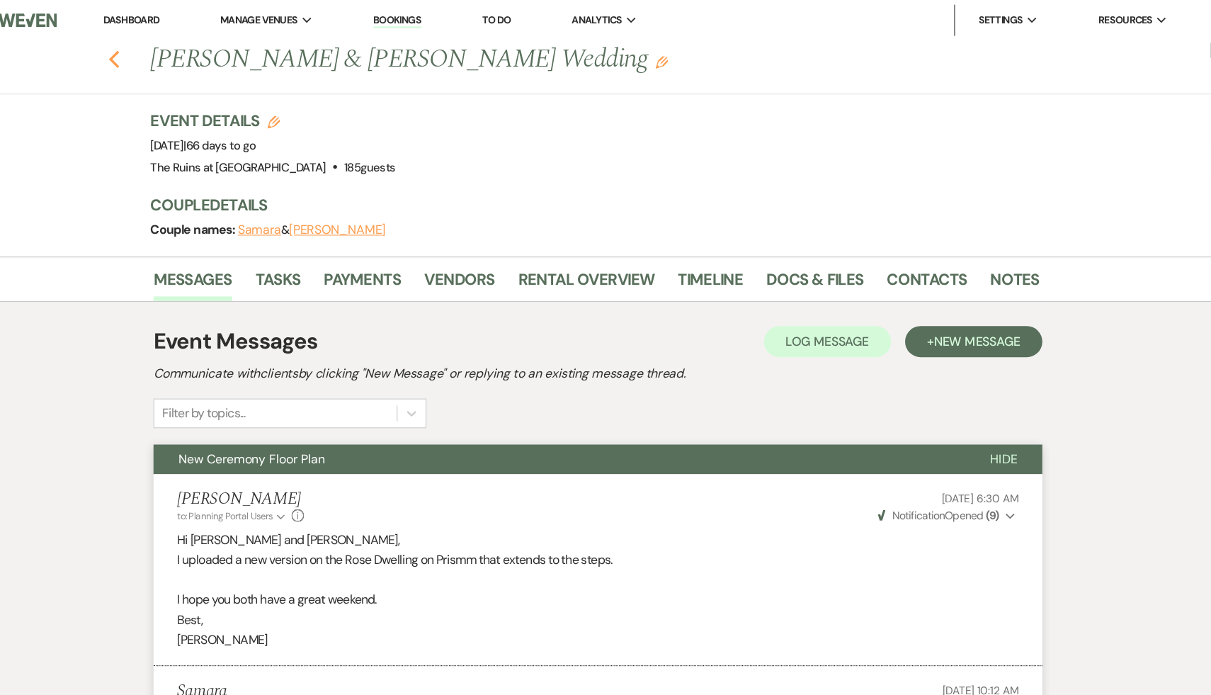
click at [162, 50] on icon "Previous" at bounding box center [166, 53] width 11 height 17
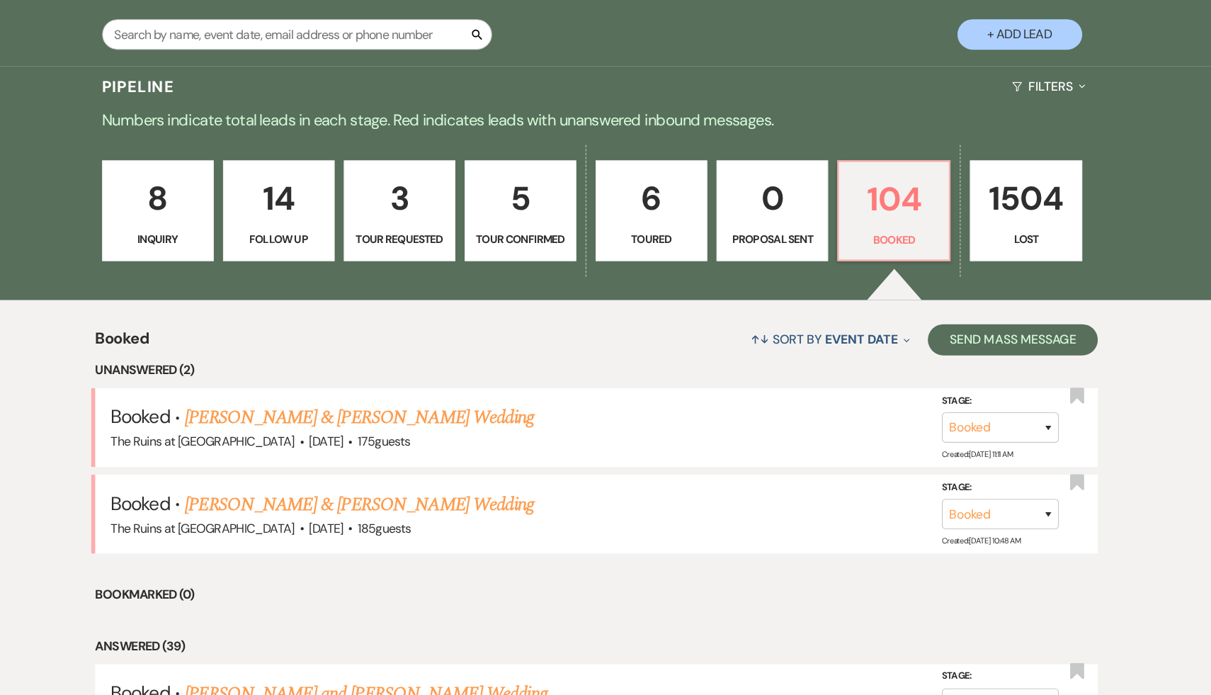
scroll to position [188, 0]
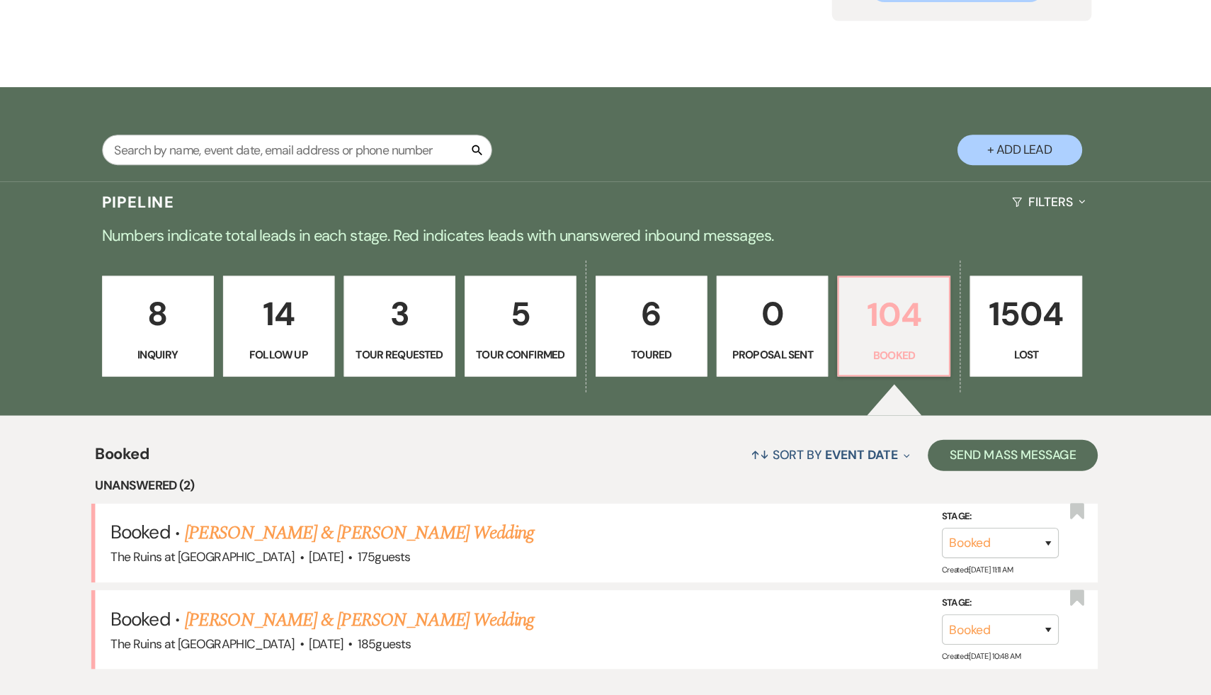
click at [859, 282] on p "104" at bounding box center [876, 285] width 83 height 47
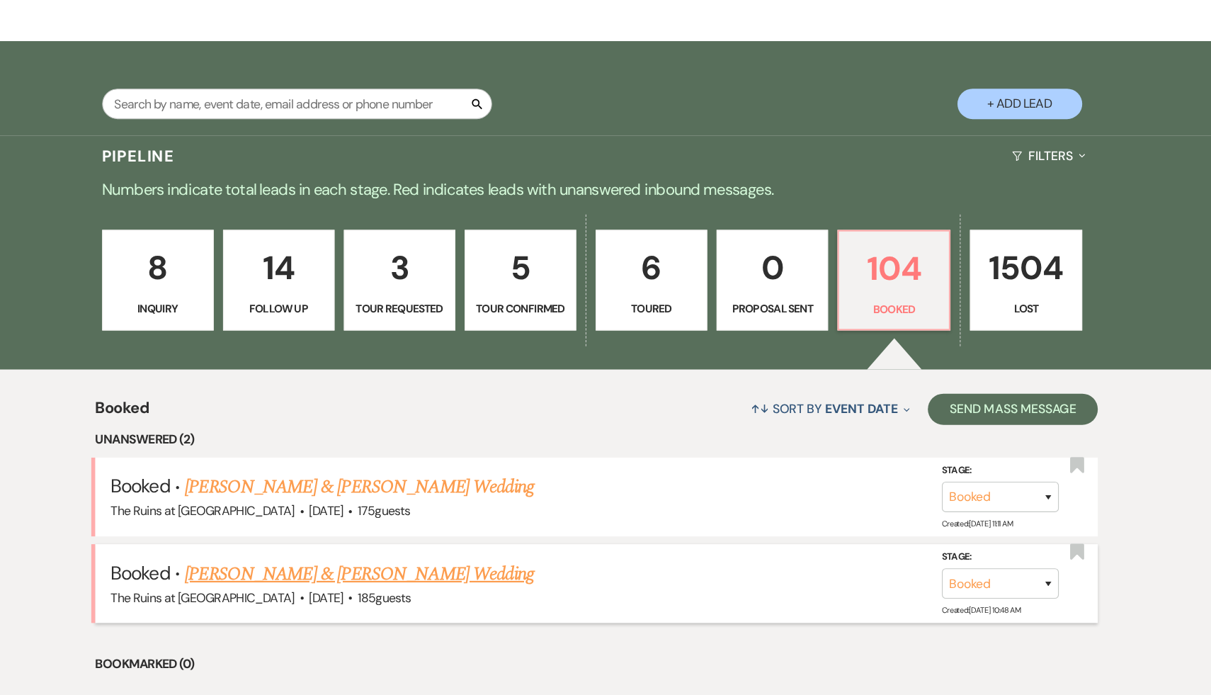
click at [424, 560] on link "[PERSON_NAME] & [PERSON_NAME] Wedding" at bounding box center [390, 563] width 317 height 26
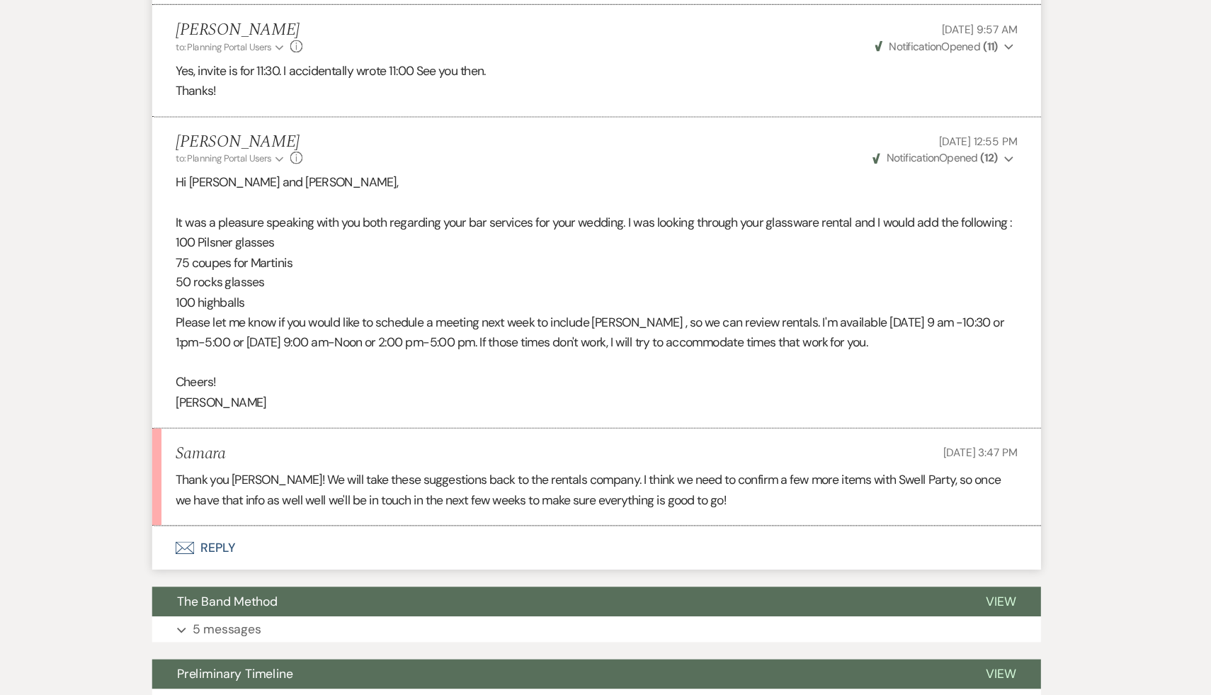
scroll to position [1568, 0]
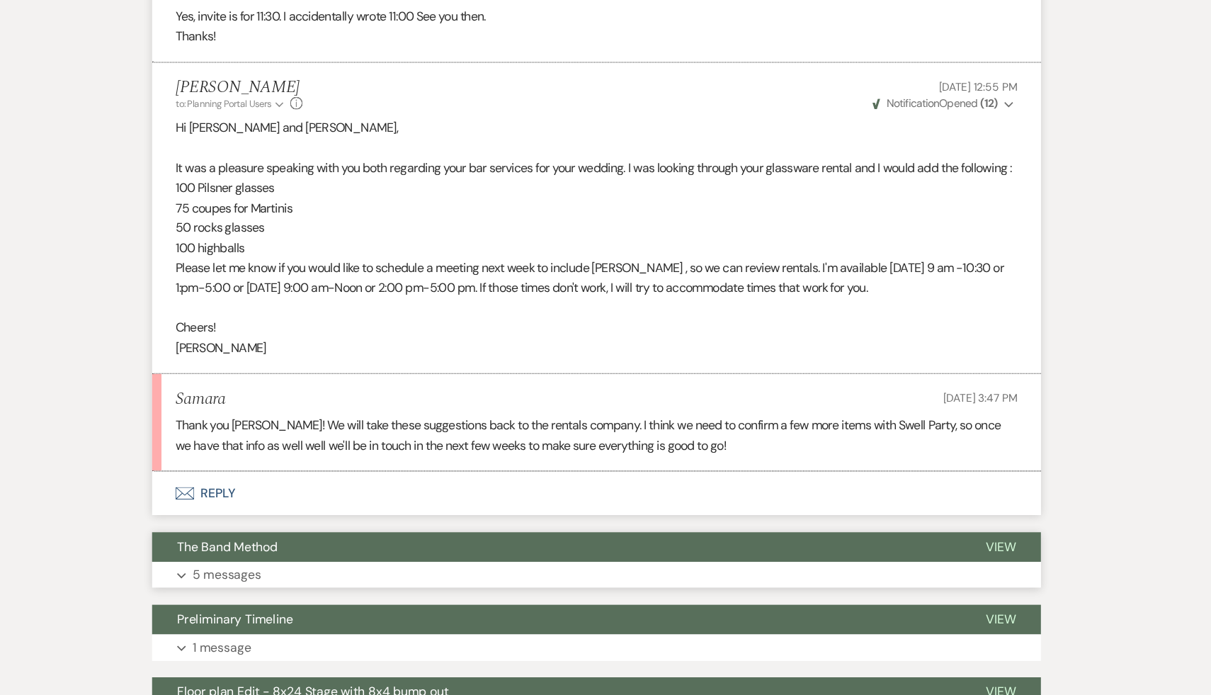
click at [293, 567] on span "The Band Method" at bounding box center [270, 560] width 91 height 15
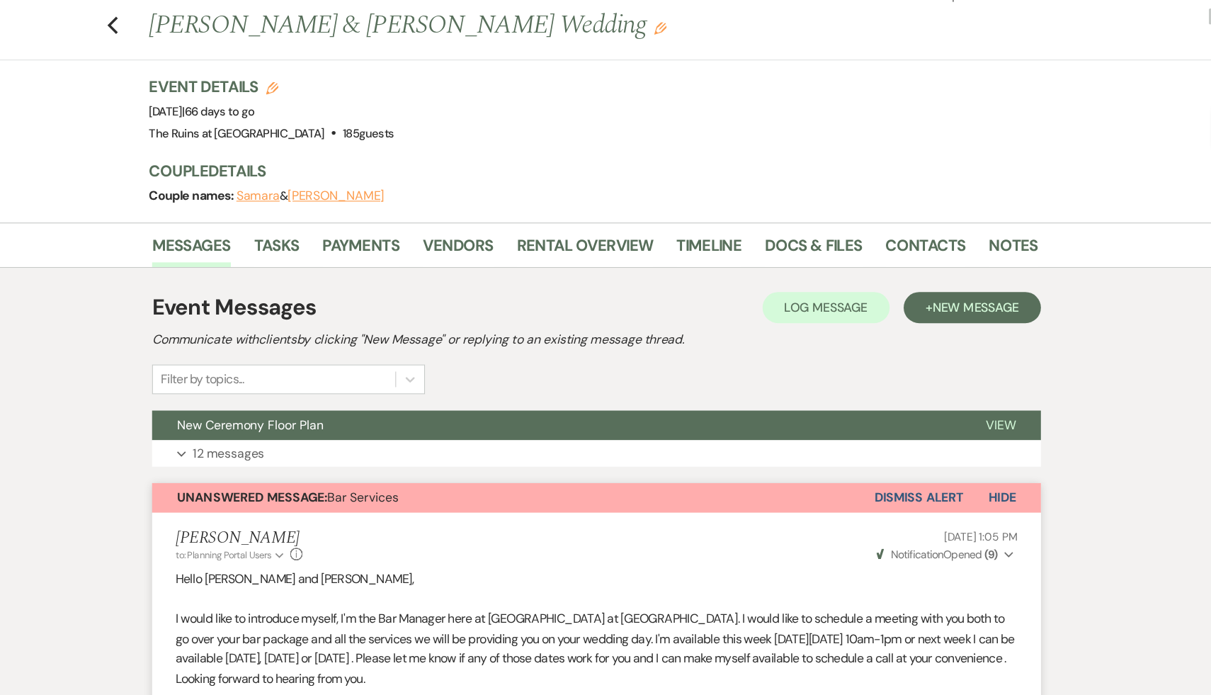
scroll to position [0, 0]
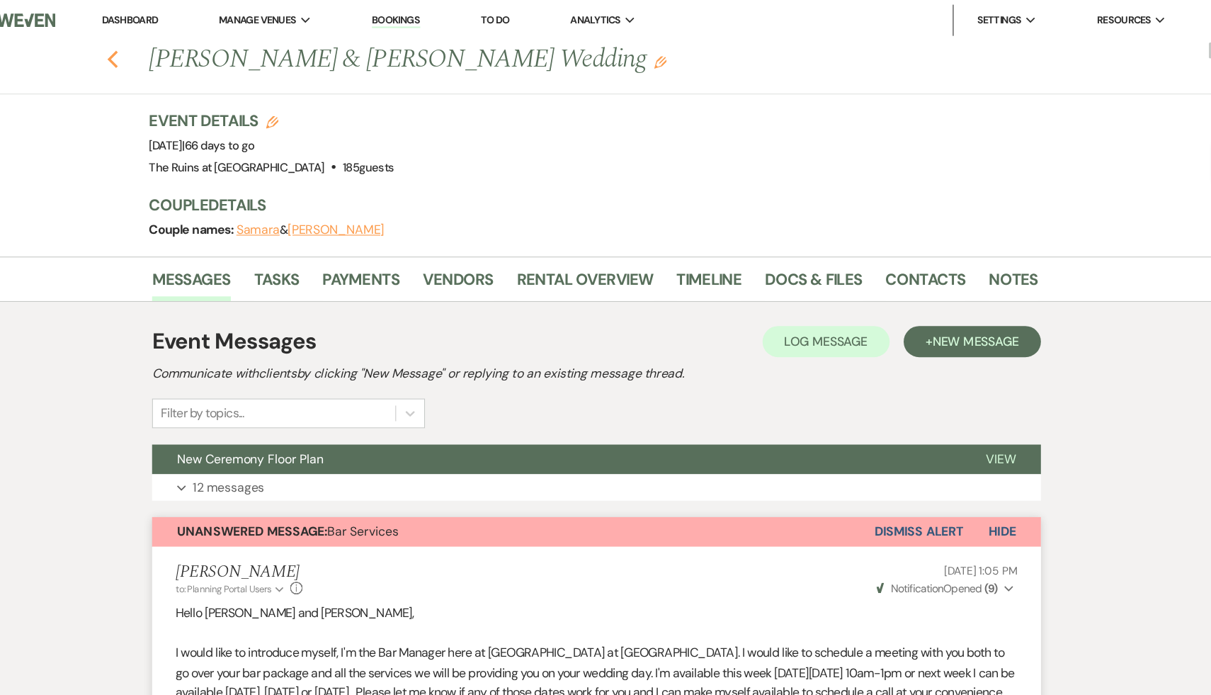
click at [166, 54] on icon "Previous" at bounding box center [166, 53] width 11 height 17
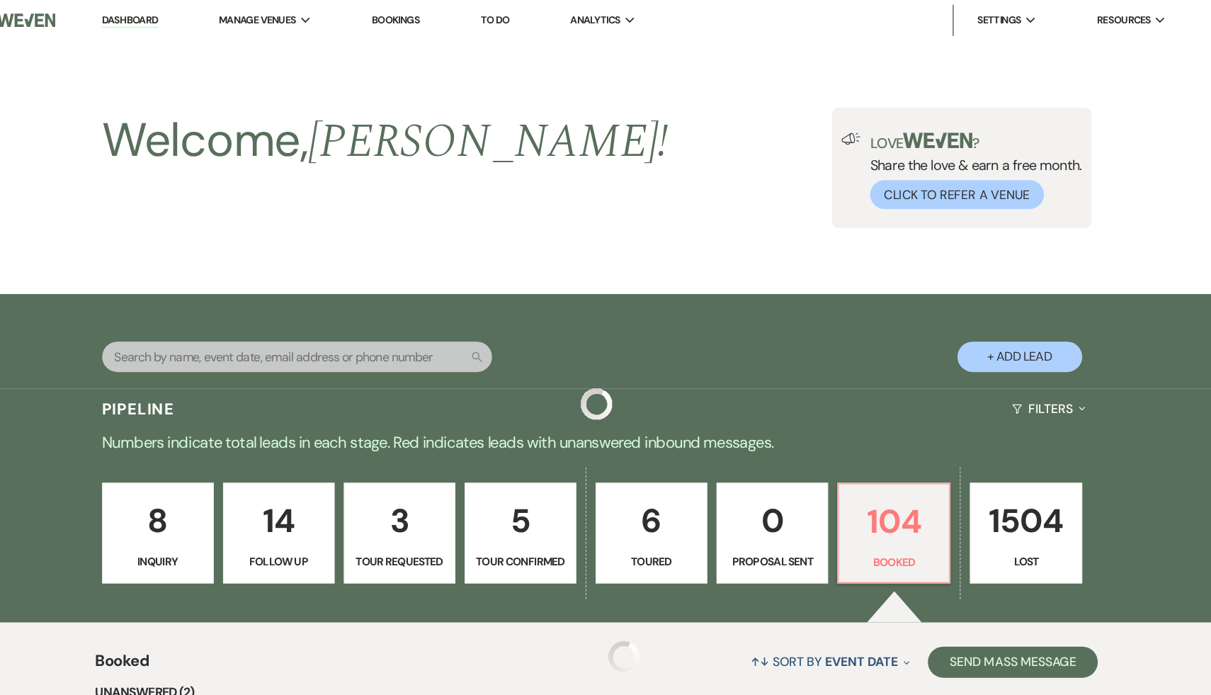
scroll to position [188, 0]
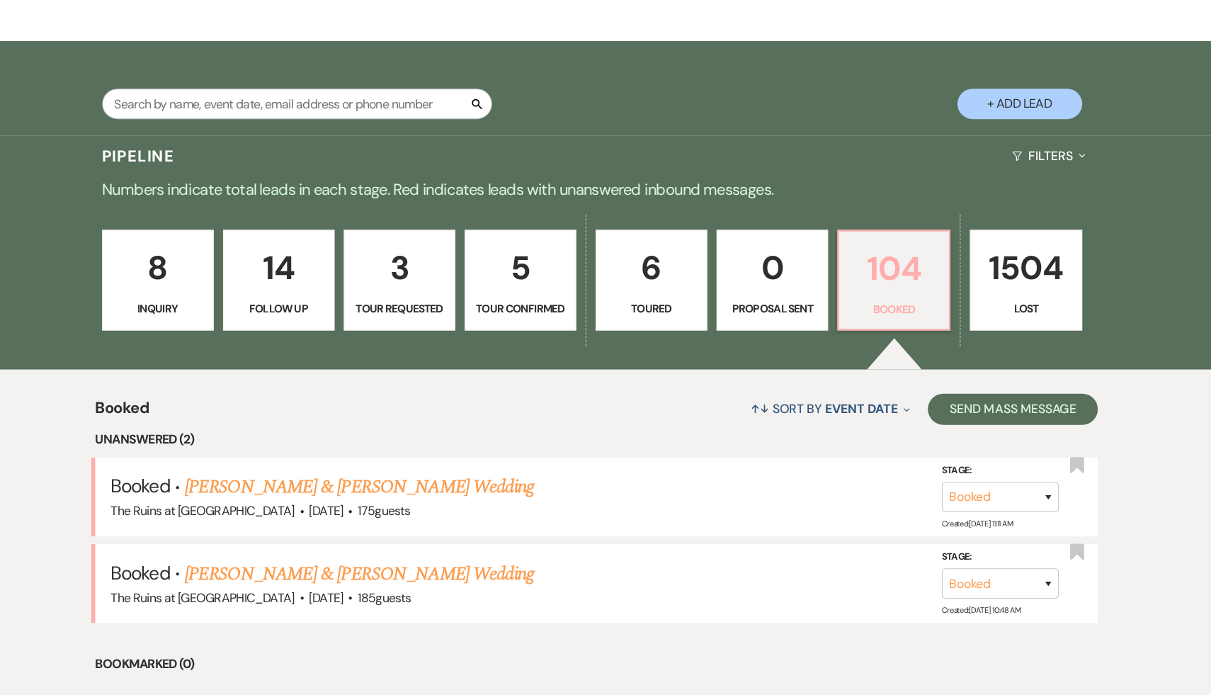
click at [892, 279] on p "104" at bounding box center [876, 285] width 83 height 47
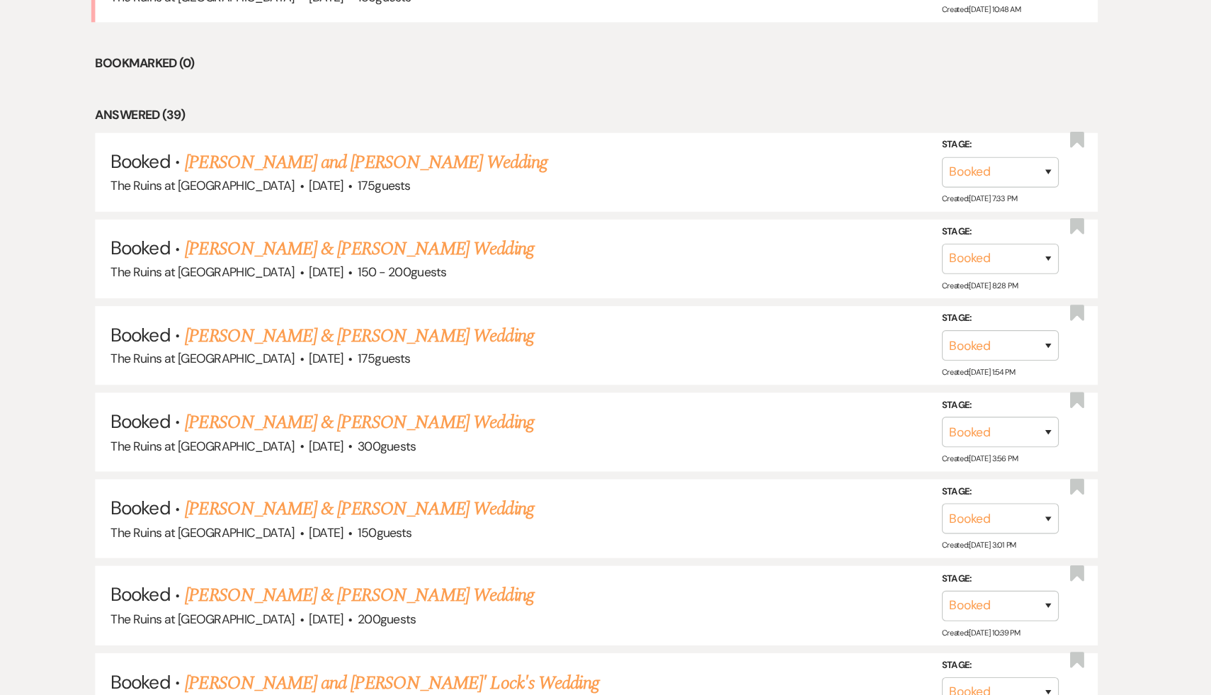
scroll to position [724, 0]
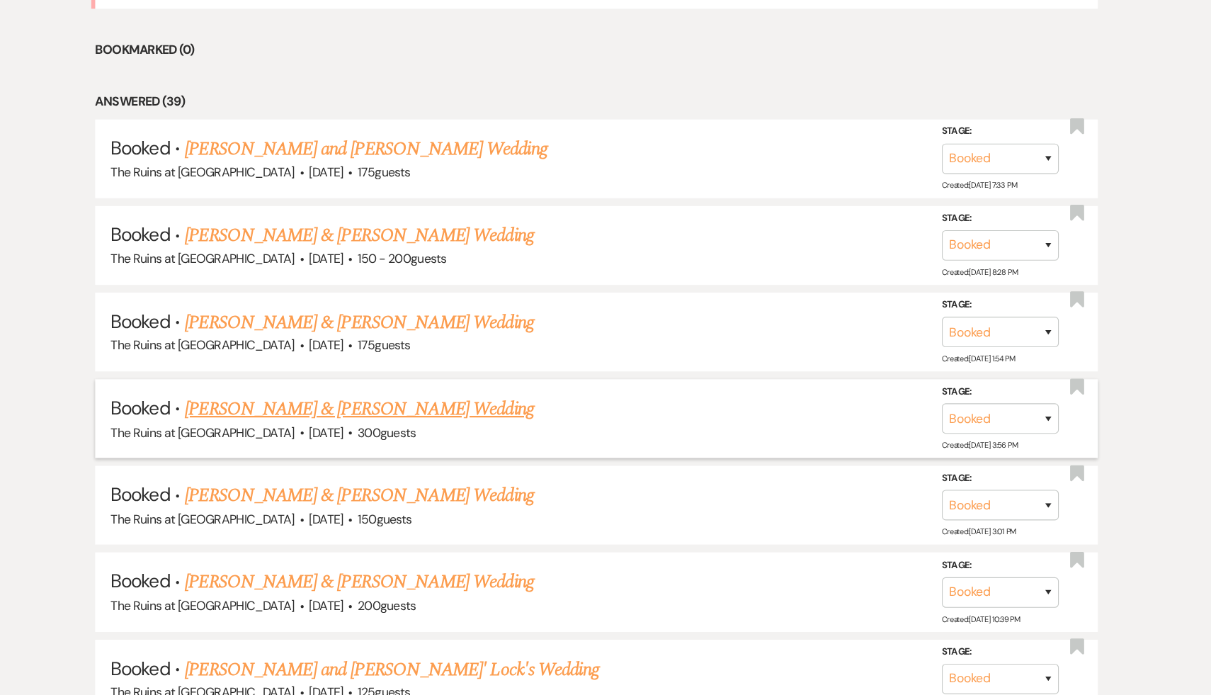
click at [404, 431] on link "[PERSON_NAME] & [PERSON_NAME] Wedding" at bounding box center [390, 435] width 317 height 26
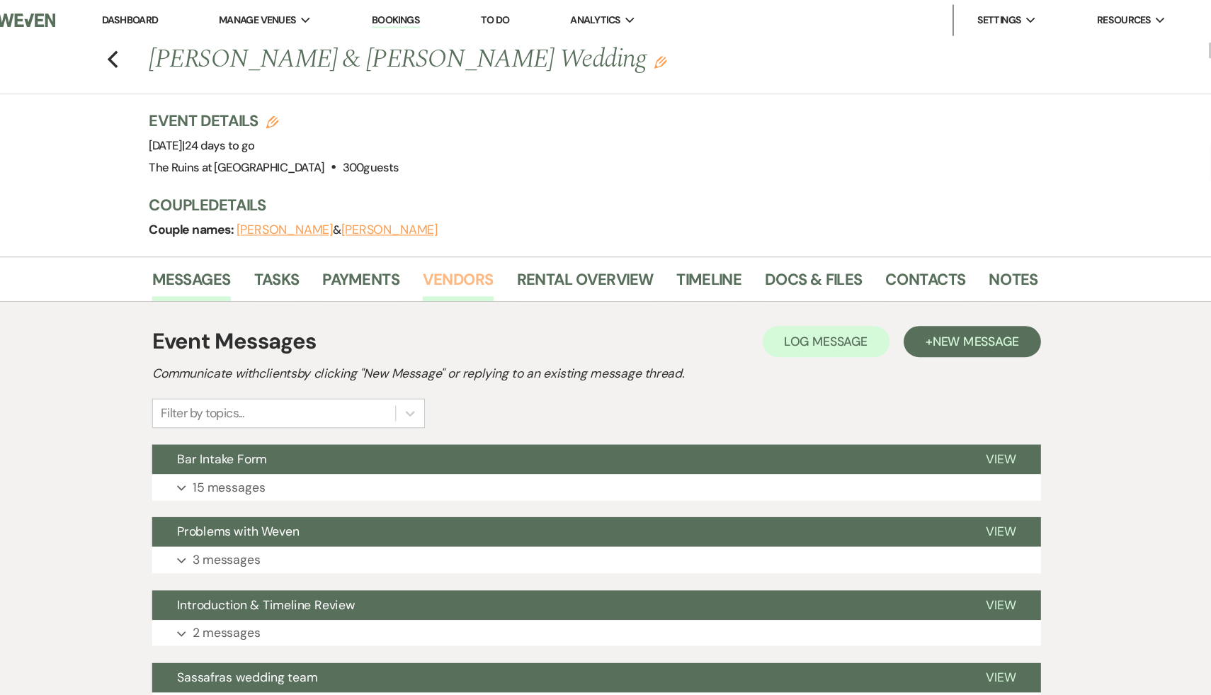
click at [500, 256] on link "Vendors" at bounding box center [480, 257] width 64 height 31
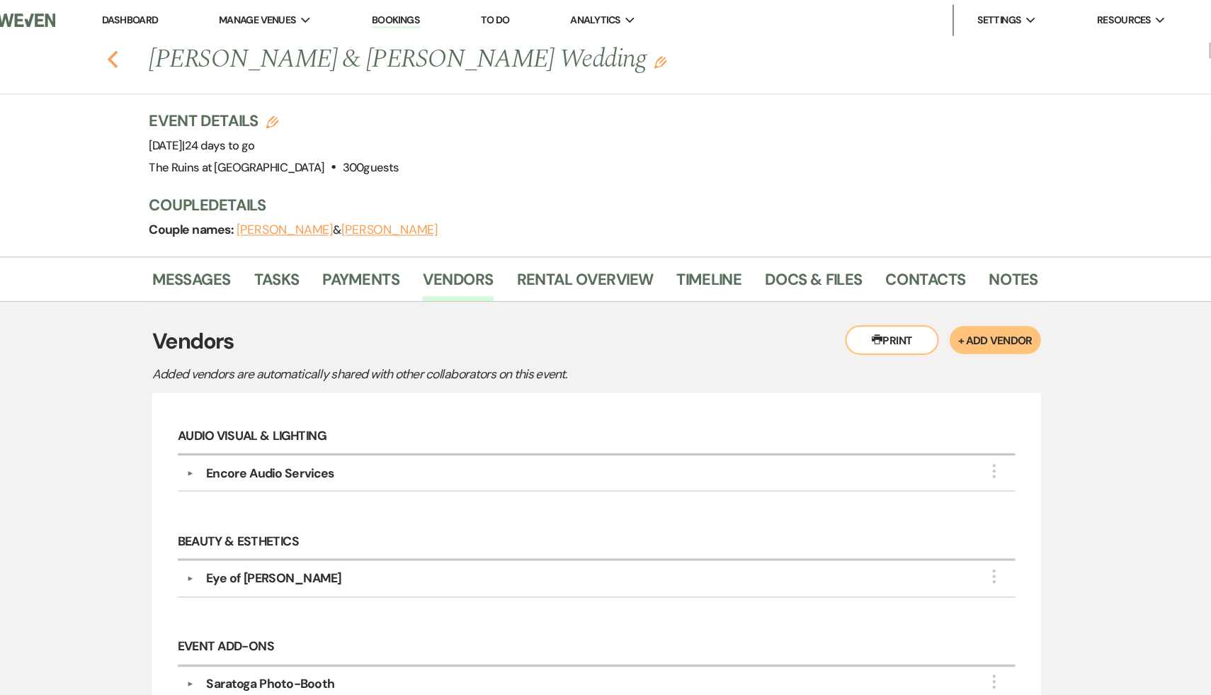
click at [166, 47] on icon "Previous" at bounding box center [166, 53] width 11 height 17
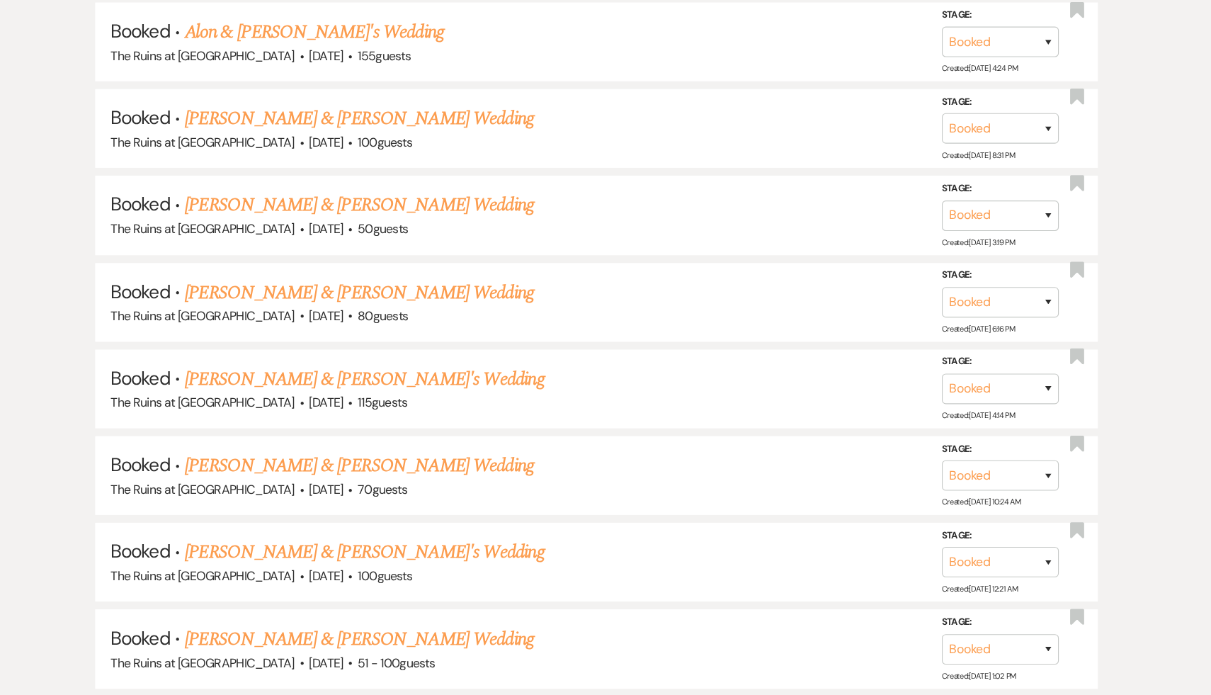
scroll to position [6721, 0]
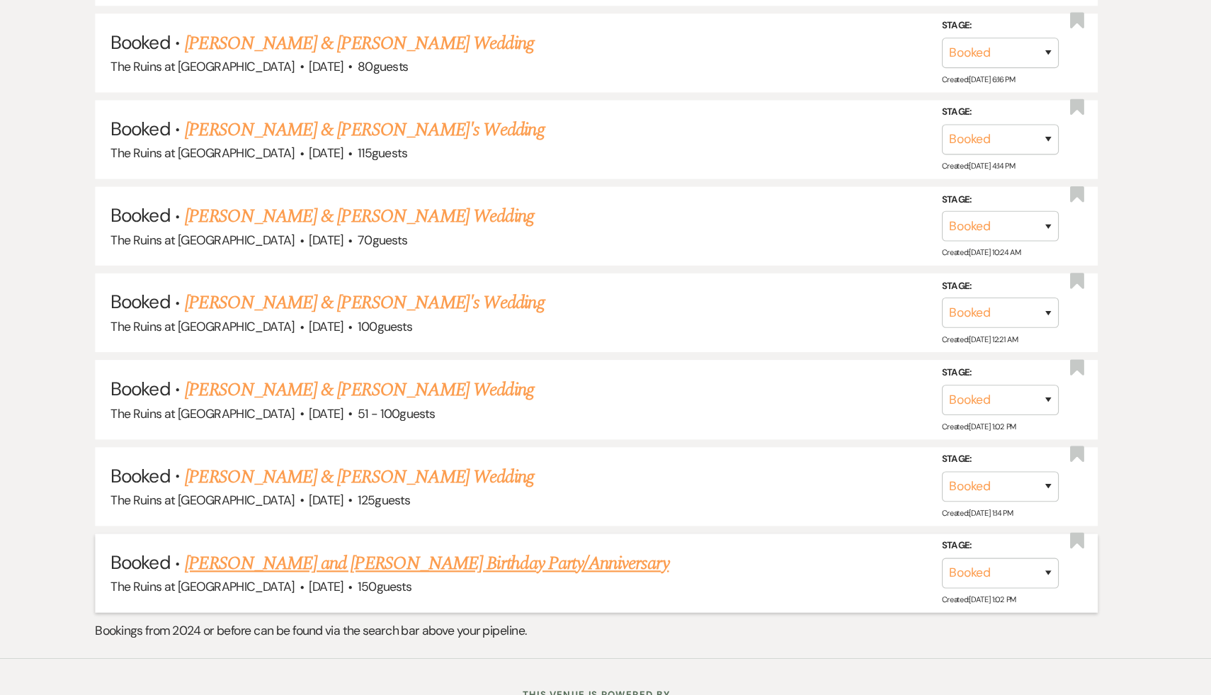
click at [333, 563] on link "[PERSON_NAME] and [PERSON_NAME] Birthday Party/Anniversary" at bounding box center [452, 576] width 440 height 26
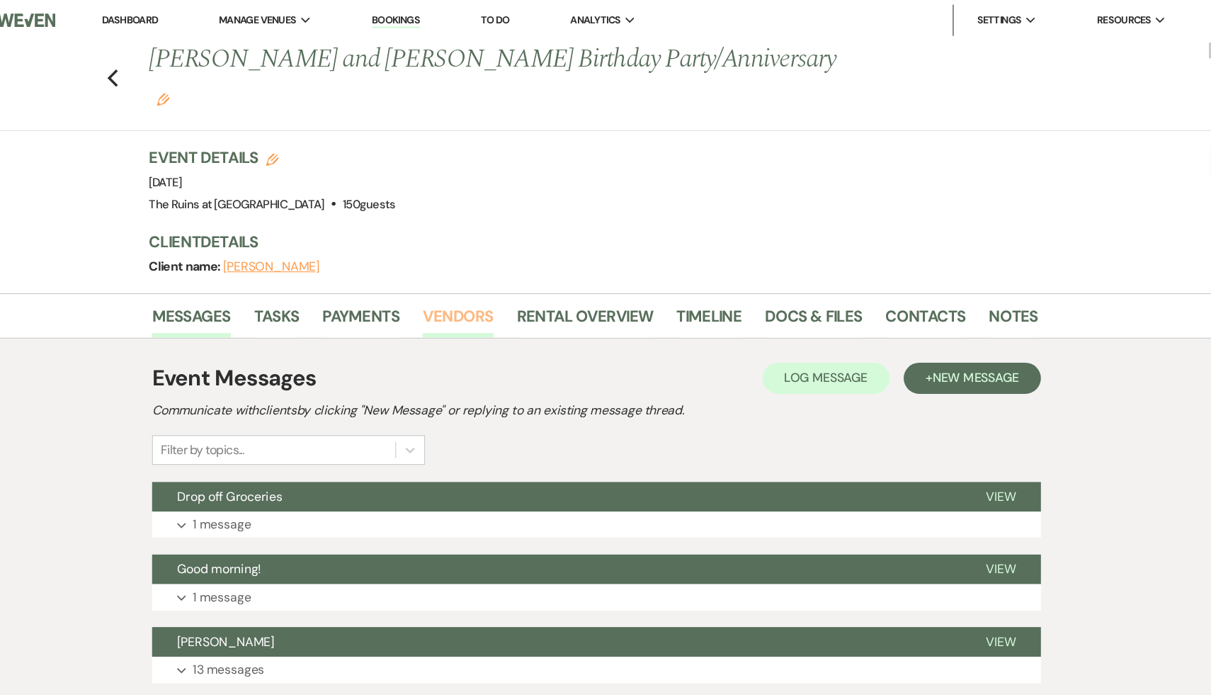
click at [470, 276] on link "Vendors" at bounding box center [480, 291] width 64 height 31
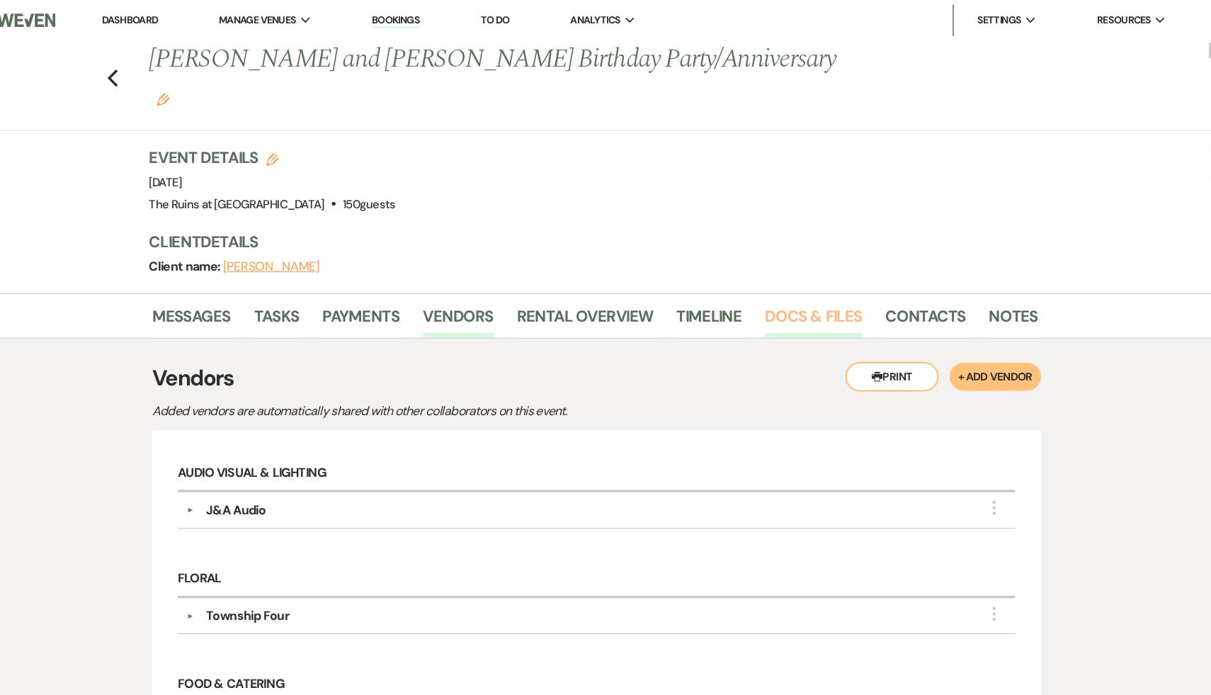
click at [811, 276] on link "Docs & Files" at bounding box center [803, 291] width 88 height 31
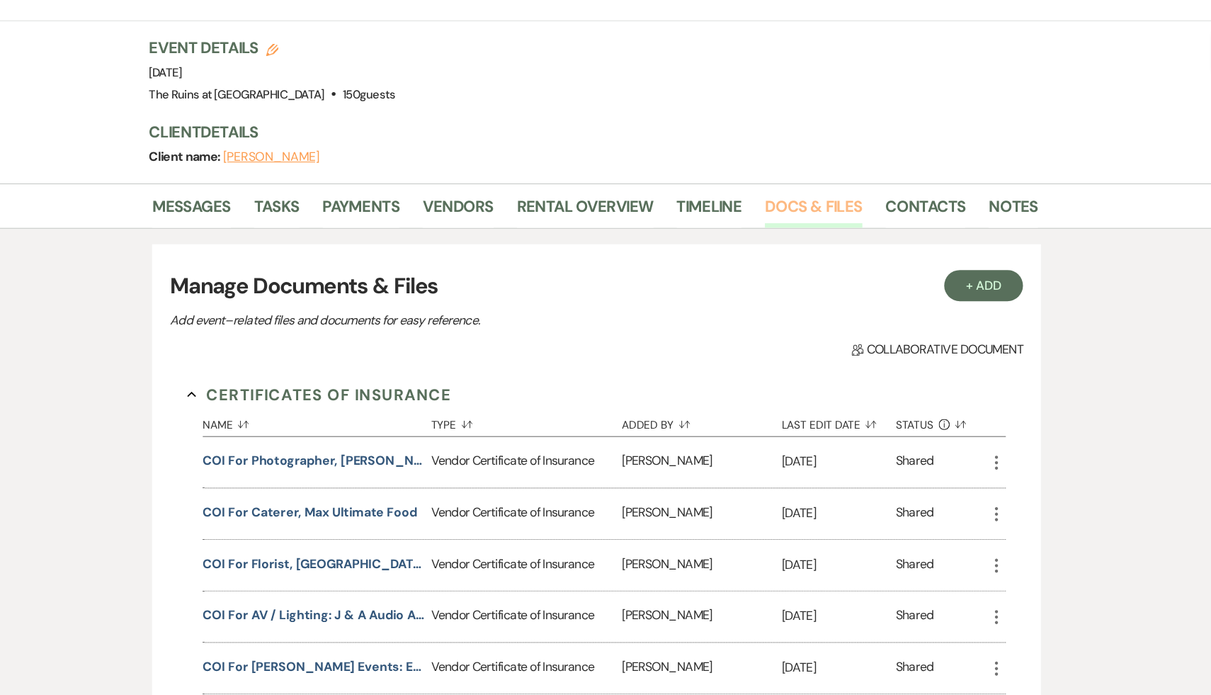
scroll to position [106, 0]
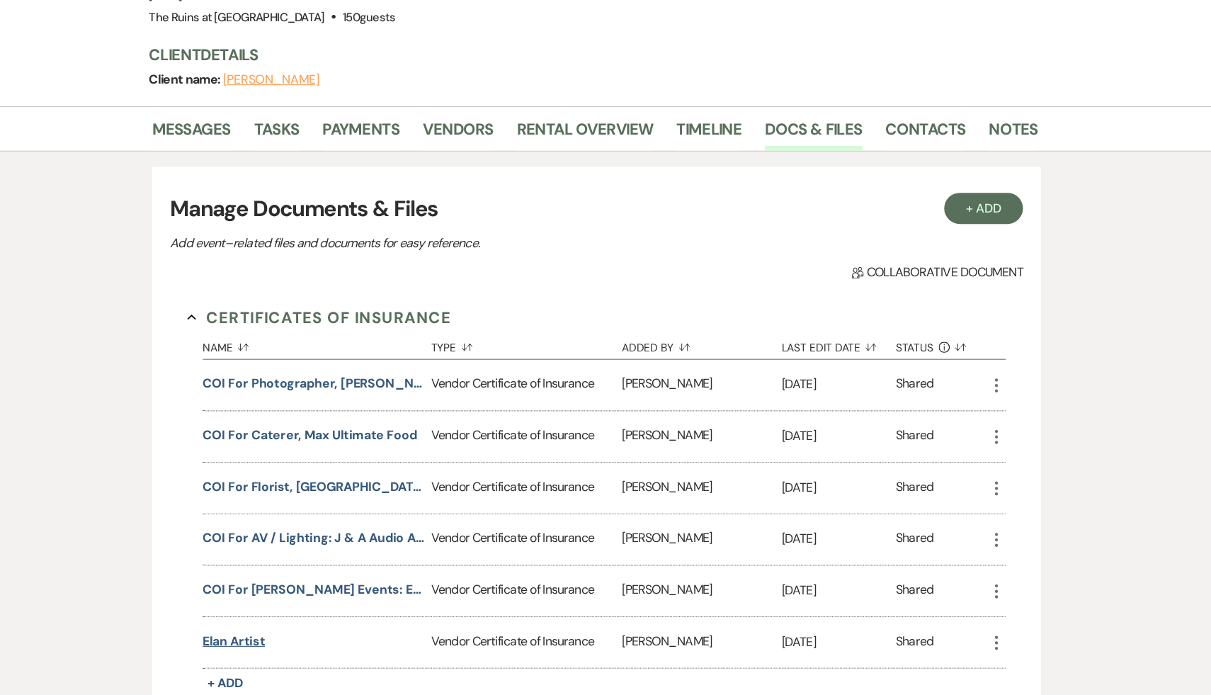
click at [283, 638] on button "Elan Artist" at bounding box center [276, 646] width 57 height 17
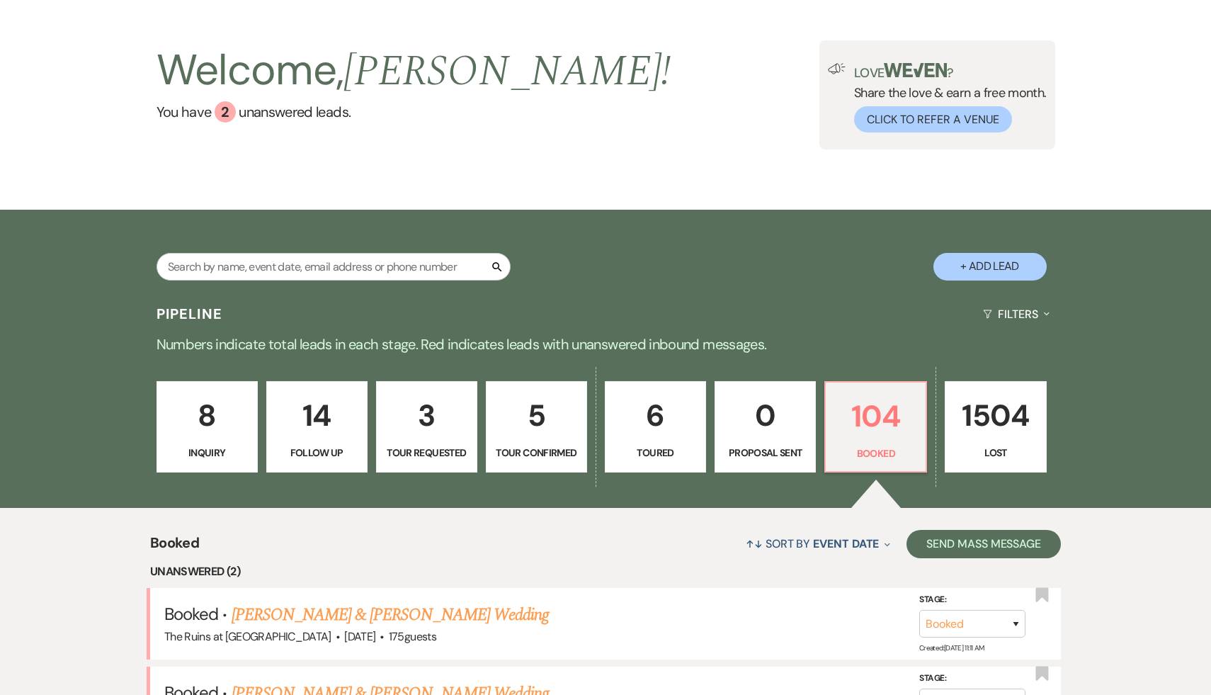
scroll to position [30, 0]
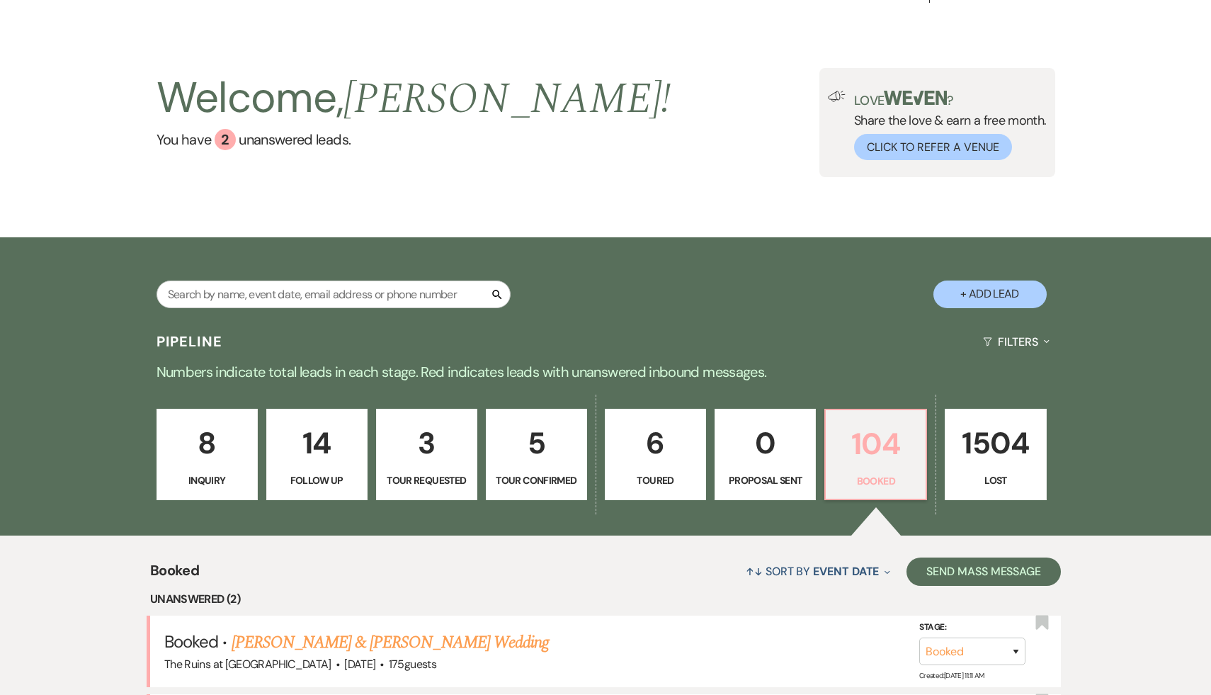
click at [874, 447] on p "104" at bounding box center [876, 443] width 83 height 47
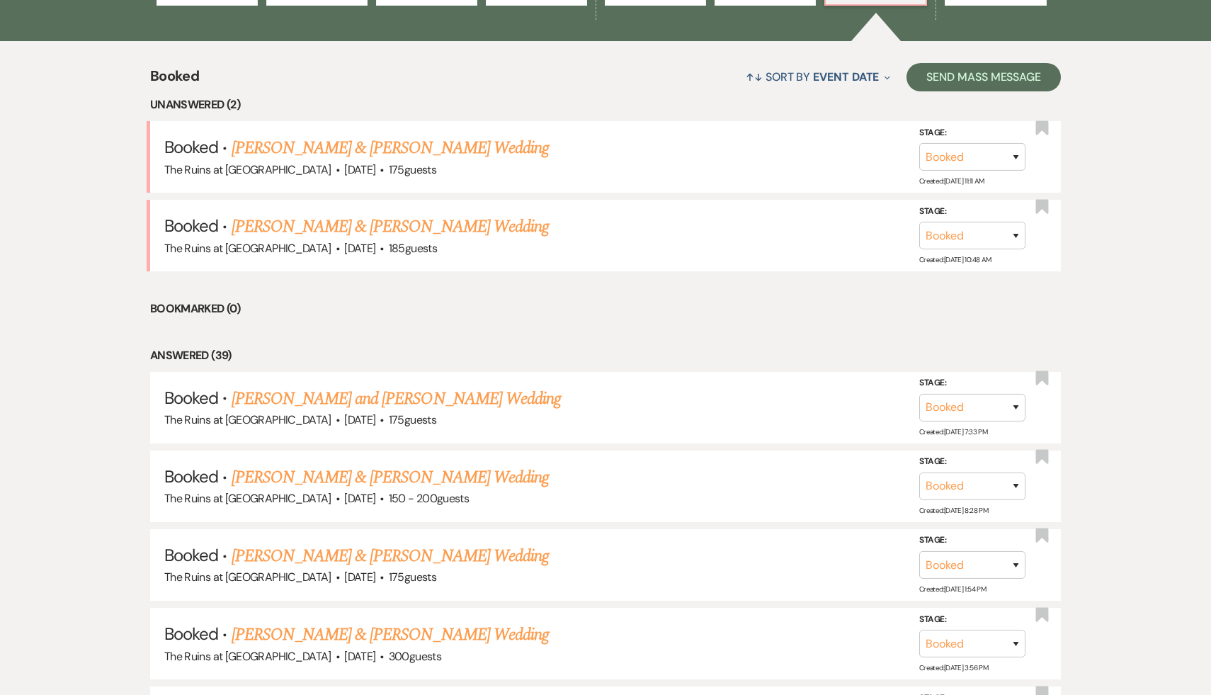
scroll to position [525, 0]
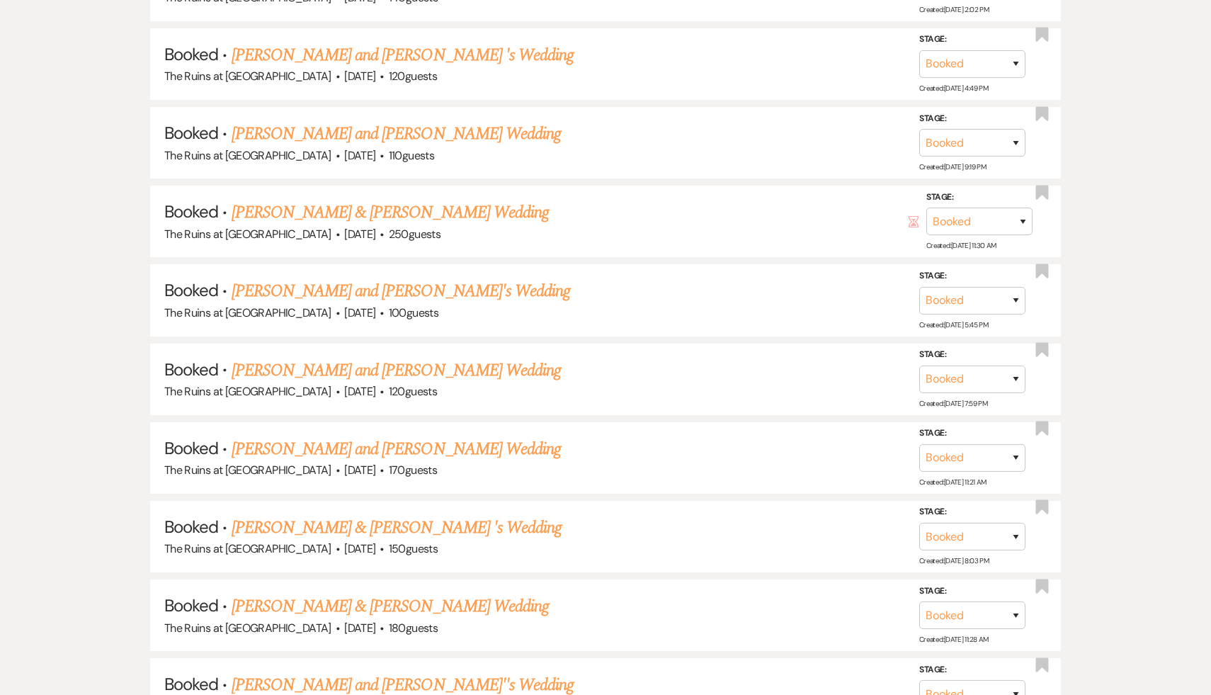
scroll to position [3095, 0]
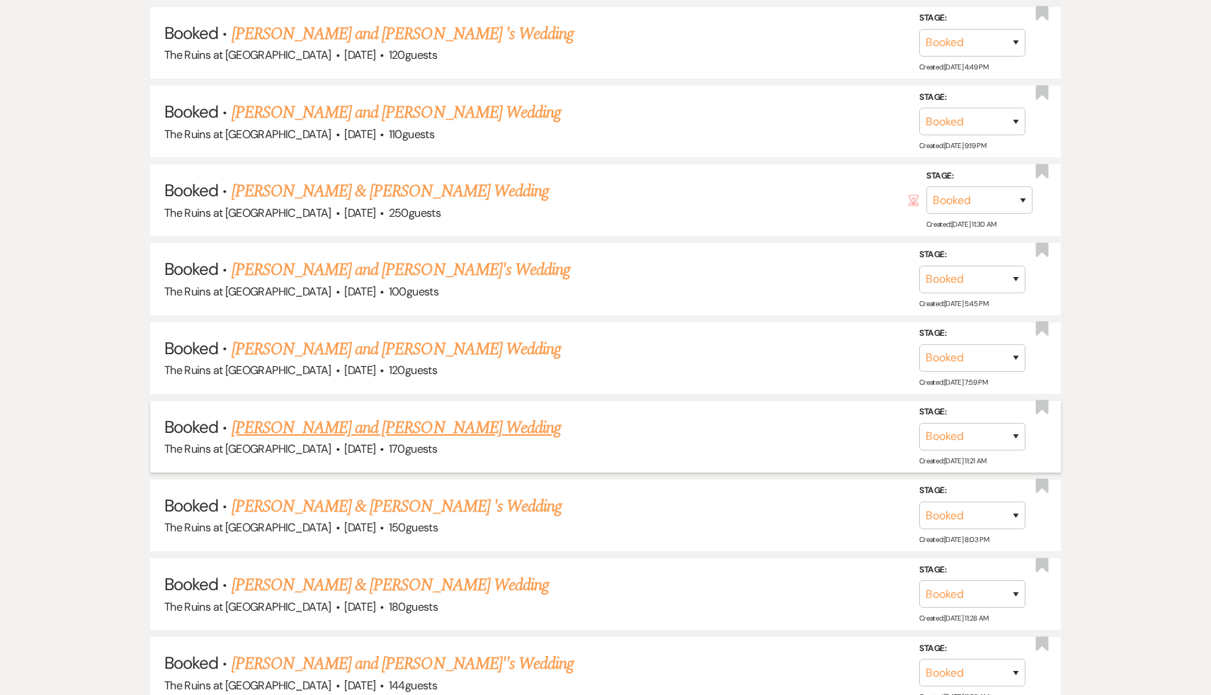
click at [464, 415] on link "[PERSON_NAME] and [PERSON_NAME] Wedding" at bounding box center [397, 428] width 330 height 26
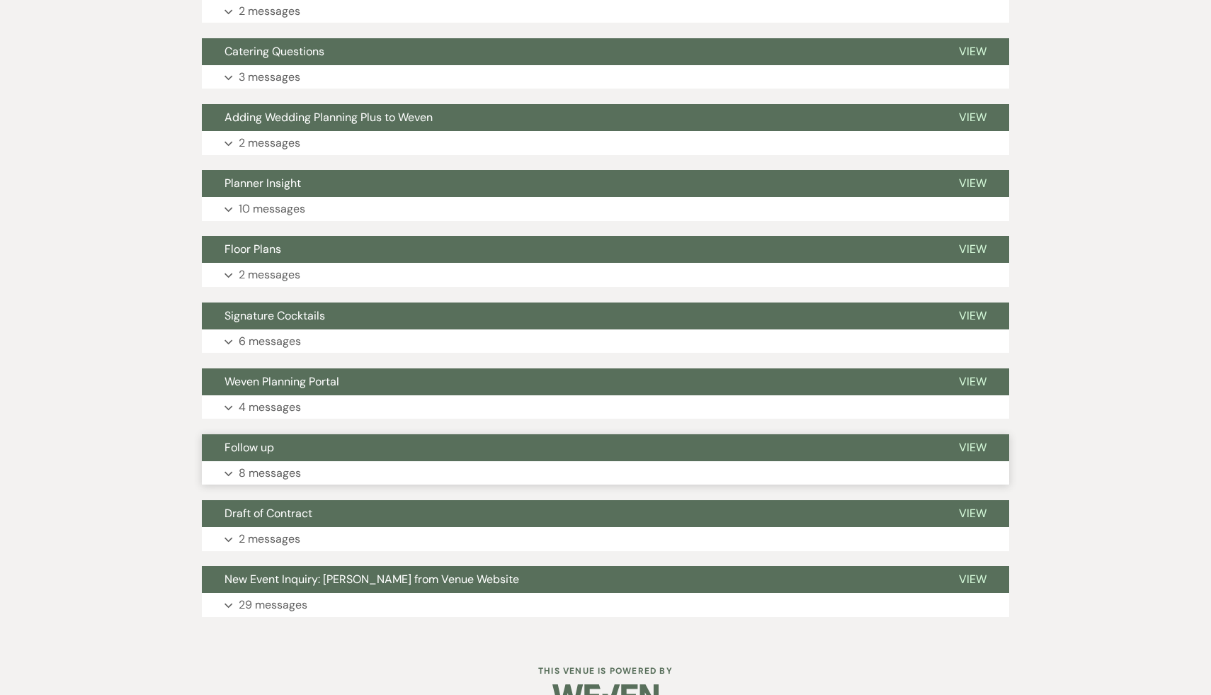
scroll to position [562, 0]
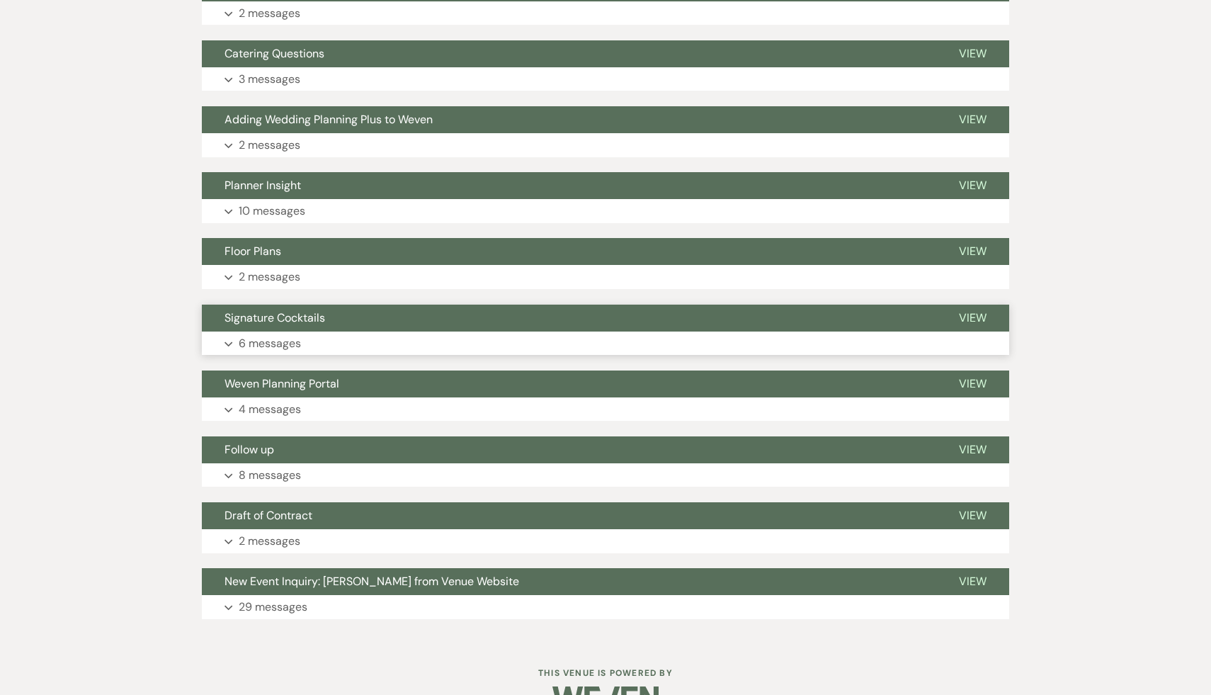
click at [296, 323] on span "Signature Cocktails" at bounding box center [275, 317] width 101 height 15
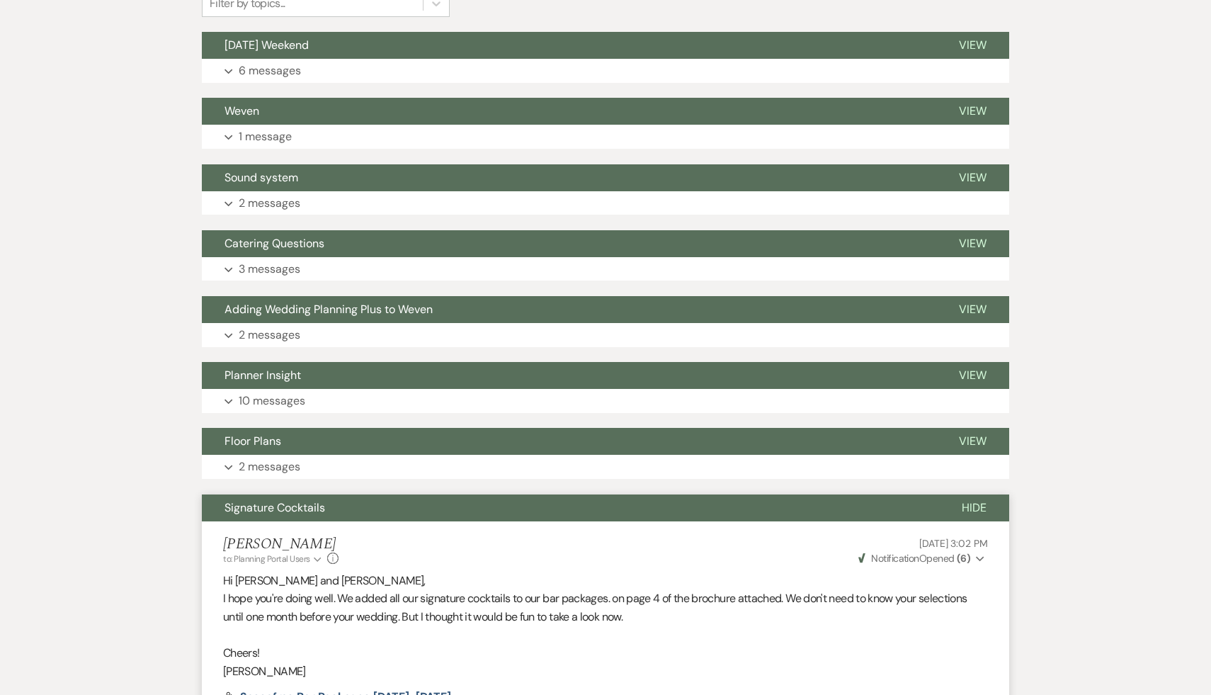
scroll to position [368, 0]
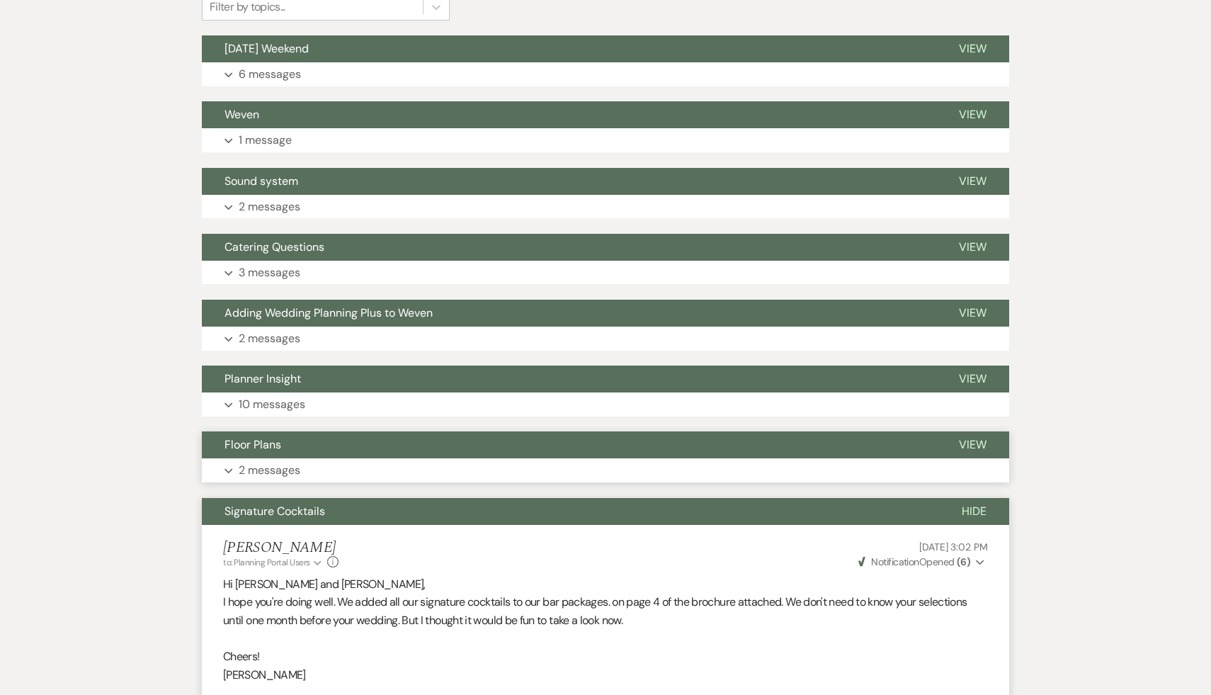
click at [269, 449] on span "Floor Plans" at bounding box center [253, 444] width 57 height 15
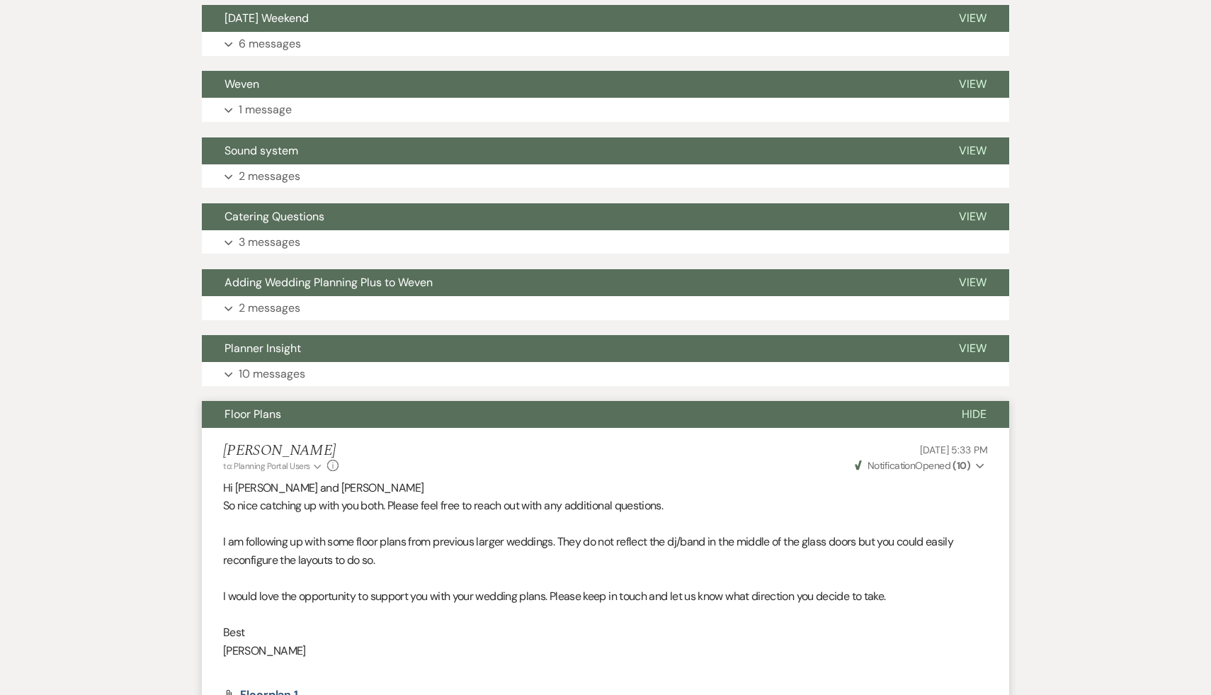
scroll to position [394, 0]
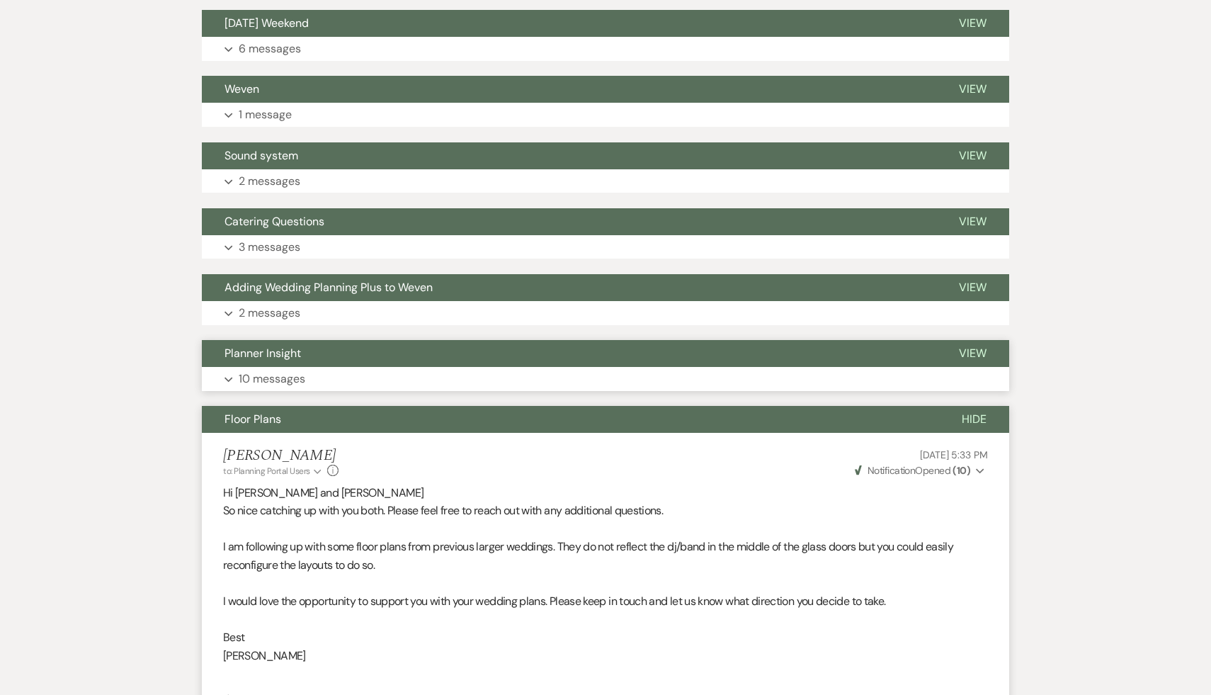
click at [280, 349] on span "Planner Insight" at bounding box center [263, 353] width 77 height 15
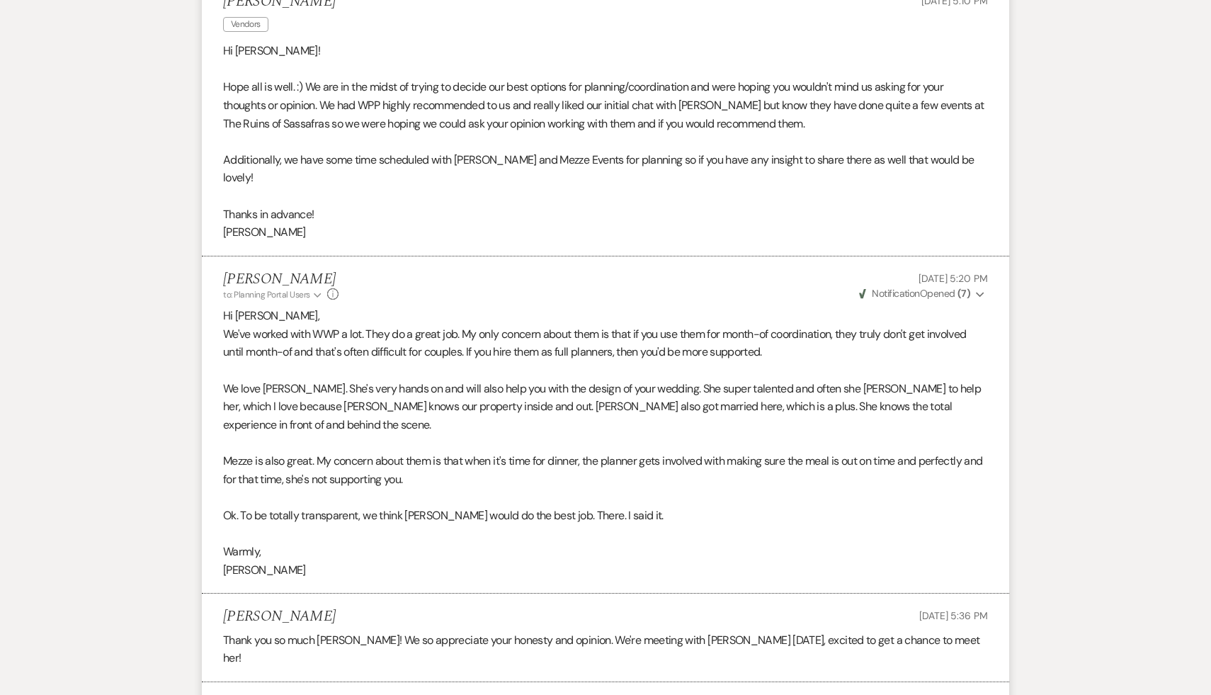
scroll to position [804, 0]
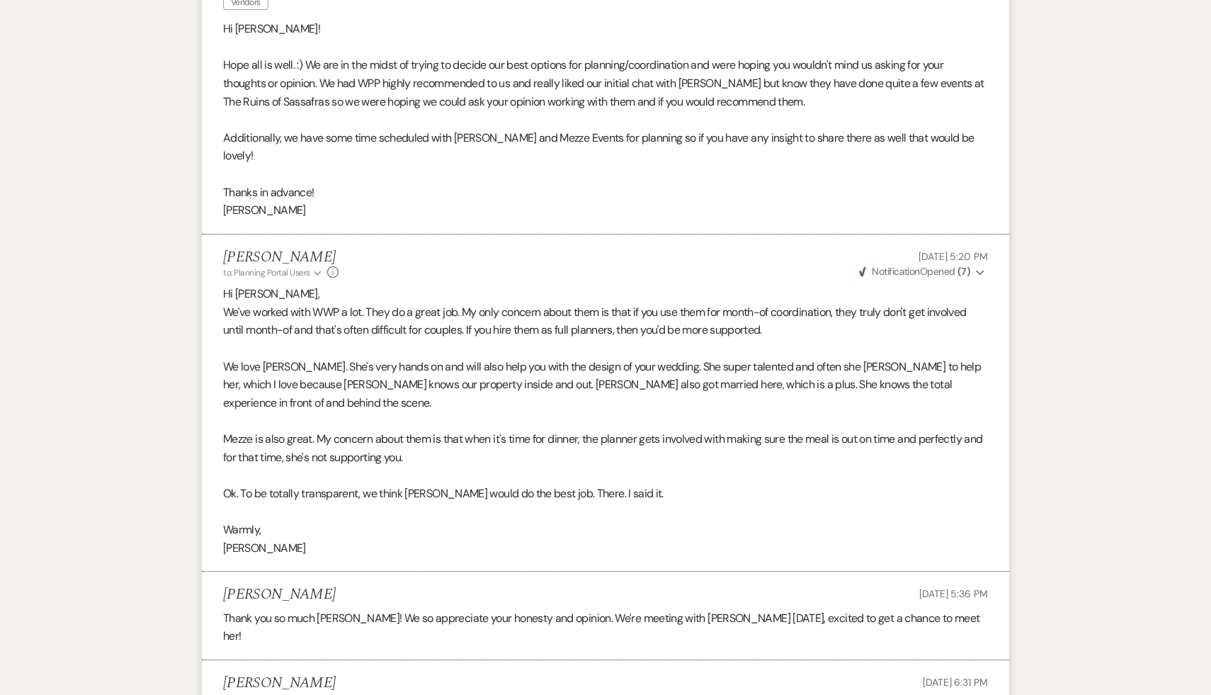
click at [503, 621] on p "Thank you so much [PERSON_NAME]! We so appreciate your honesty and opinion. We'…" at bounding box center [605, 627] width 765 height 36
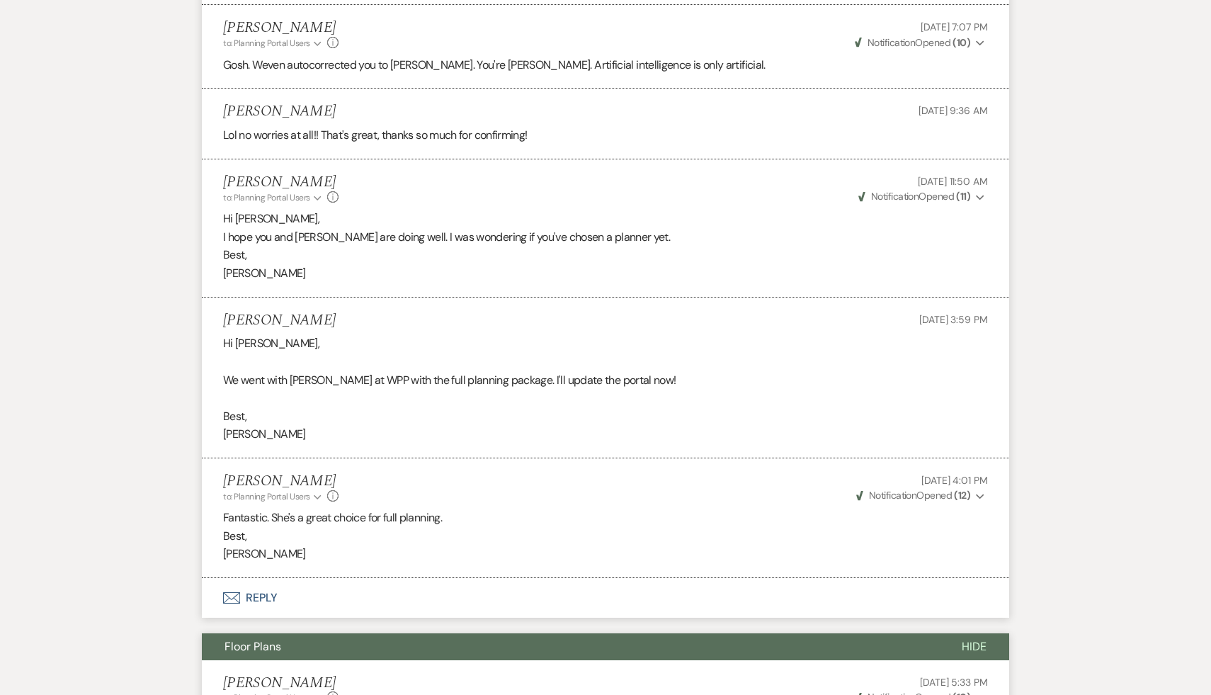
scroll to position [1867, 0]
